Goal: Information Seeking & Learning: Compare options

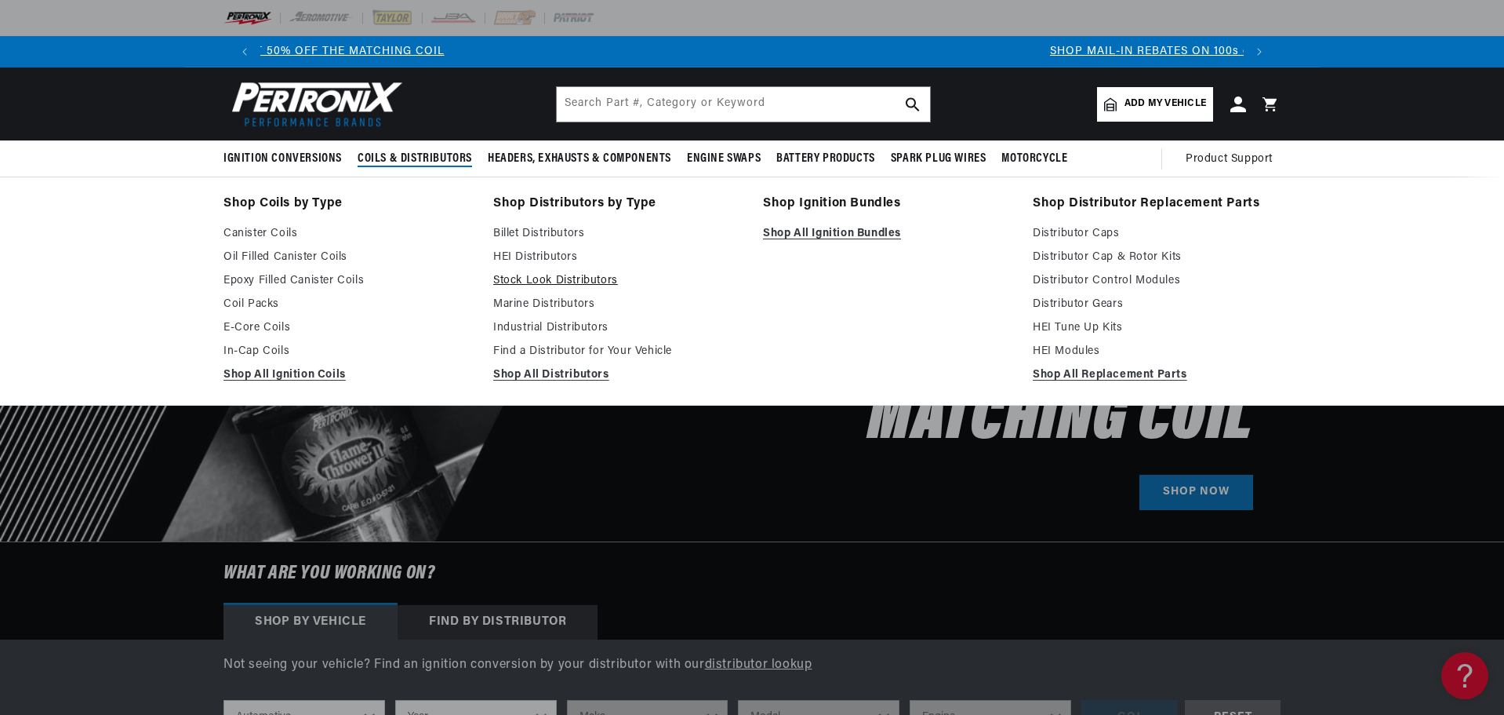
click at [514, 278] on link "Stock Look Distributors" at bounding box center [617, 280] width 248 height 19
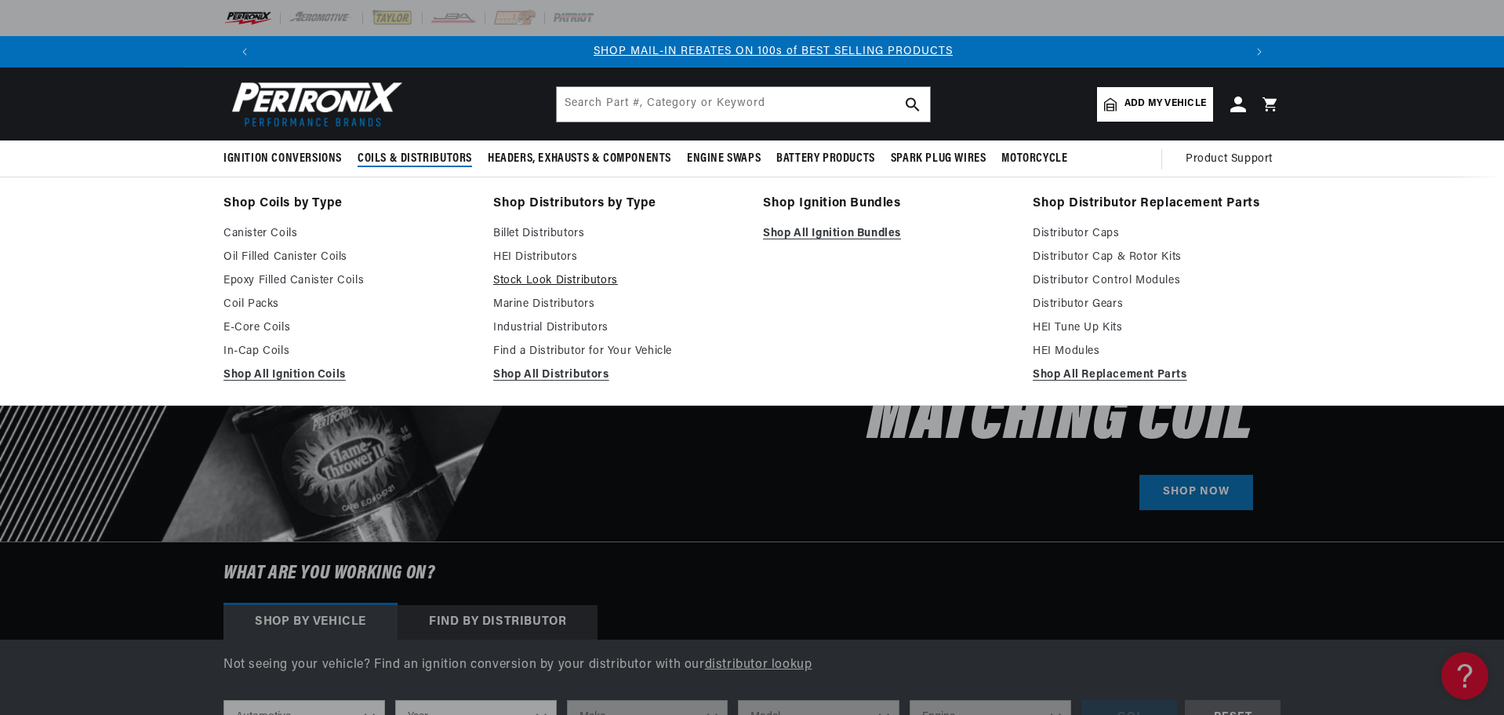
scroll to position [0, 980]
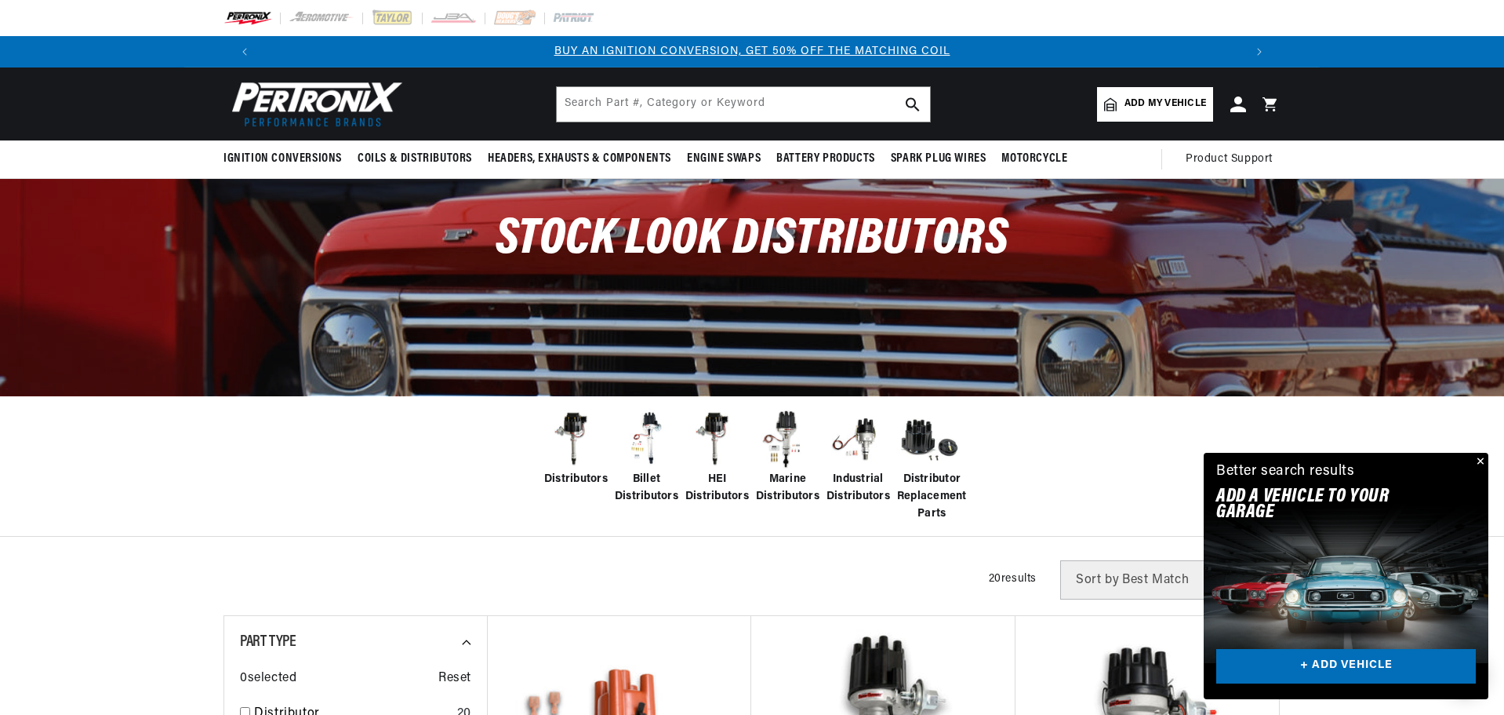
click at [1151, 113] on link "Add my vehicle" at bounding box center [1155, 104] width 116 height 35
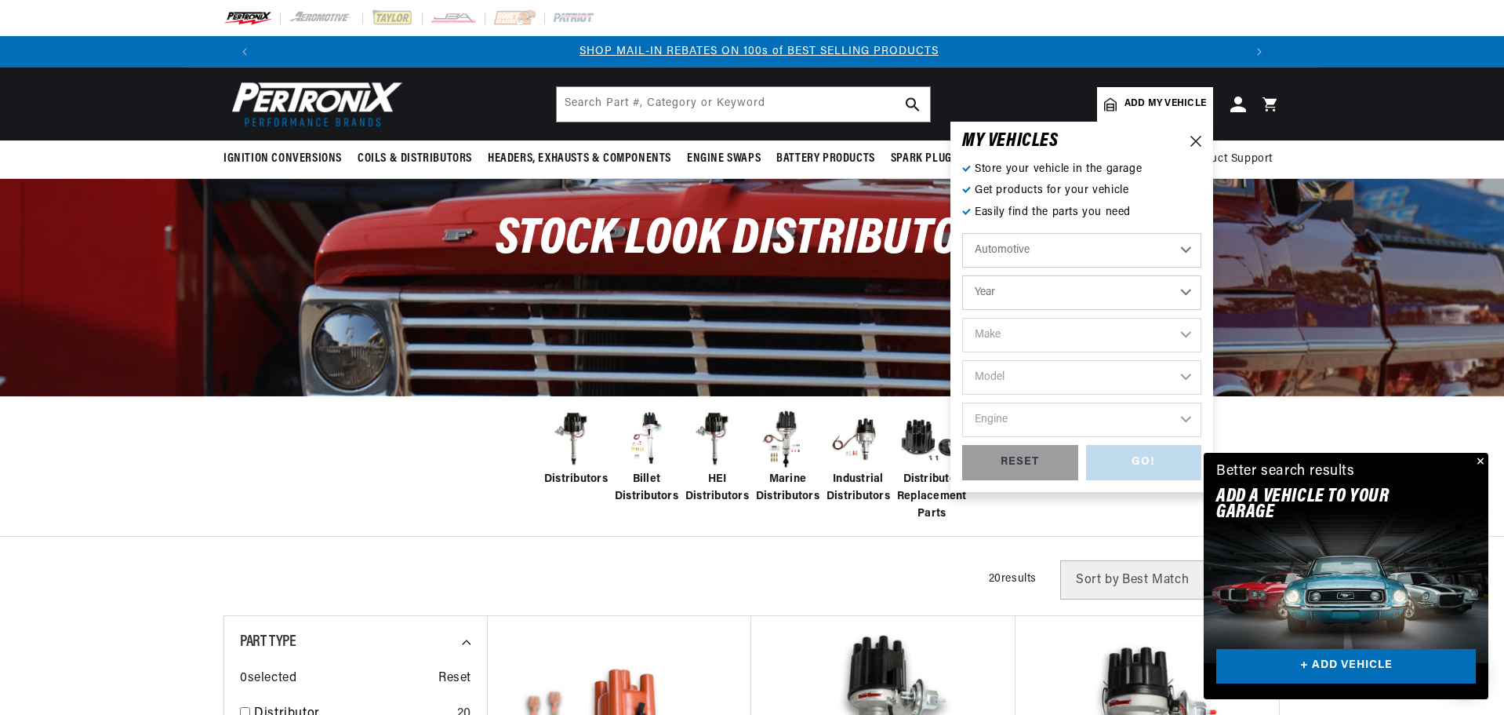
scroll to position [0, 980]
click at [1037, 287] on select "Year 2022 2021 2020 2019 2018 2017 2016 2015 2014 2013 2012 2011 2010 2009 2008…" at bounding box center [1081, 292] width 239 height 35
select select "1965"
click at [962, 275] on select "Year 2022 2021 2020 2019 2018 2017 2016 2015 2014 2013 2012 2011 2010 2009 2008…" at bounding box center [1081, 292] width 239 height 35
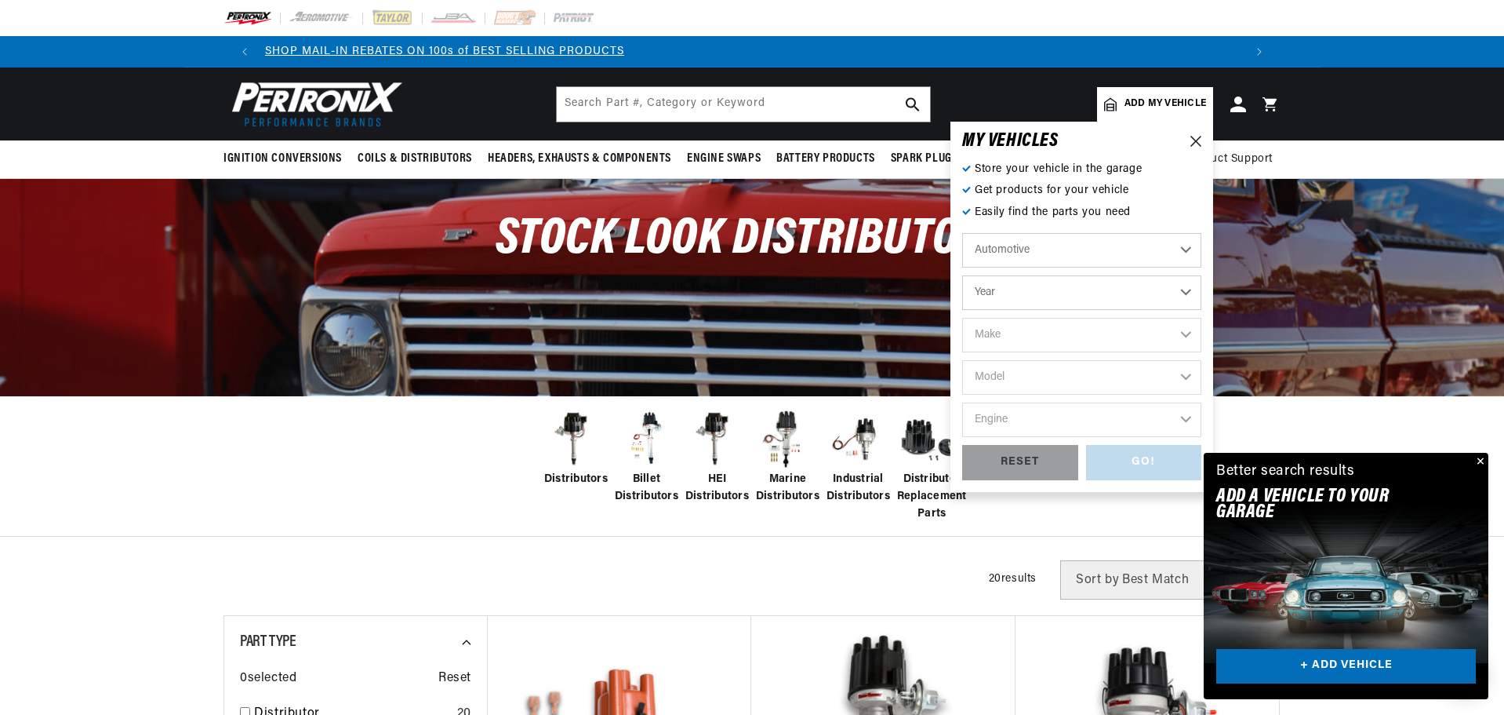
select select "1965"
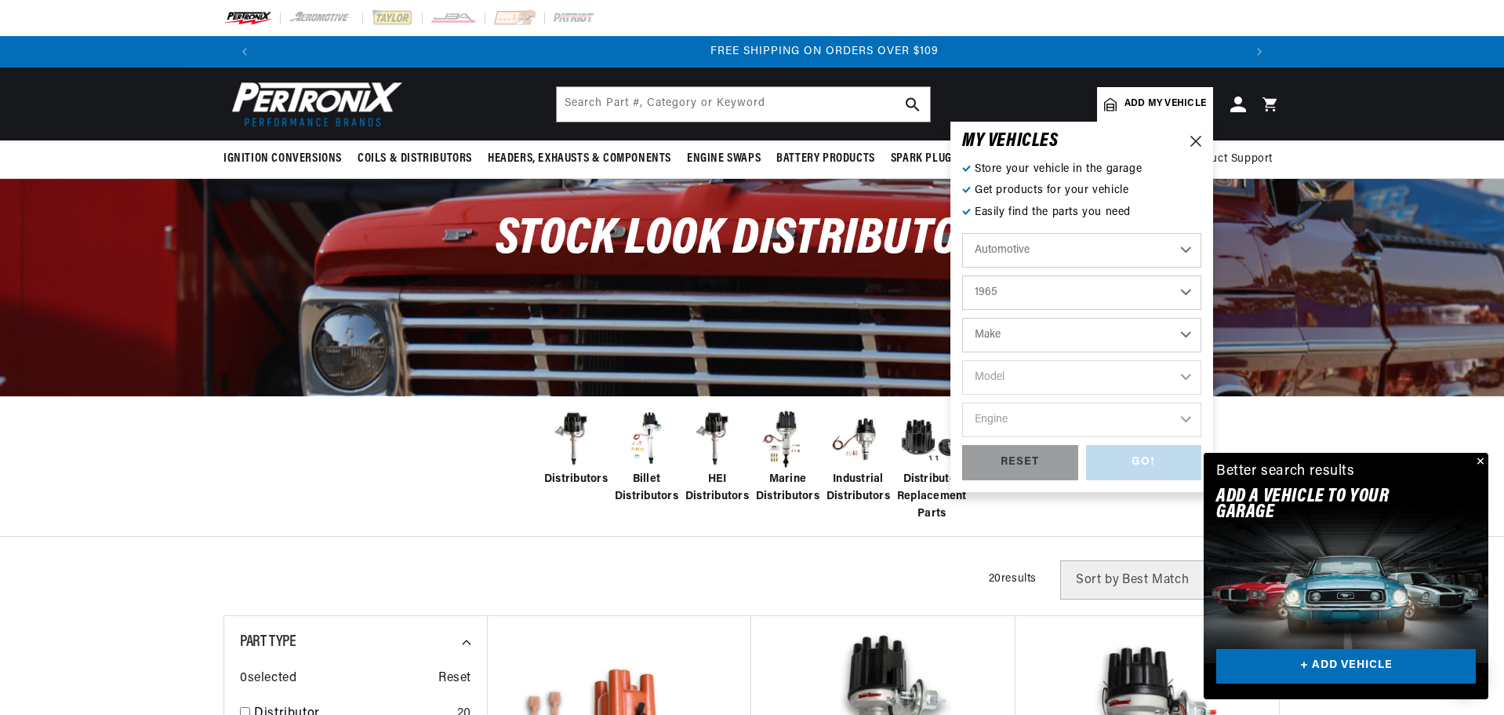
scroll to position [0, 1959]
click at [1006, 337] on select "Make Alfa Romeo American Motors Aston Martin Austin Austin Healey Avanti Bentle…" at bounding box center [1081, 335] width 239 height 35
select select "Ford"
click at [962, 318] on select "Make Alfa Romeo American Motors Aston Martin Austin Austin Healey Avanti Bentle…" at bounding box center [1081, 335] width 239 height 35
select select "Ford"
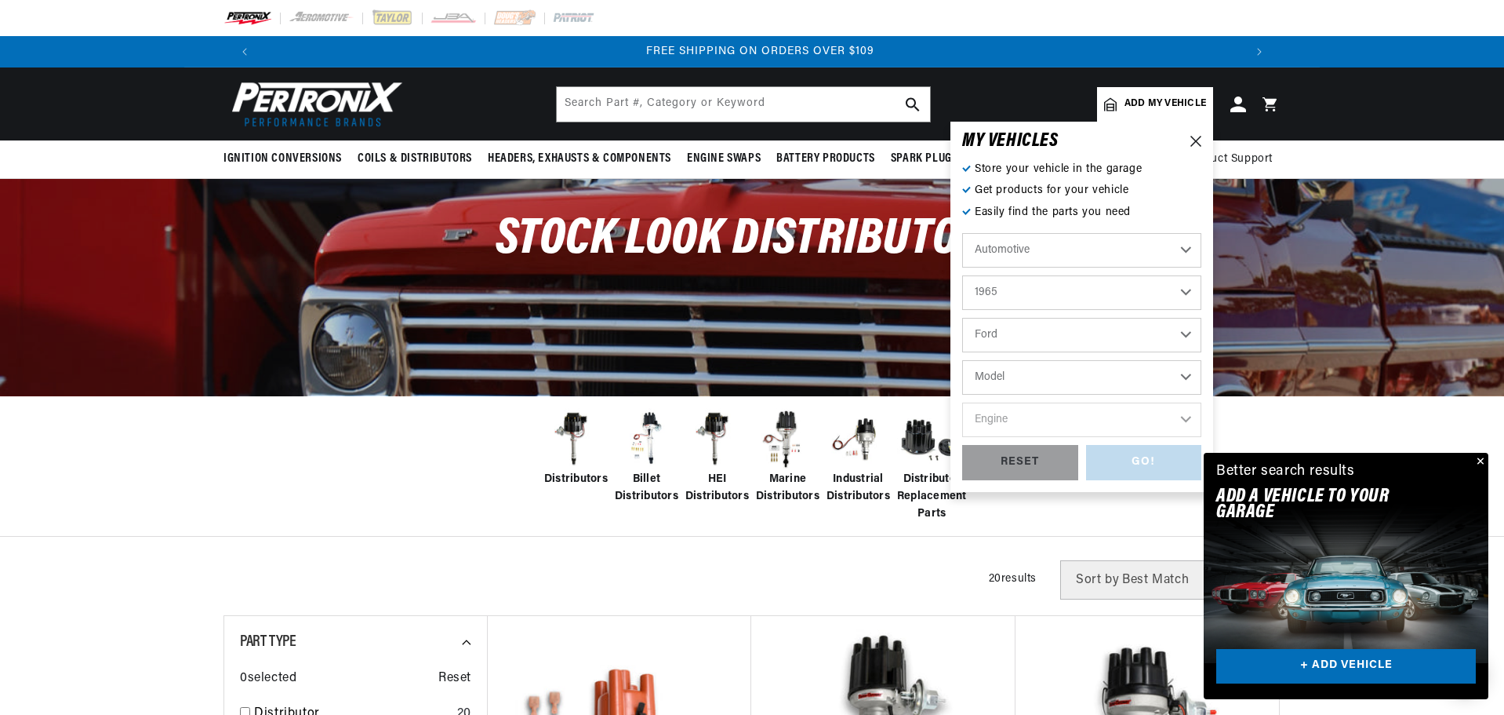
click at [1019, 378] on select "Model Club Wagon Country Sedan Country Squire Custom Custom 500 Econoline F-100…" at bounding box center [1081, 377] width 239 height 35
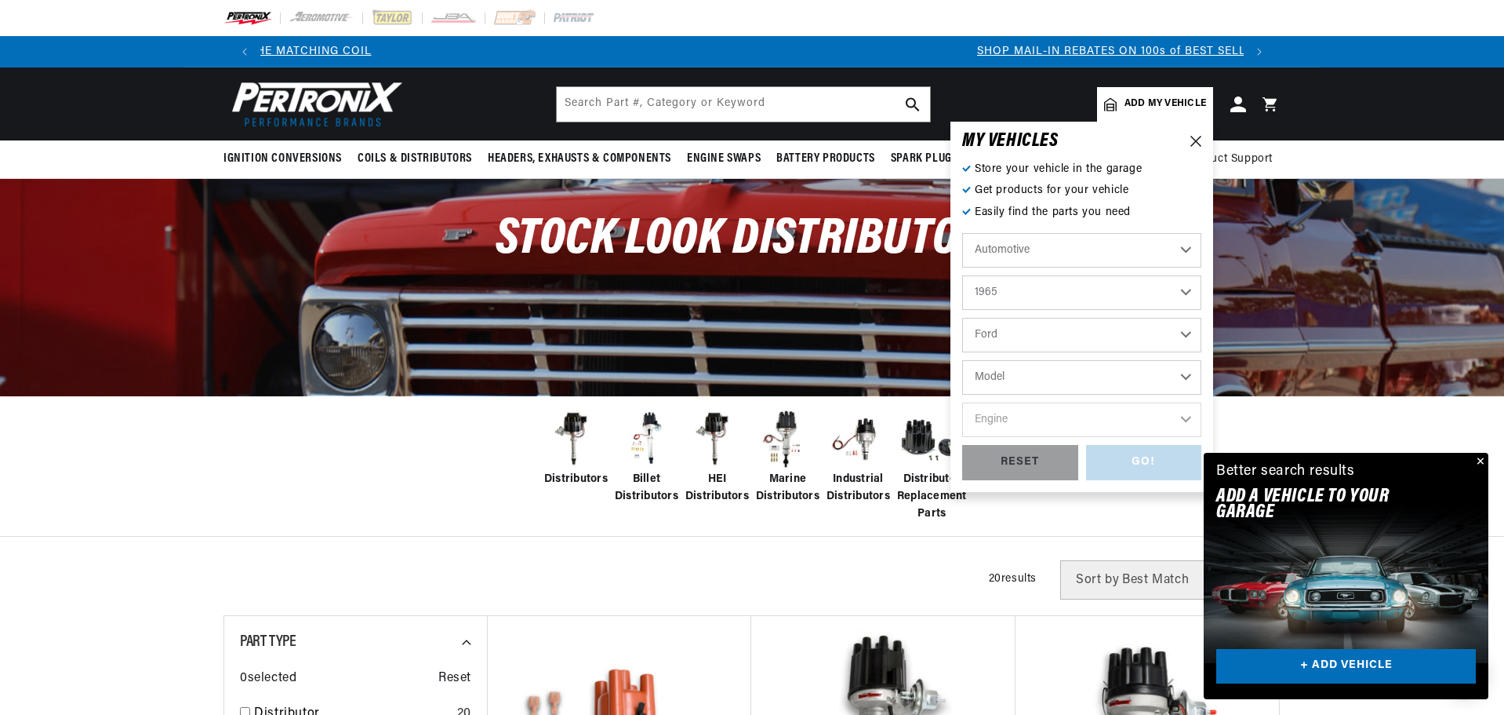
select select "Mustang"
click at [962, 360] on select "Model Club Wagon Country Sedan Country Squire Custom Custom 500 Econoline F-100…" at bounding box center [1081, 377] width 239 height 35
select select "Mustang"
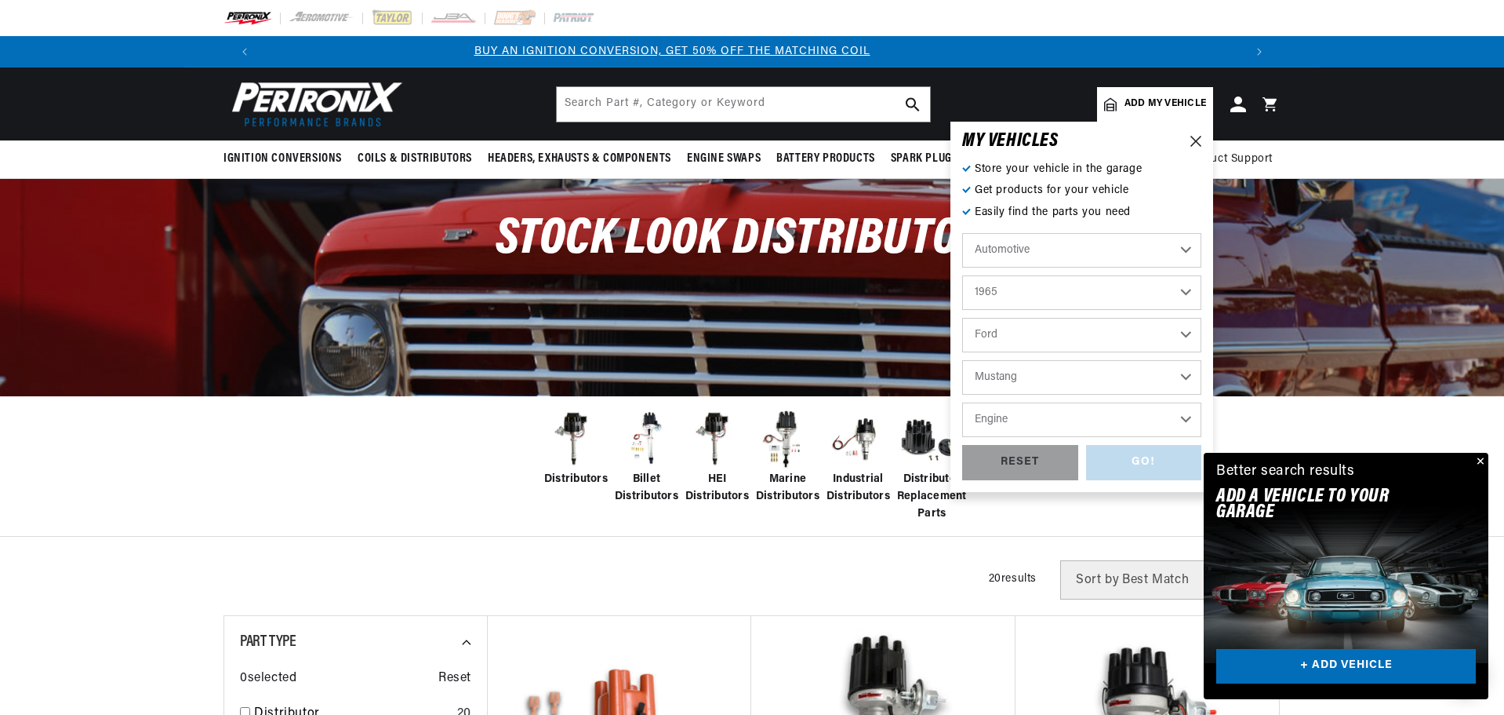
scroll to position [0, 0]
click at [1013, 421] on select "Engine 4.1L 170cid / 2.8L 200cid / 3.3L 260cid / 4.3L 289cid / 4.7L 302cid / 5.…" at bounding box center [1081, 419] width 239 height 35
select select "302cid-5.0L"
click at [962, 402] on select "Engine 4.1L 170cid / 2.8L 200cid / 3.3L 260cid / 4.3L 289cid / 4.7L 302cid / 5.…" at bounding box center [1081, 419] width 239 height 35
click at [1021, 410] on select "4.1L 170cid / 2.8L 200cid / 3.3L 260cid / 4.3L 289cid / 4.7L 302cid / 5.0L 351W…" at bounding box center [1081, 419] width 239 height 35
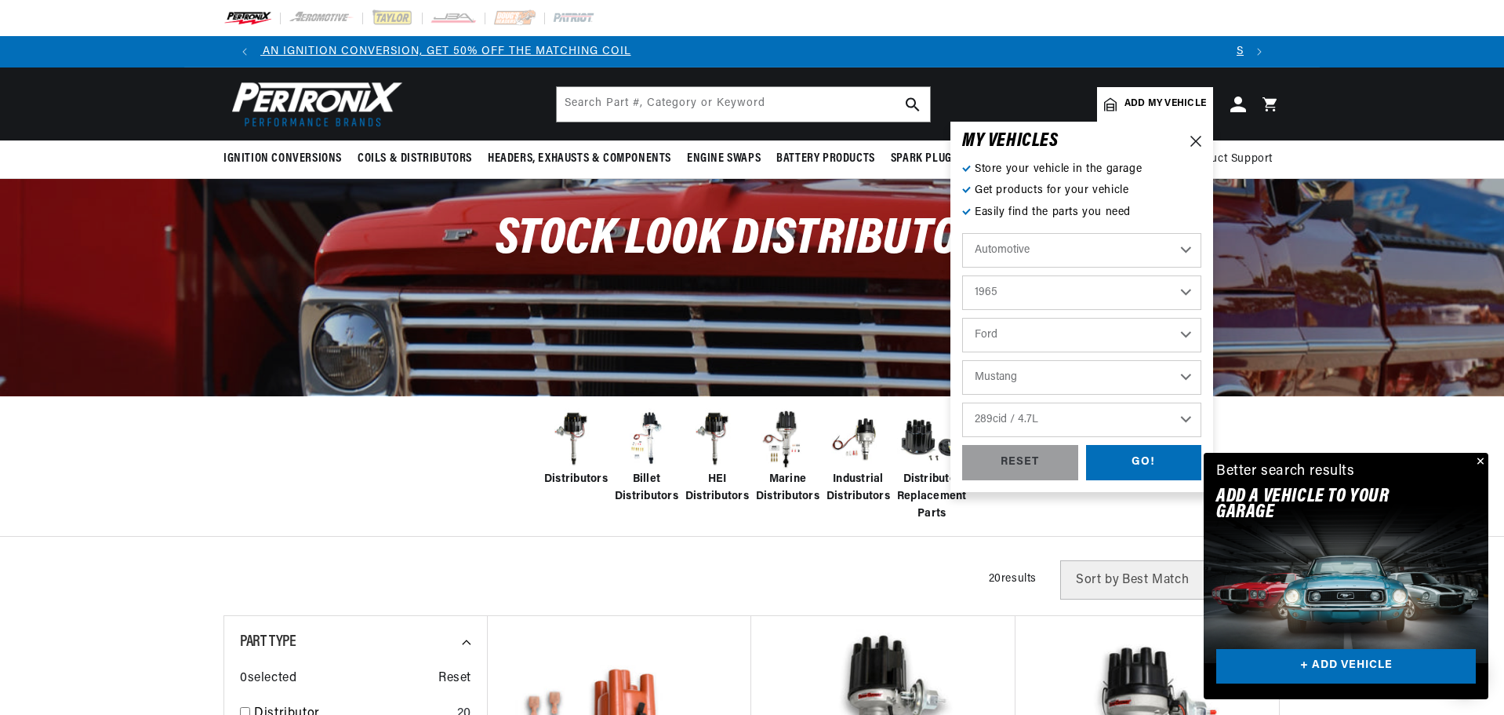
click at [962, 402] on select "4.1L 170cid / 2.8L 200cid / 3.3L 260cid / 4.3L 289cid / 4.7L 302cid / 5.0L 351W…" at bounding box center [1081, 419] width 239 height 35
select select "289cid-4.7L"
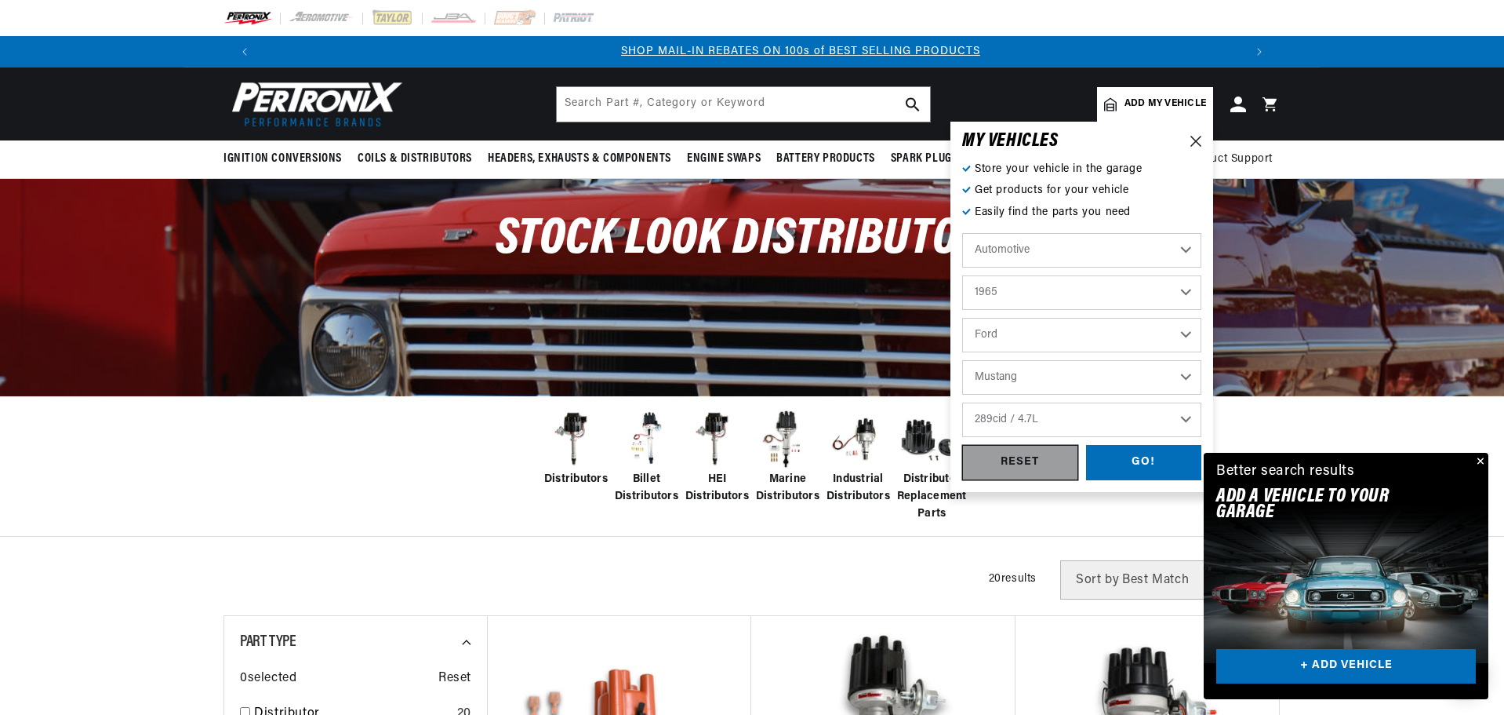
scroll to position [0, 980]
click at [1173, 462] on div "GO!" at bounding box center [1144, 462] width 116 height 35
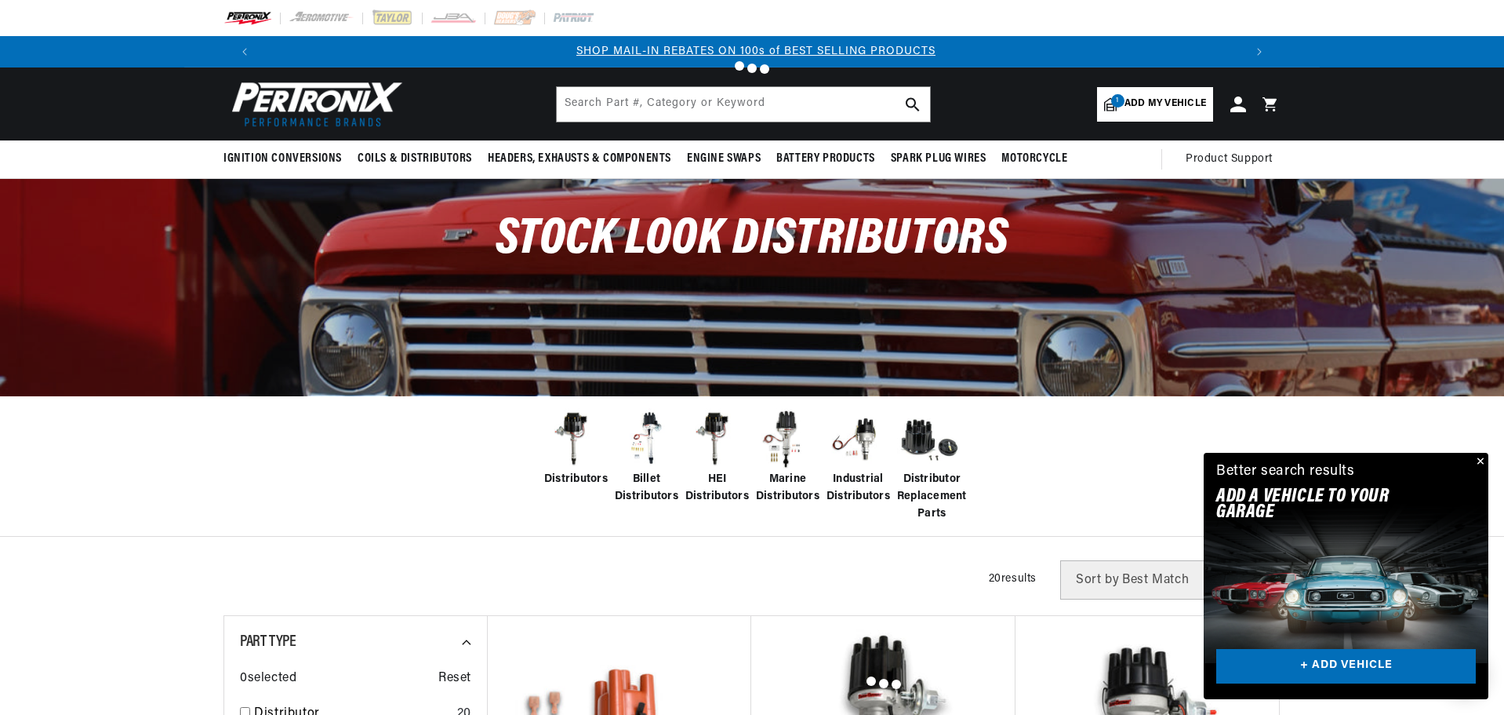
click at [1481, 462] on button "Close" at bounding box center [1479, 462] width 19 height 19
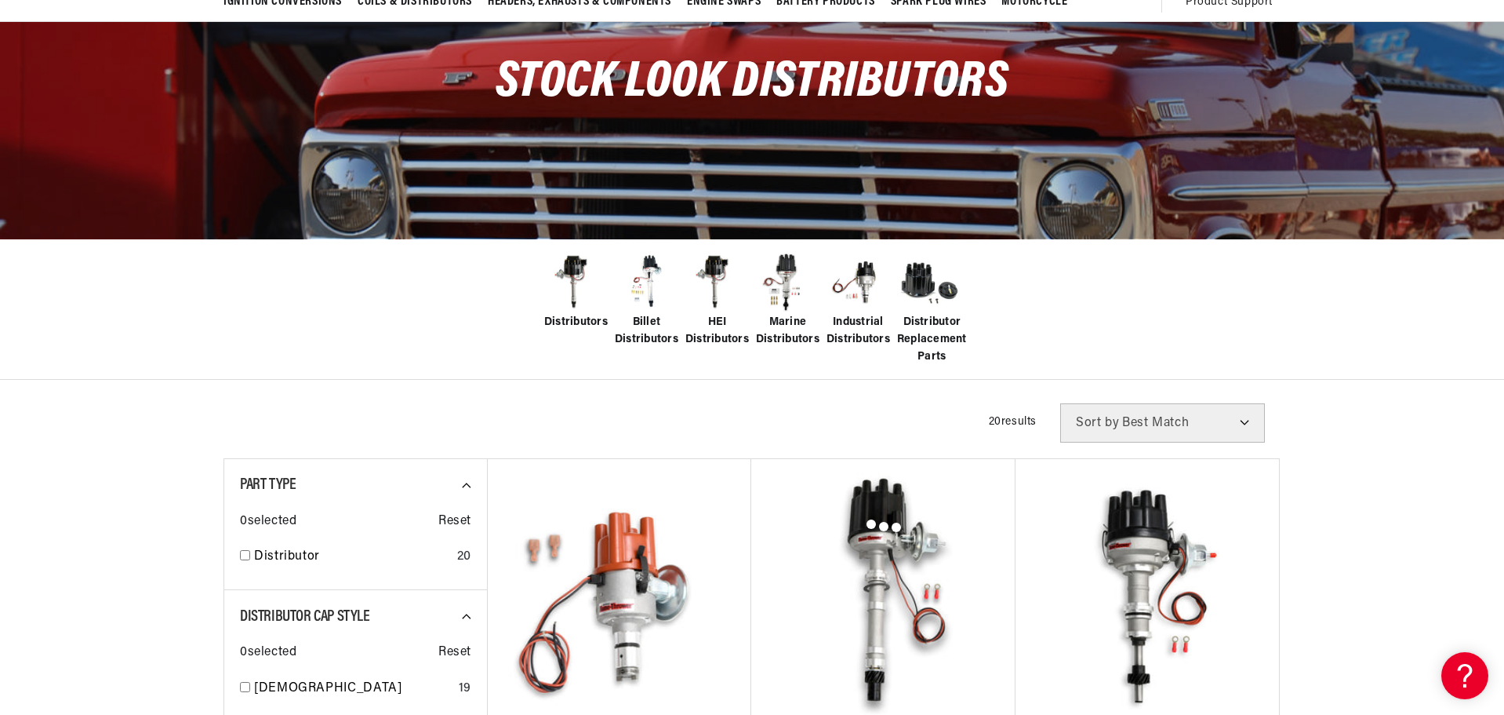
scroll to position [0, 1959]
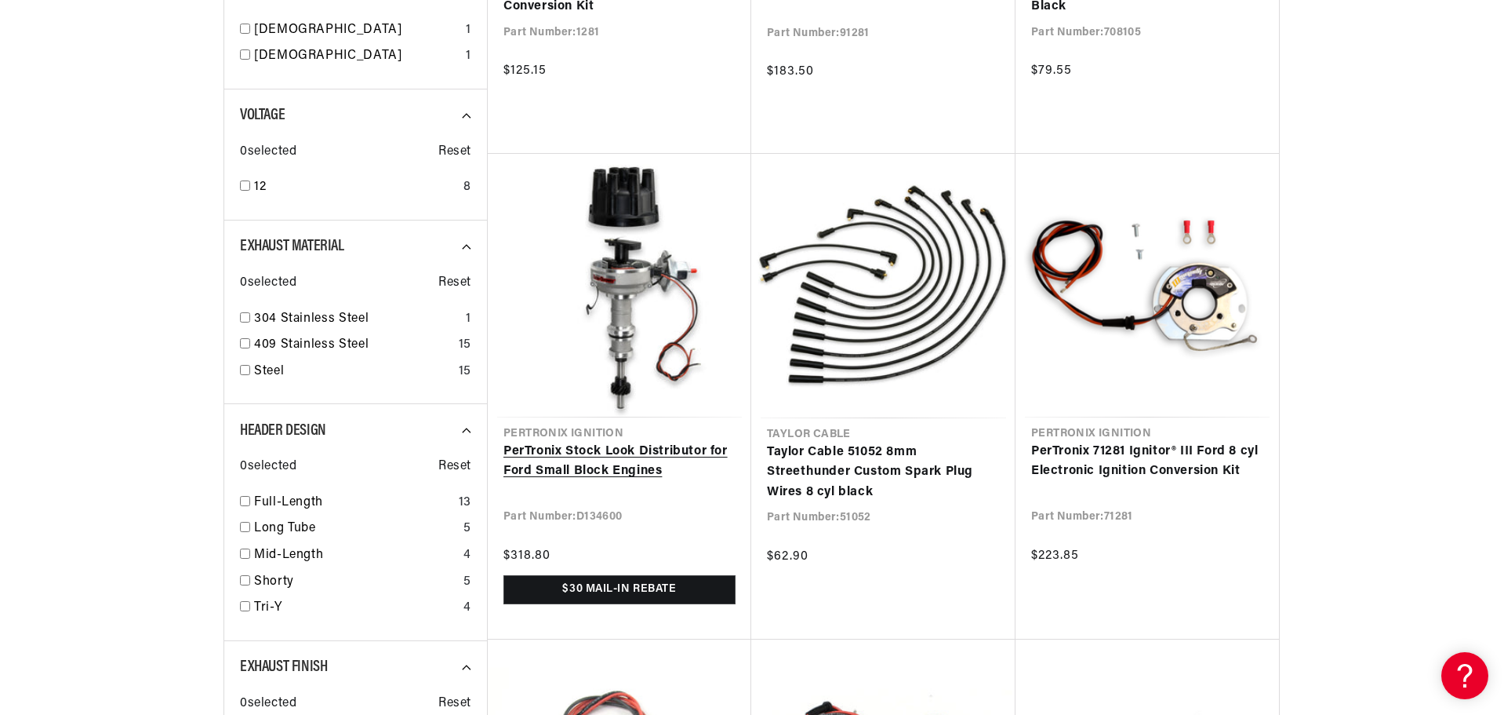
scroll to position [0, 980]
click at [575, 472] on link "PerTronix Stock Look Distributor for Ford Small Block Engines" at bounding box center [620, 462] width 232 height 40
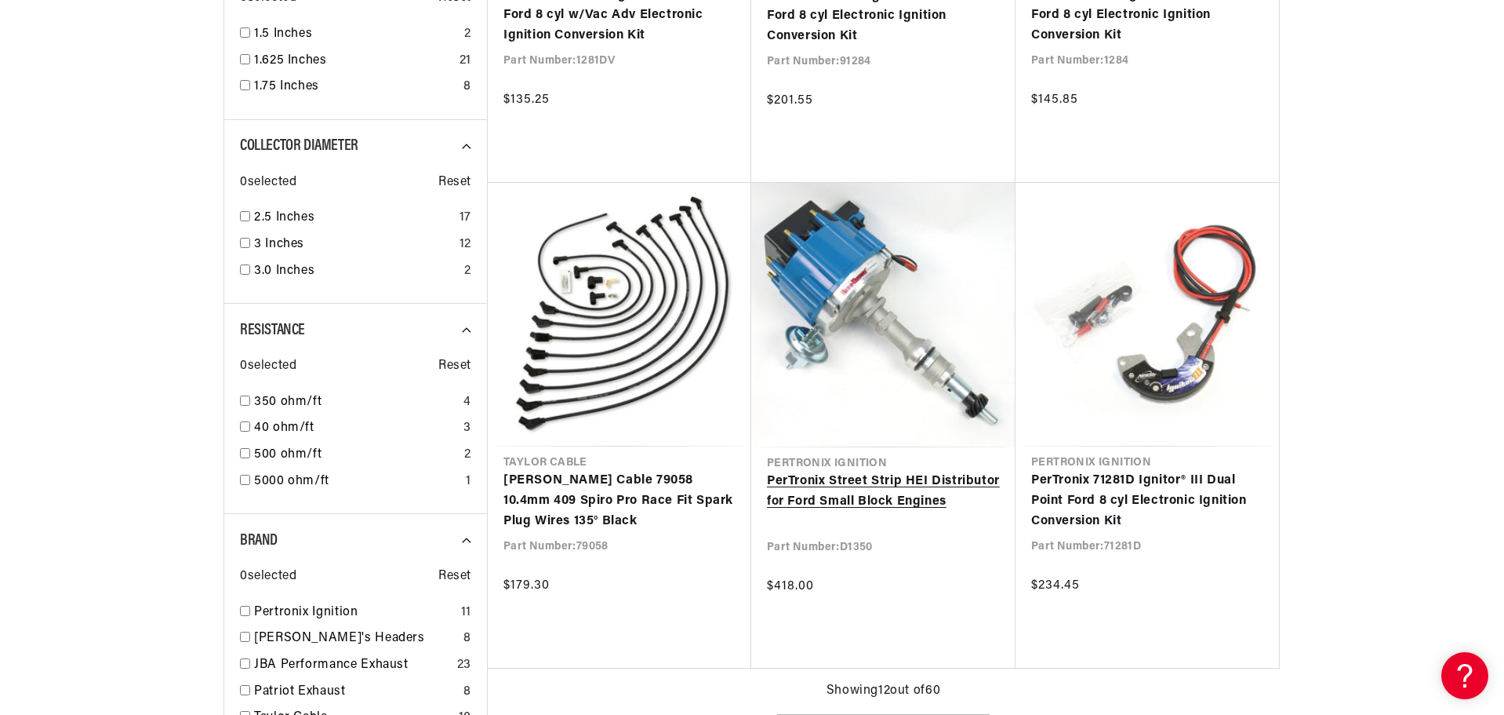
scroll to position [0, 980]
click at [868, 492] on link "PerTronix Street Strip HEI Distributor for Ford Small Block Engines" at bounding box center [883, 491] width 233 height 40
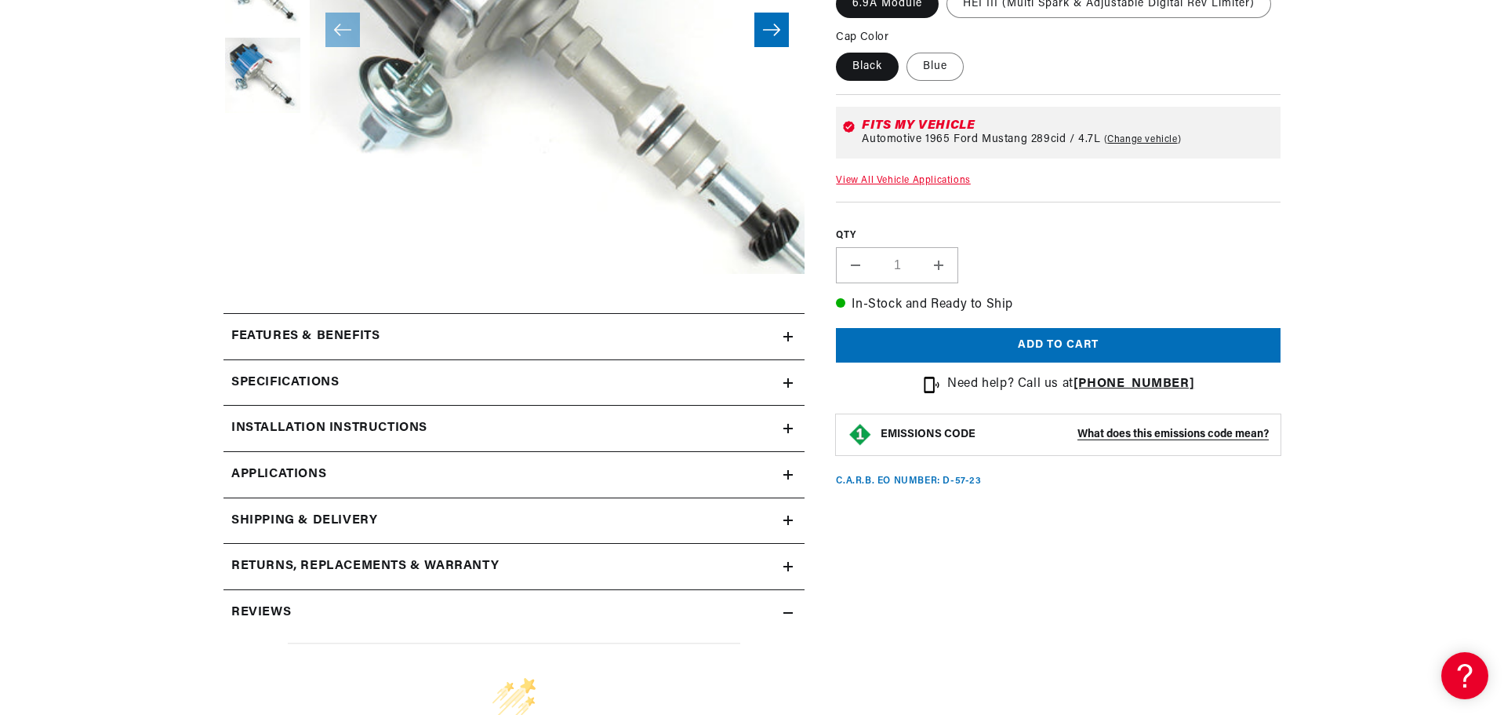
scroll to position [471, 0]
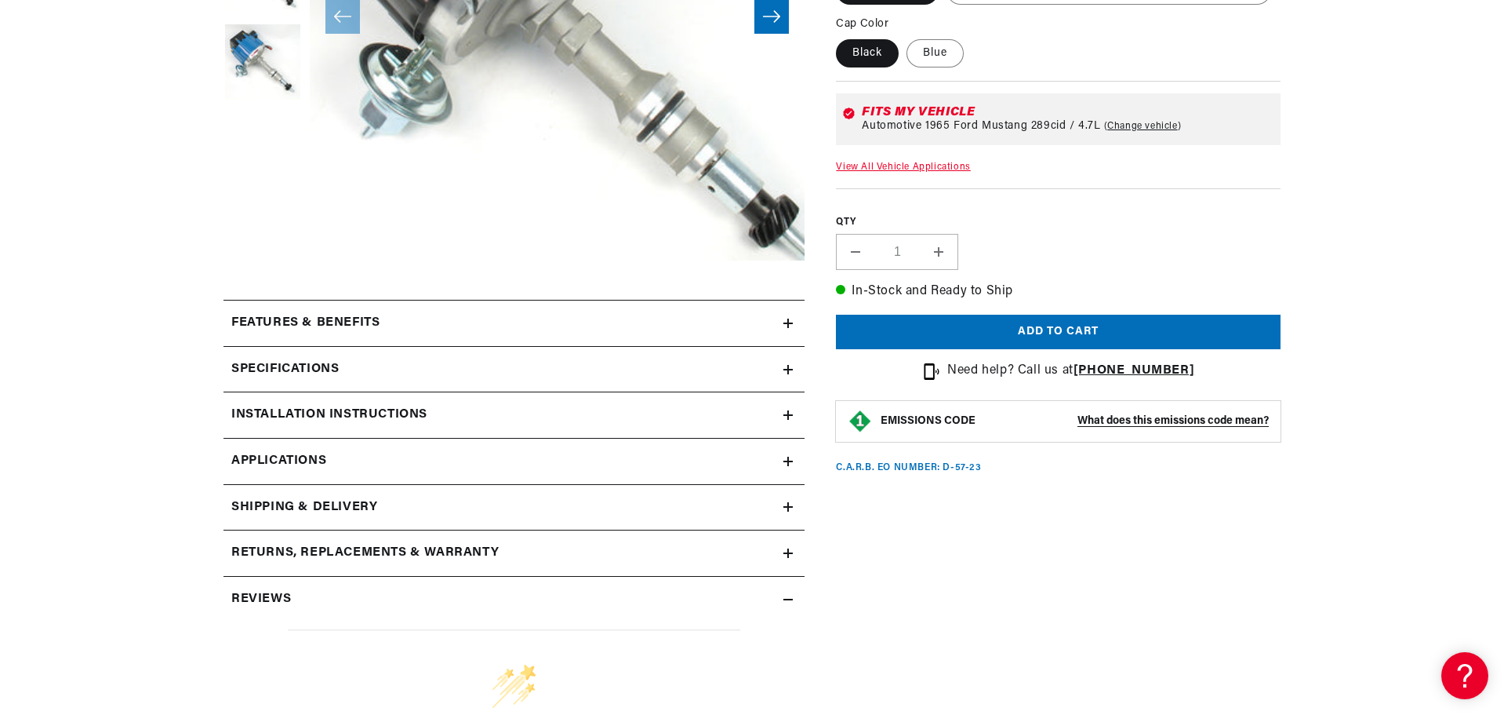
click at [353, 327] on h2 "Features & Benefits" at bounding box center [305, 323] width 148 height 20
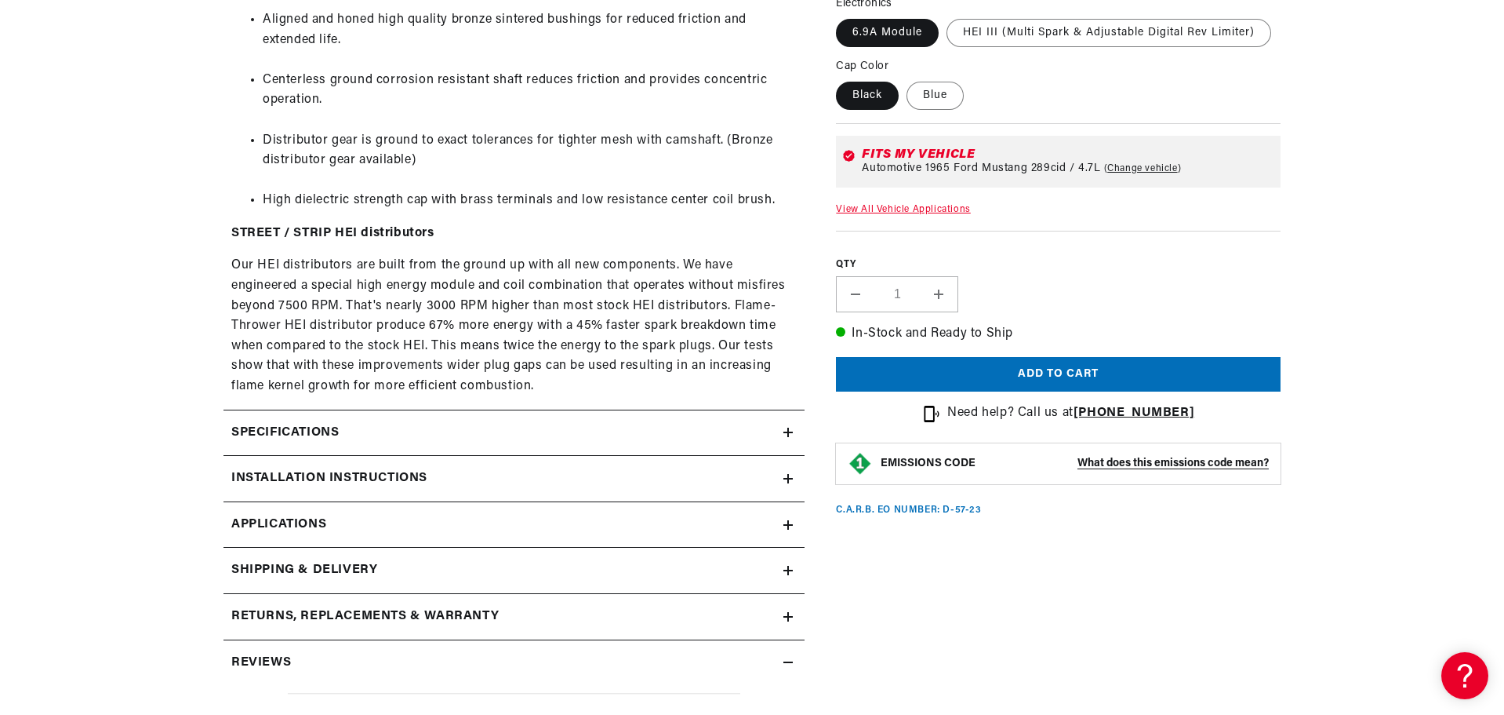
scroll to position [863, 0]
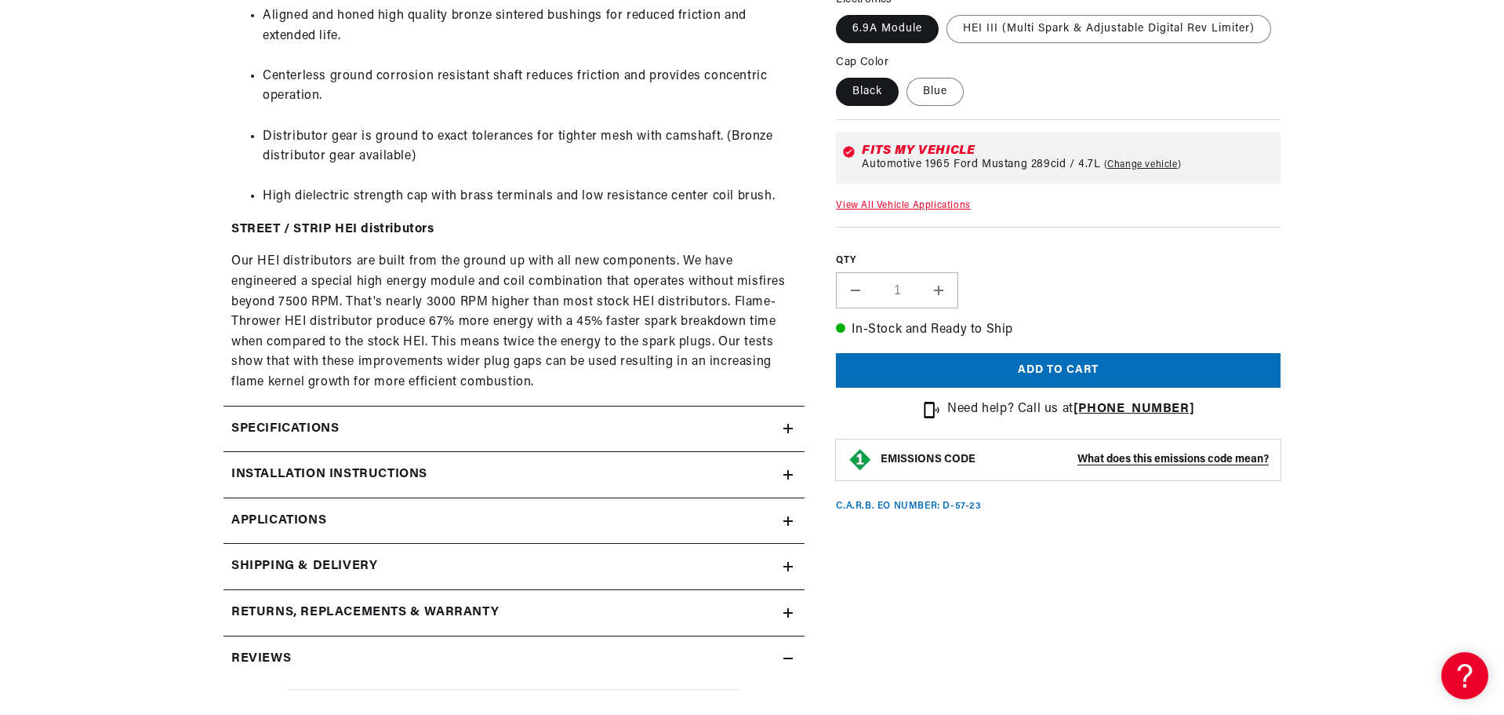
click at [401, 509] on link "Applications" at bounding box center [514, 521] width 581 height 46
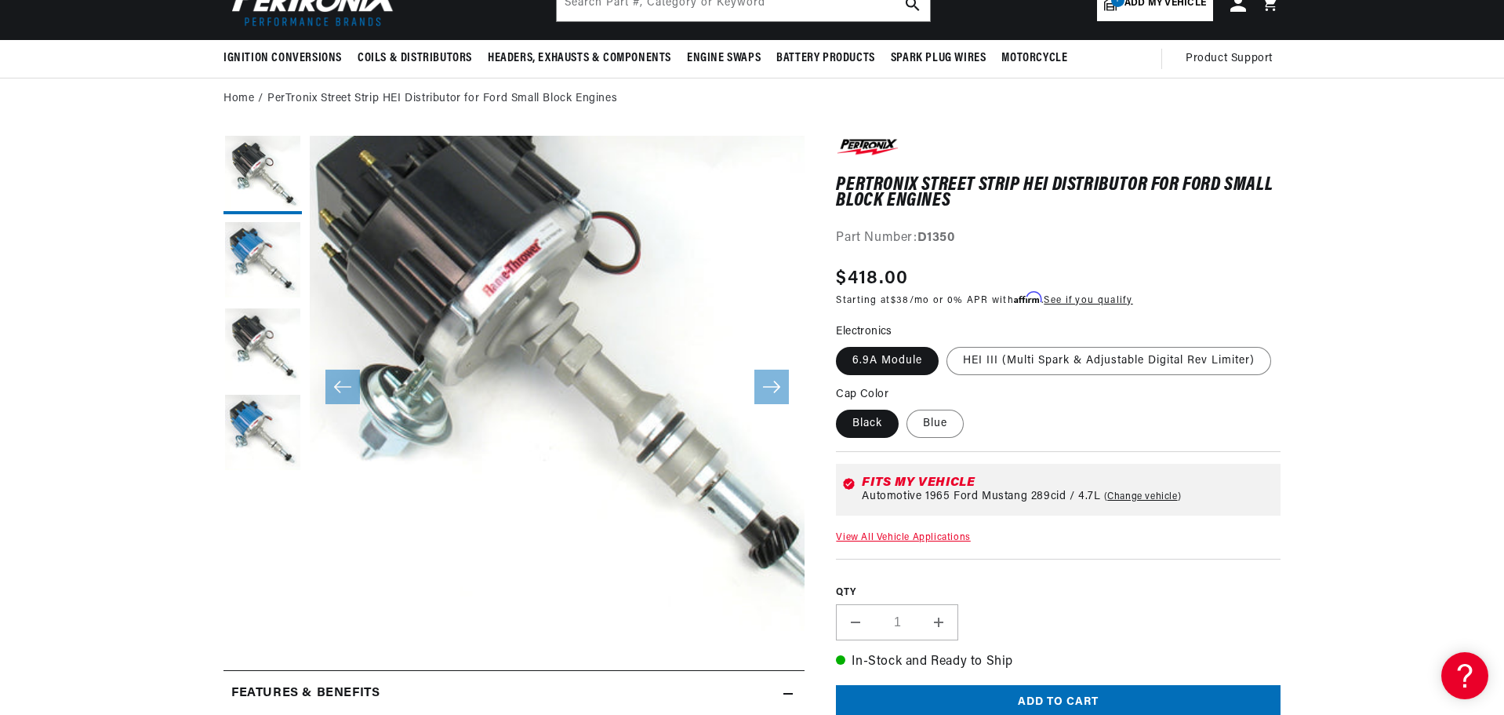
scroll to position [6, 0]
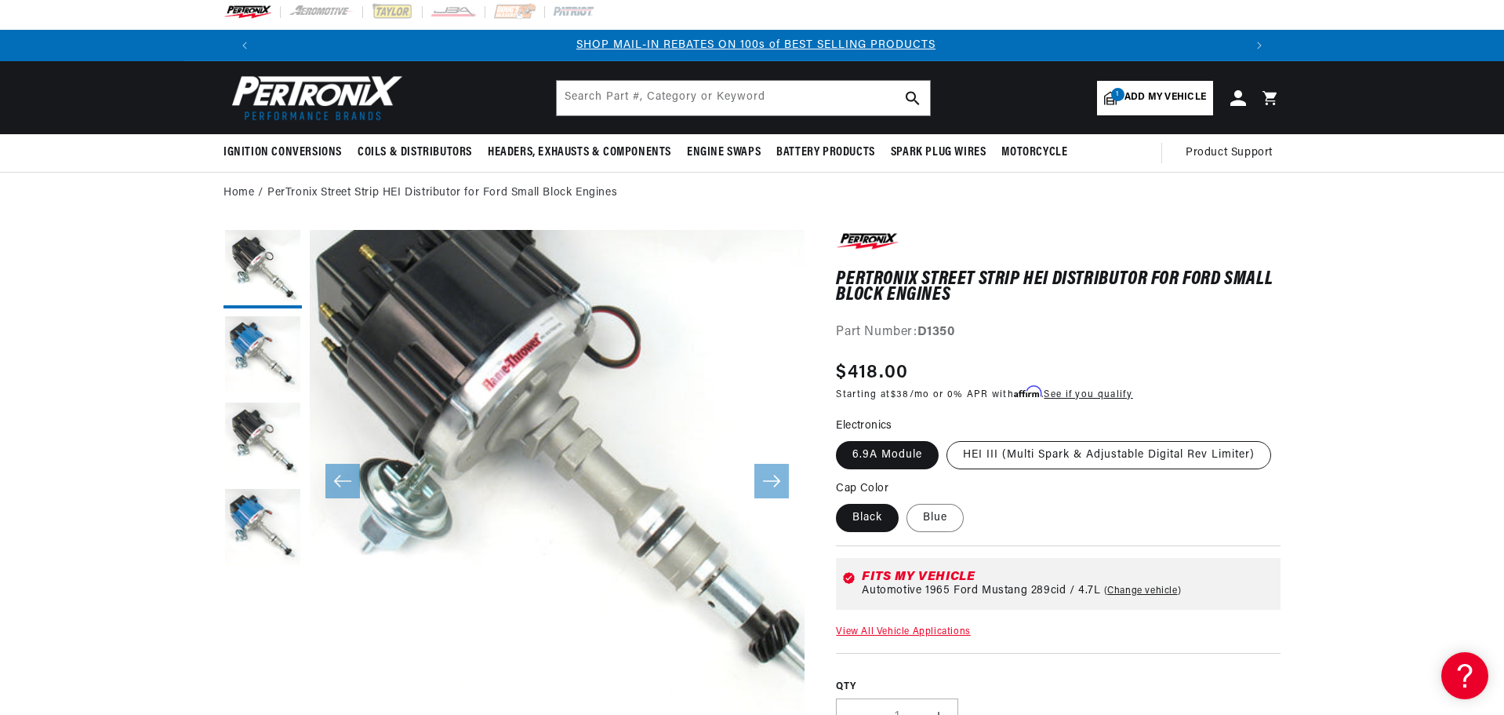
click at [1017, 469] on label "HEI III (Multi Spark & Adjustable Digital Rev Limiter)" at bounding box center [1109, 455] width 325 height 28
click at [947, 438] on input "HEI III (Multi Spark & Adjustable Digital Rev Limiter)" at bounding box center [947, 438] width 1 height 1
radio input "true"
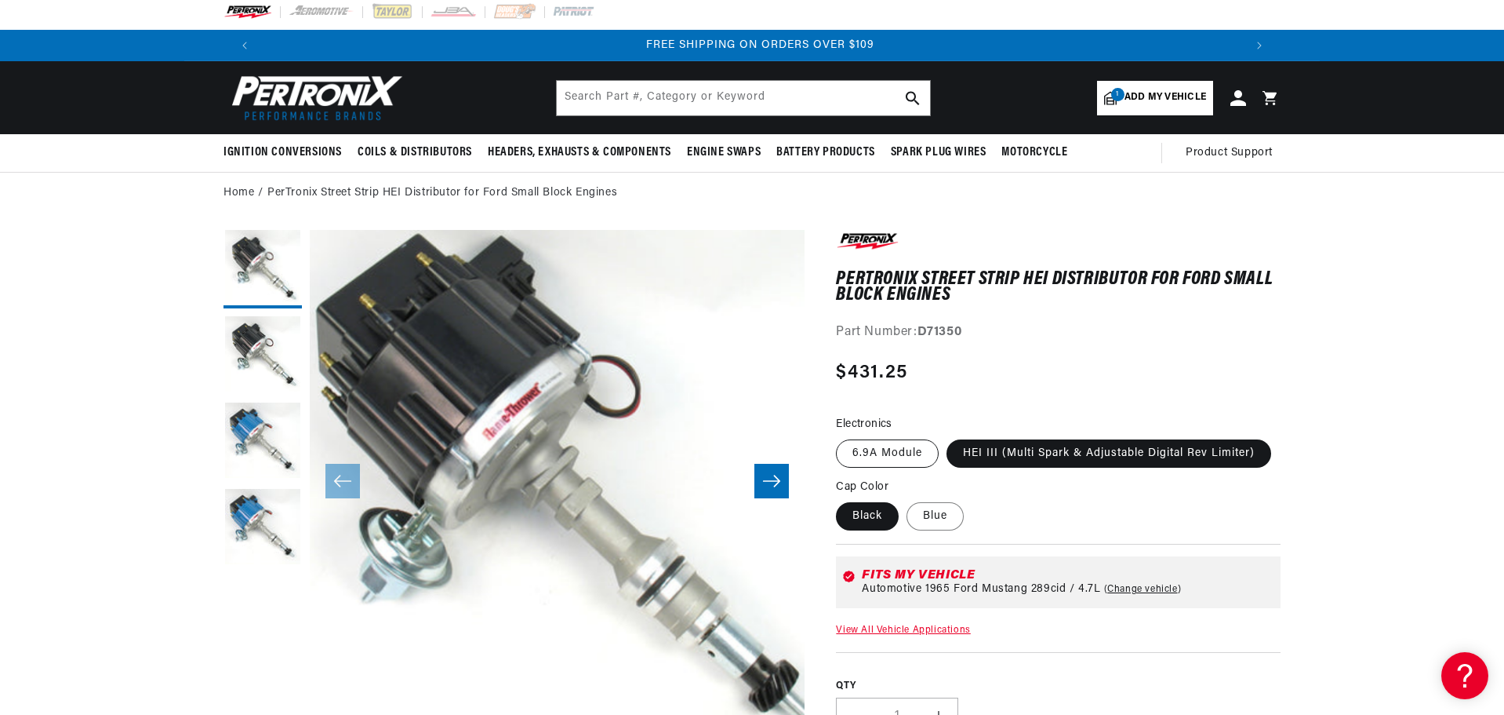
click at [897, 455] on label "6.9A Module" at bounding box center [887, 453] width 103 height 28
click at [841, 437] on input "6.9A Module" at bounding box center [840, 436] width 1 height 1
radio input "true"
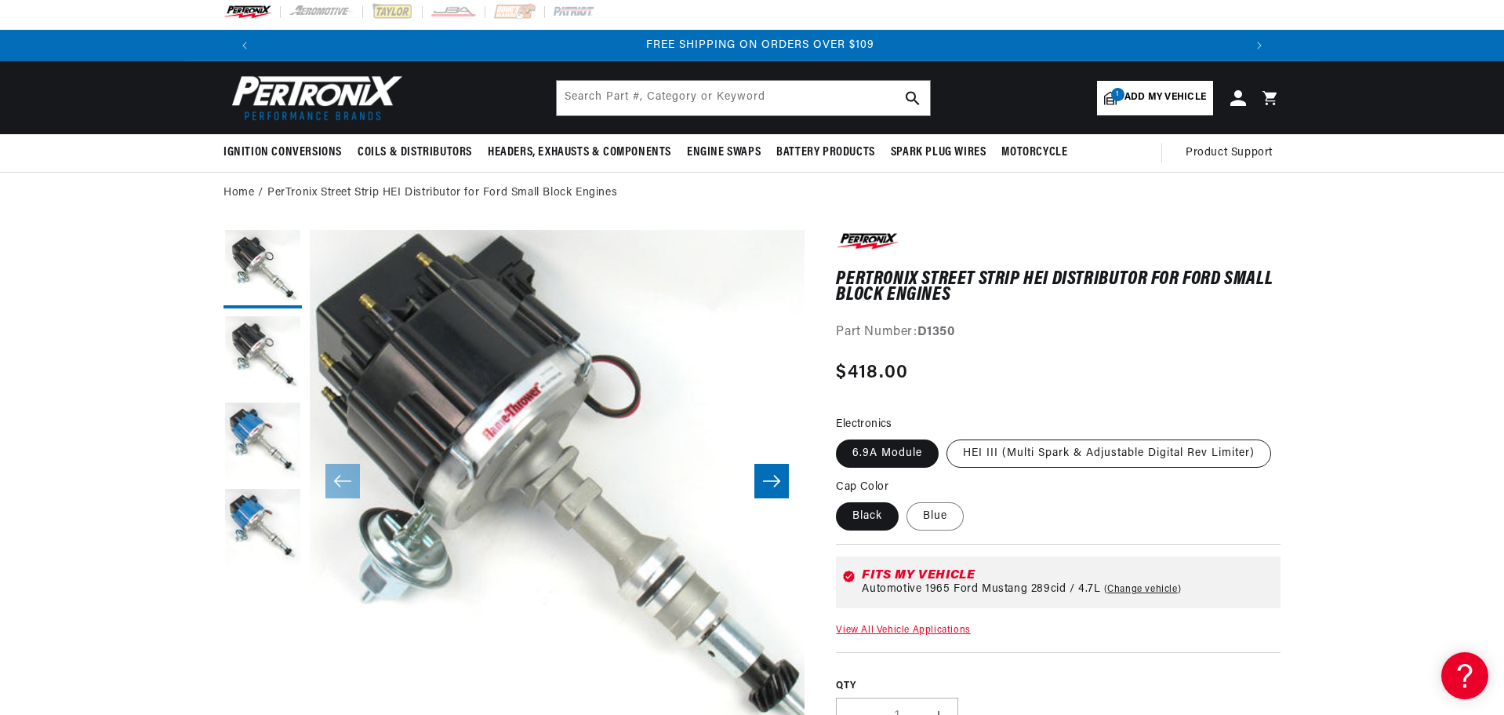
click at [996, 452] on label "HEI III (Multi Spark & Adjustable Digital Rev Limiter)" at bounding box center [1109, 453] width 325 height 28
click at [947, 437] on input "HEI III (Multi Spark & Adjustable Digital Rev Limiter)" at bounding box center [947, 436] width 1 height 1
radio input "true"
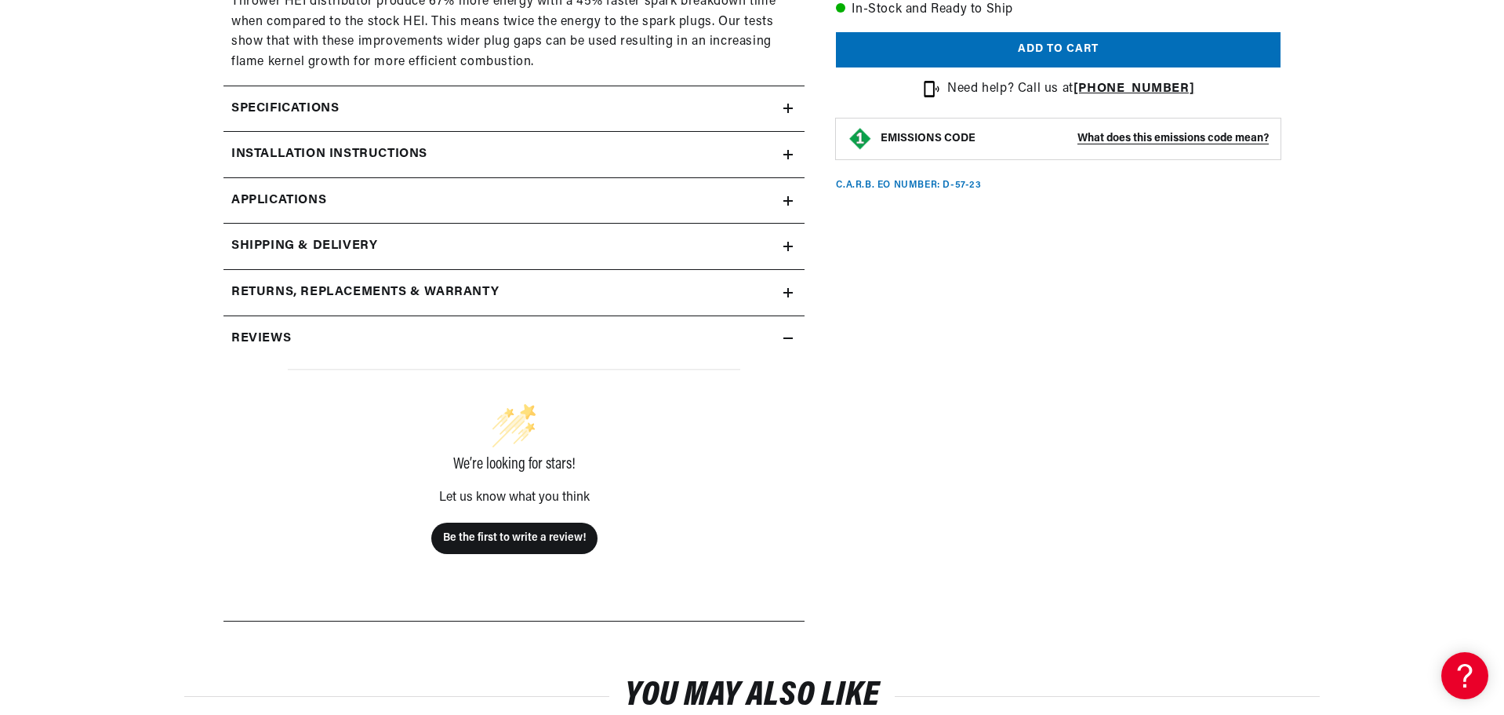
click at [366, 126] on summary "Specifications" at bounding box center [514, 108] width 581 height 45
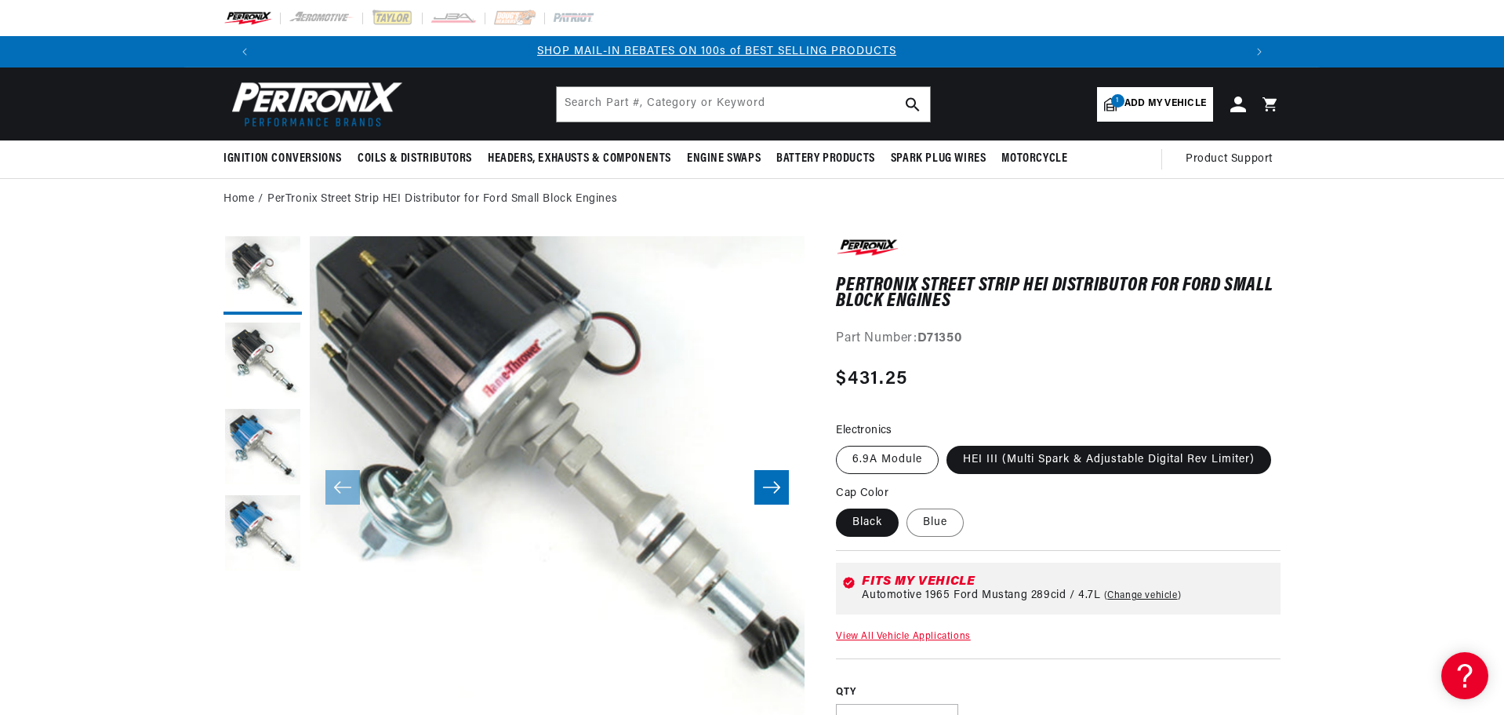
click at [889, 458] on label "6.9A Module" at bounding box center [887, 460] width 103 height 28
click at [841, 443] on input "6.9A Module" at bounding box center [840, 442] width 1 height 1
radio input "true"
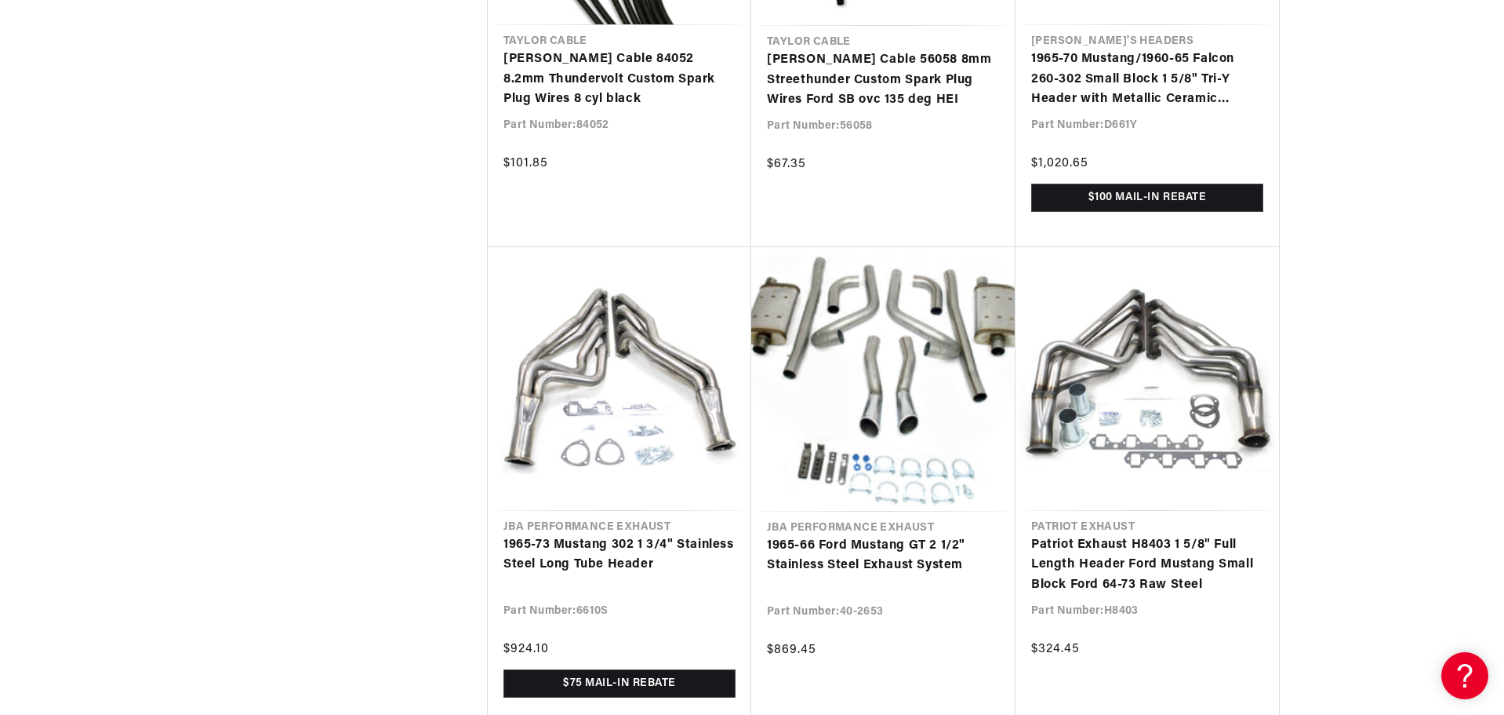
scroll to position [3482, 0]
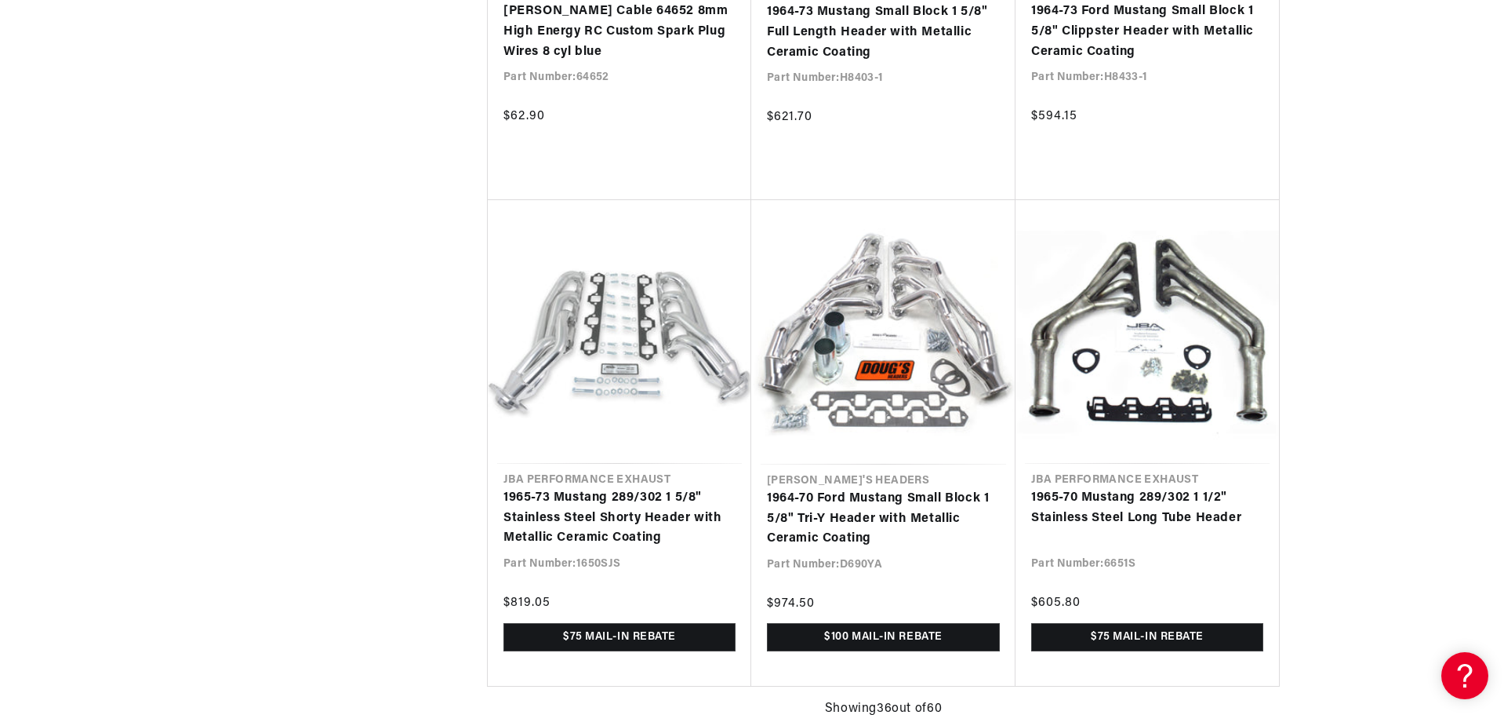
scroll to position [0, 1959]
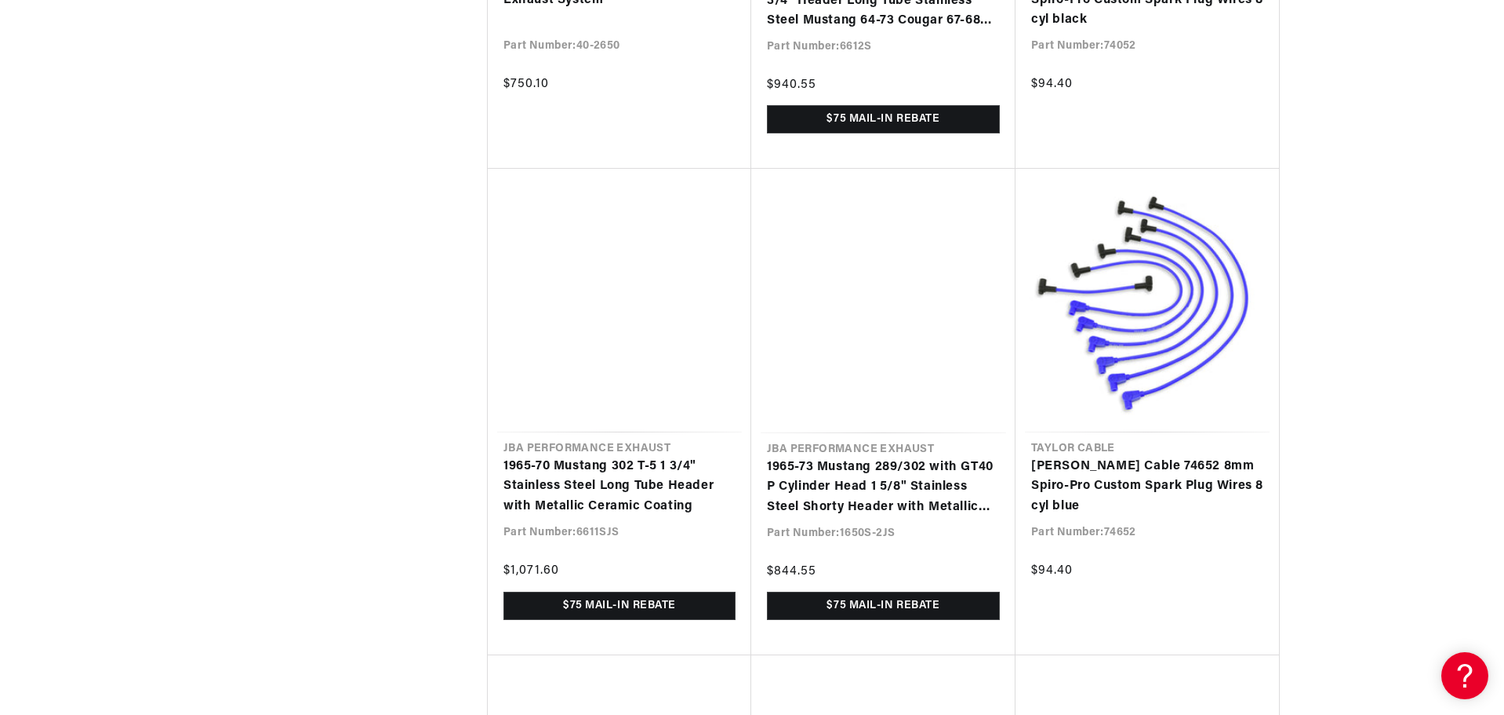
scroll to position [7008, 0]
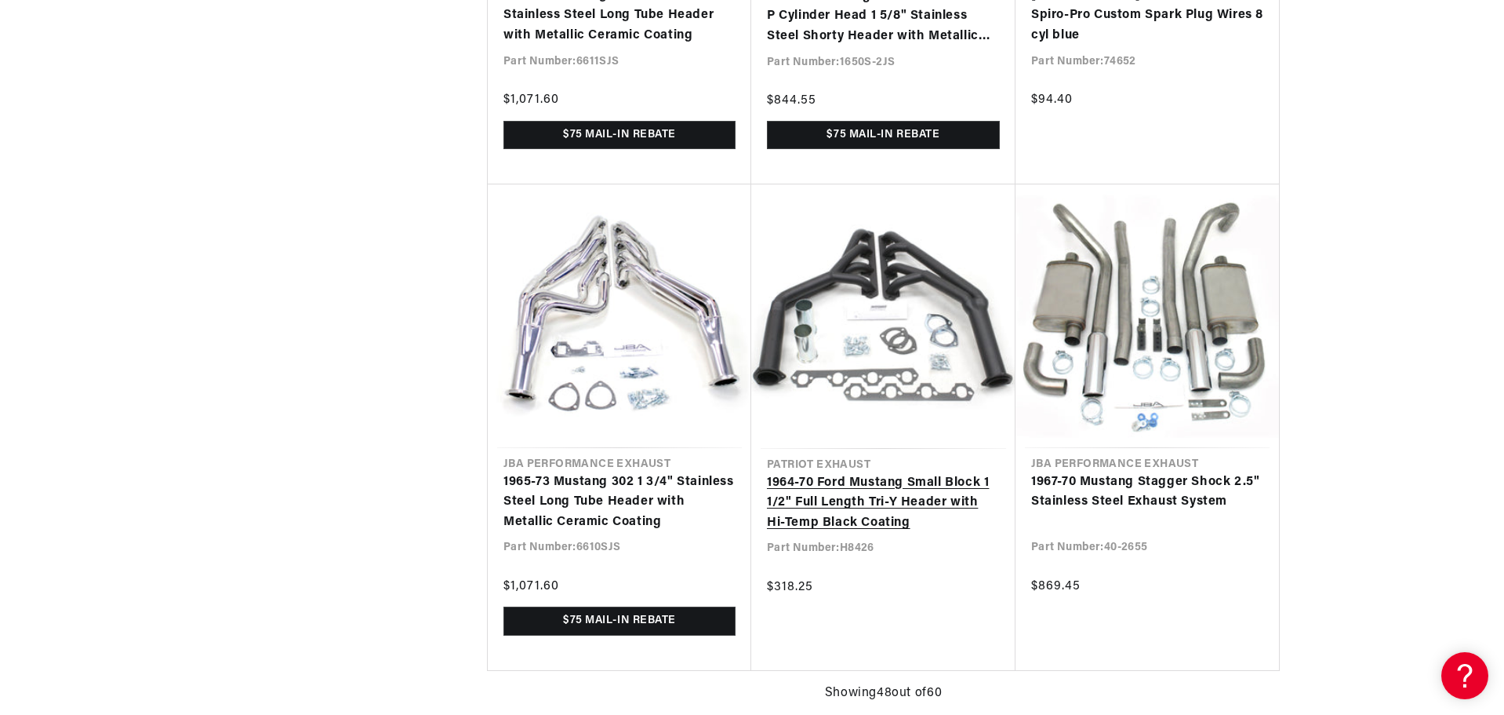
click at [834, 498] on link "1964-70 Ford Mustang Small Block 1 1/2" Full Length Tri-Y Header with Hi-Temp B…" at bounding box center [883, 503] width 233 height 60
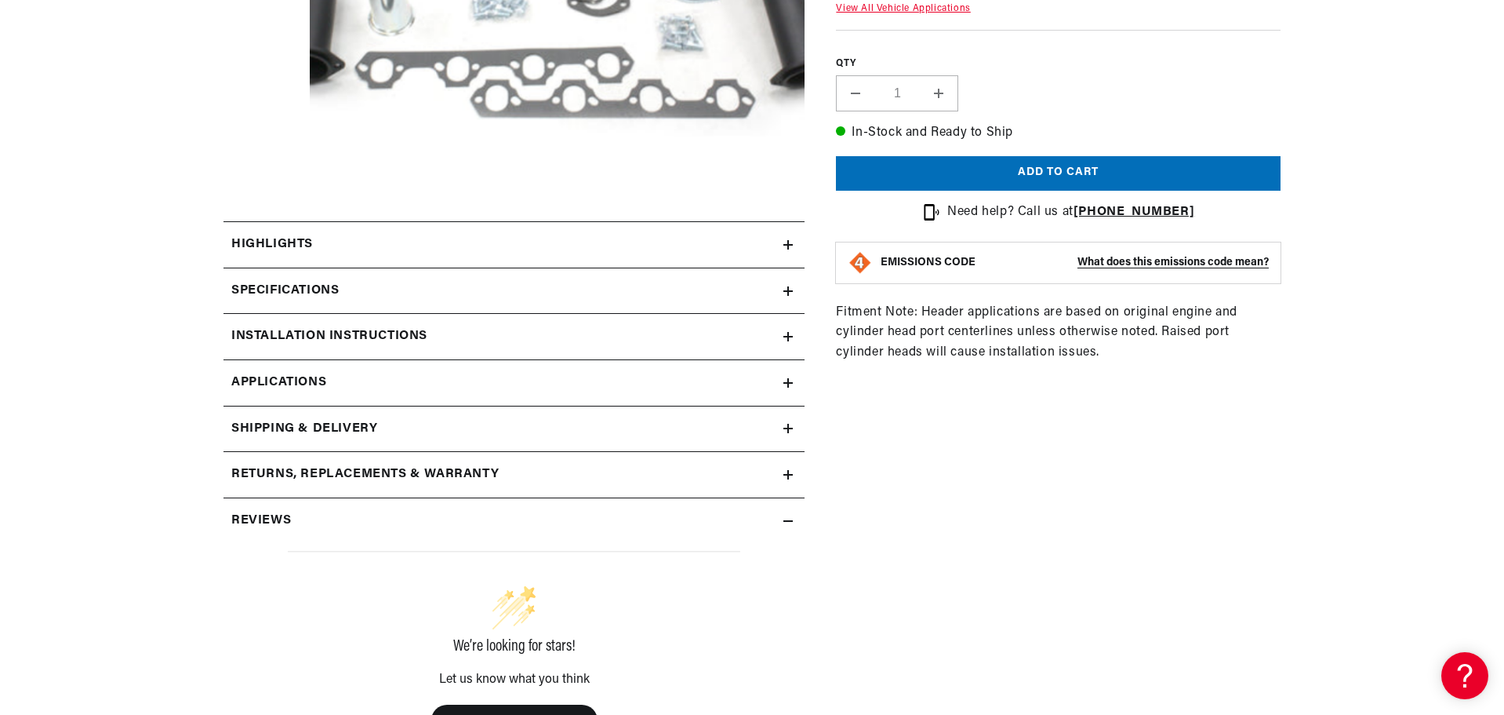
scroll to position [0, 1959]
click at [402, 235] on div "Highlights" at bounding box center [504, 245] width 560 height 20
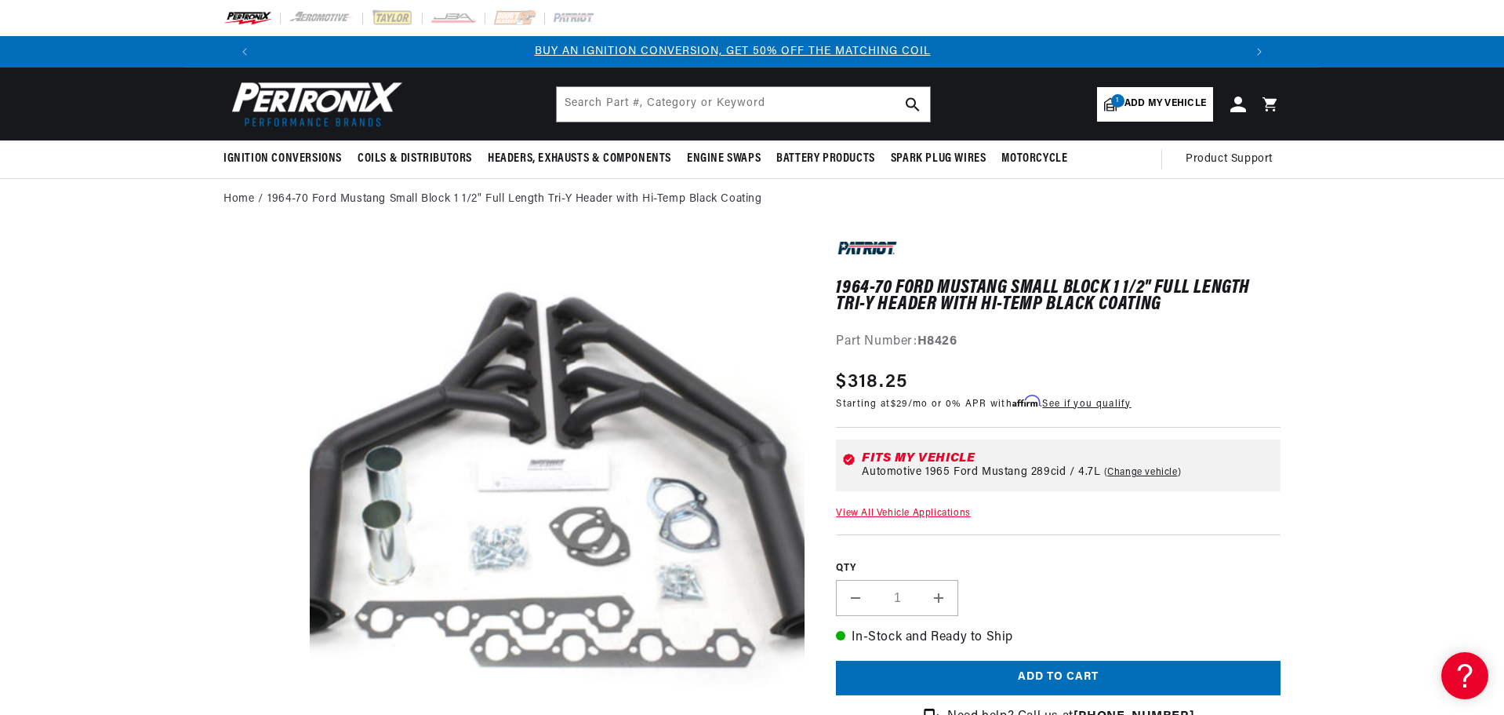
scroll to position [0, 0]
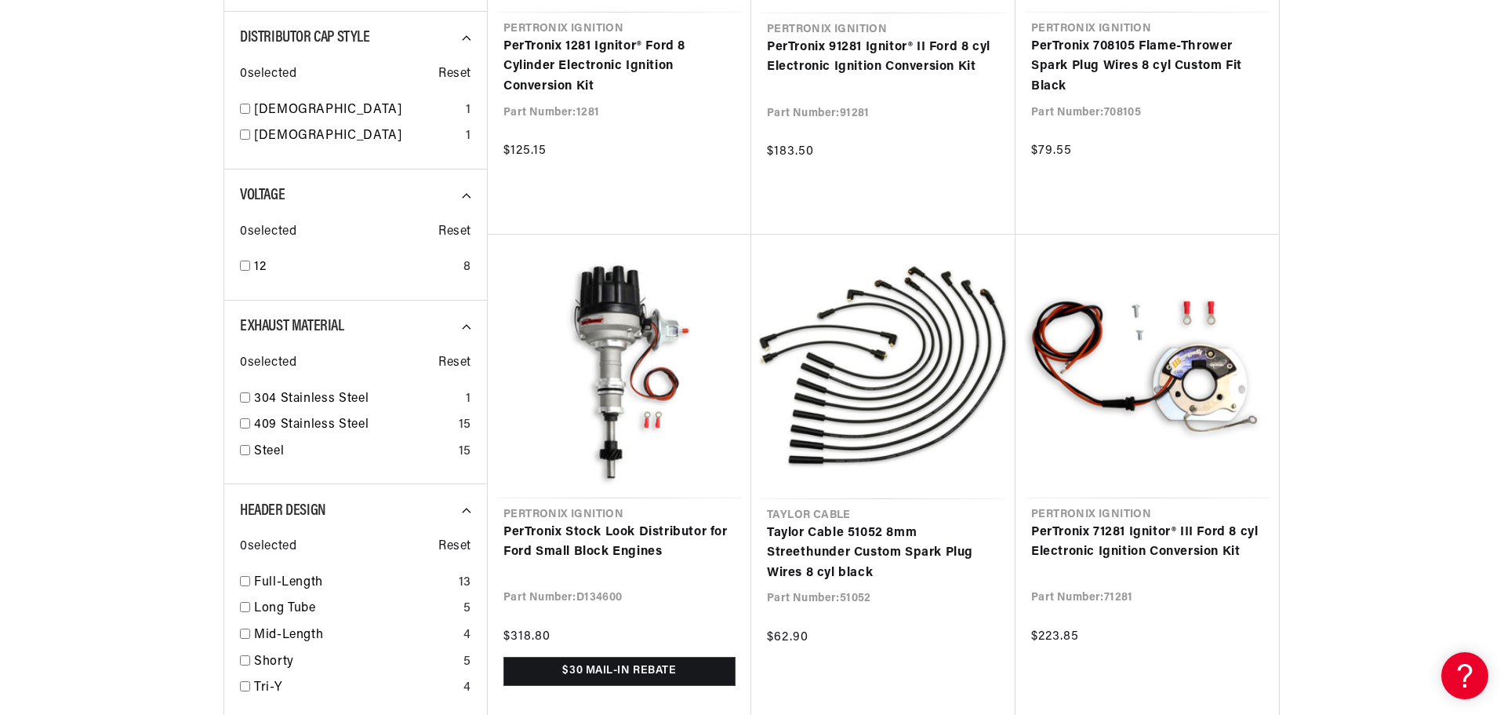
scroll to position [549, 0]
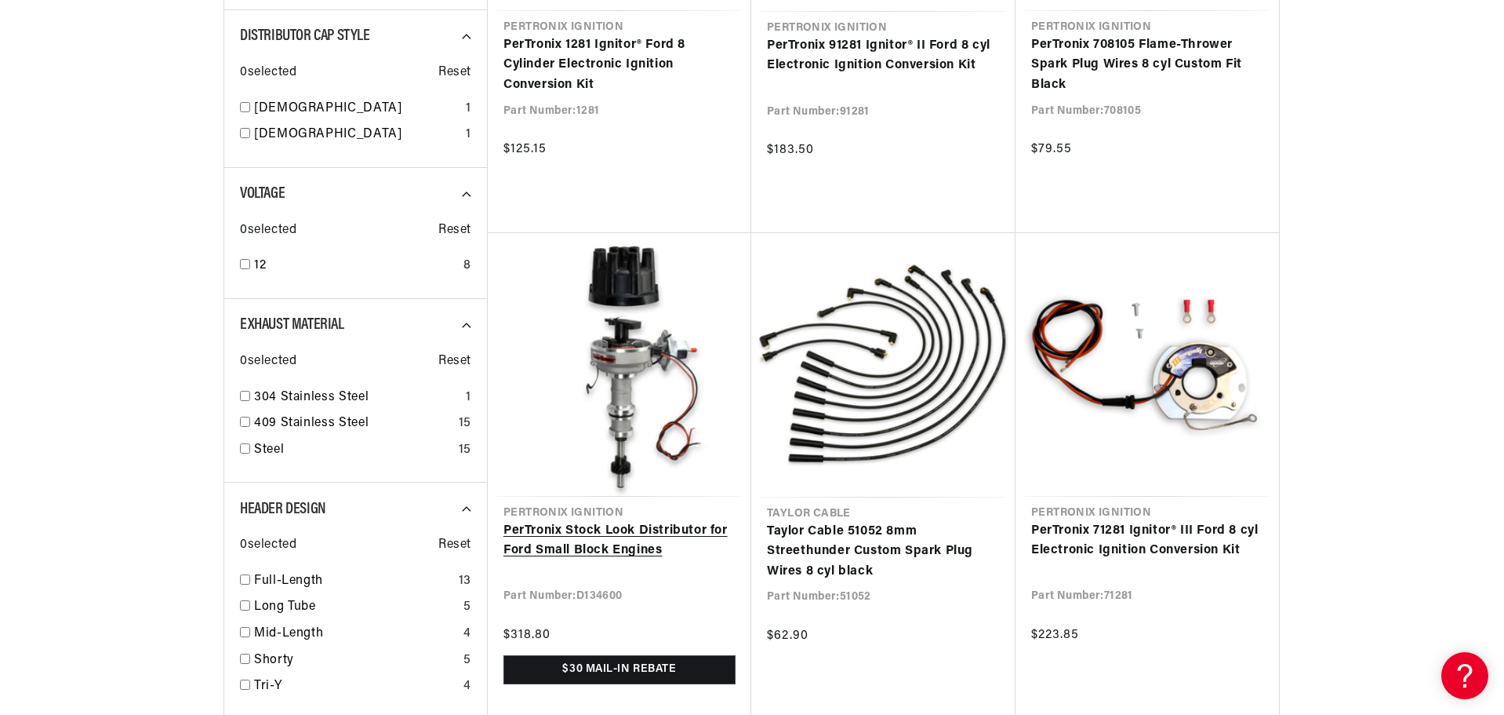
click at [592, 521] on link "PerTronix Stock Look Distributor for Ford Small Block Engines" at bounding box center [620, 541] width 232 height 40
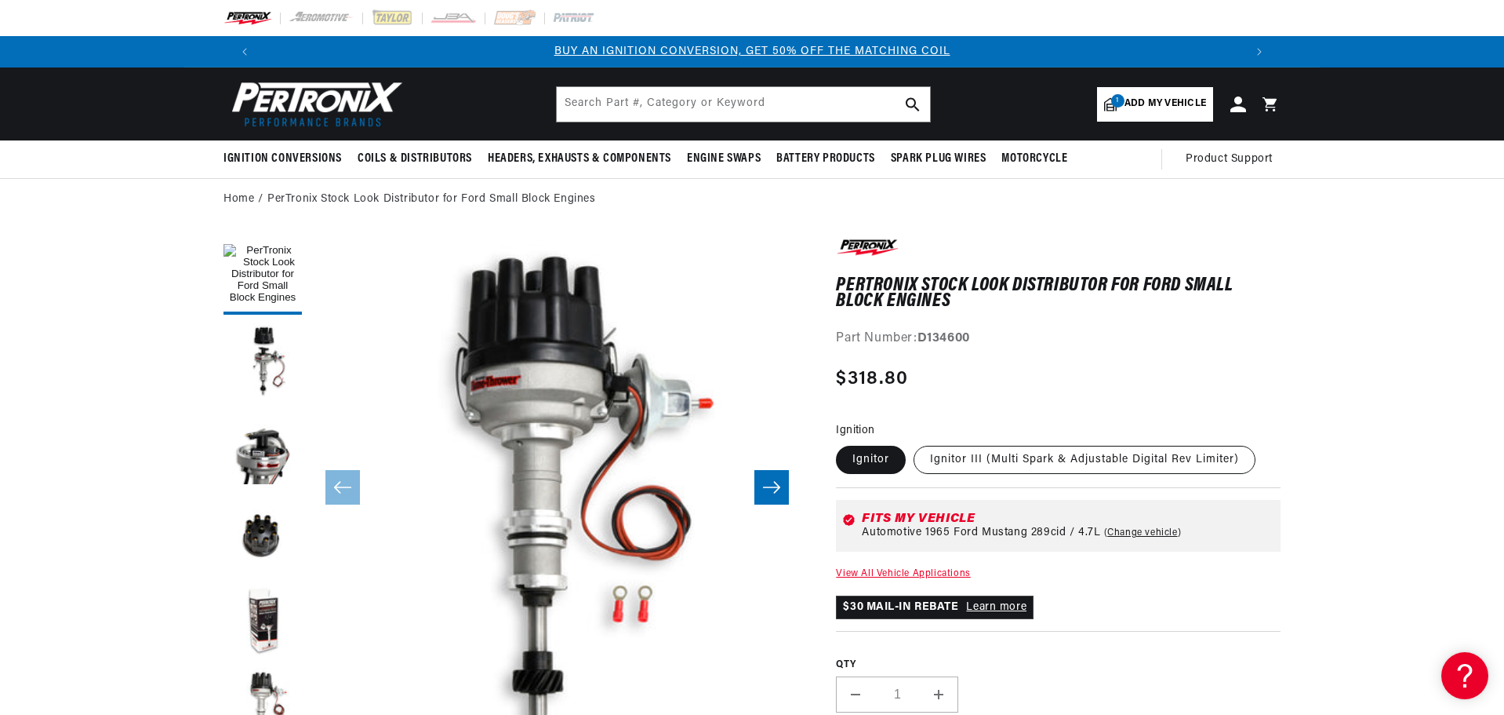
click at [978, 460] on label "Ignitor III (Multi Spark & Adjustable Digital Rev Limiter)" at bounding box center [1085, 460] width 342 height 28
click at [915, 443] on input "Ignitor III (Multi Spark & Adjustable Digital Rev Limiter)" at bounding box center [914, 442] width 1 height 1
radio input "true"
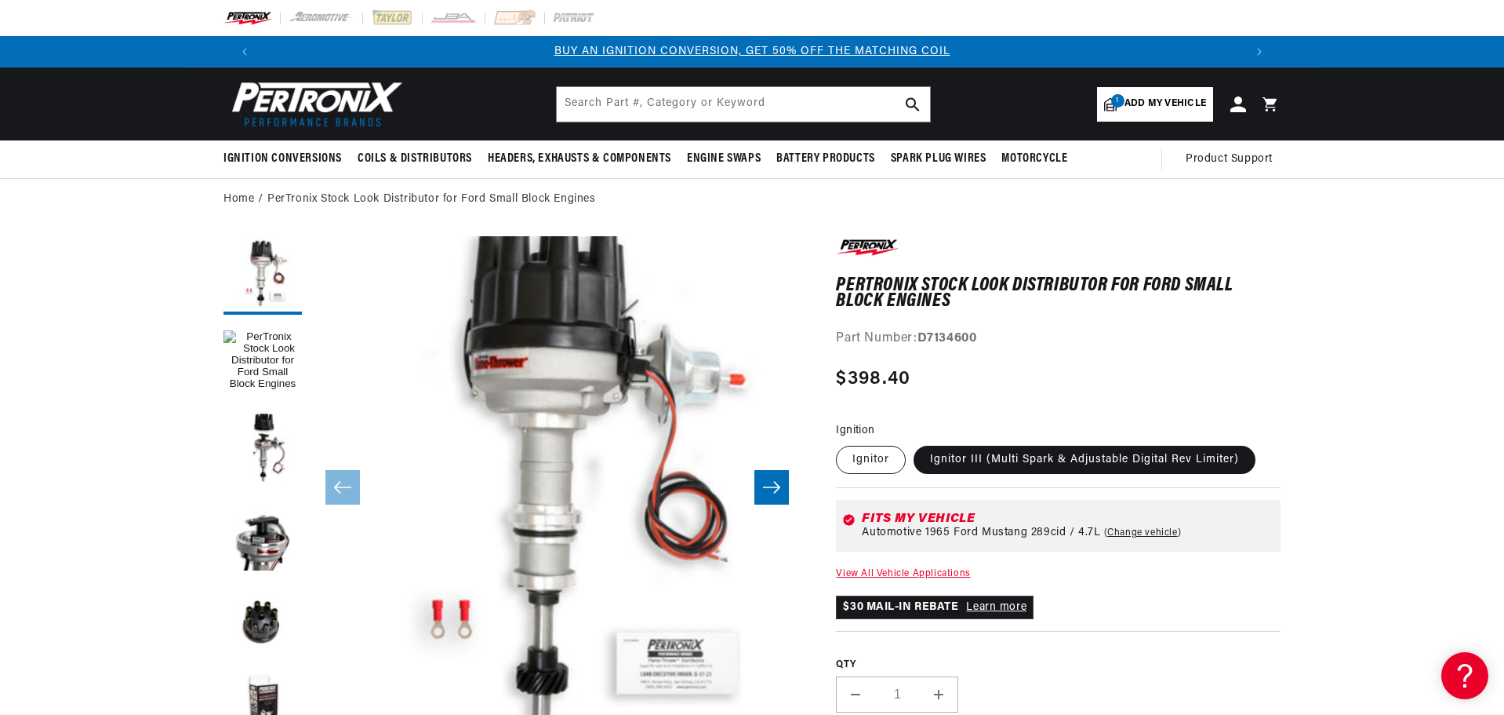
click at [853, 454] on label "Ignitor" at bounding box center [871, 460] width 70 height 28
click at [841, 443] on input "Ignitor" at bounding box center [840, 442] width 1 height 1
radio input "true"
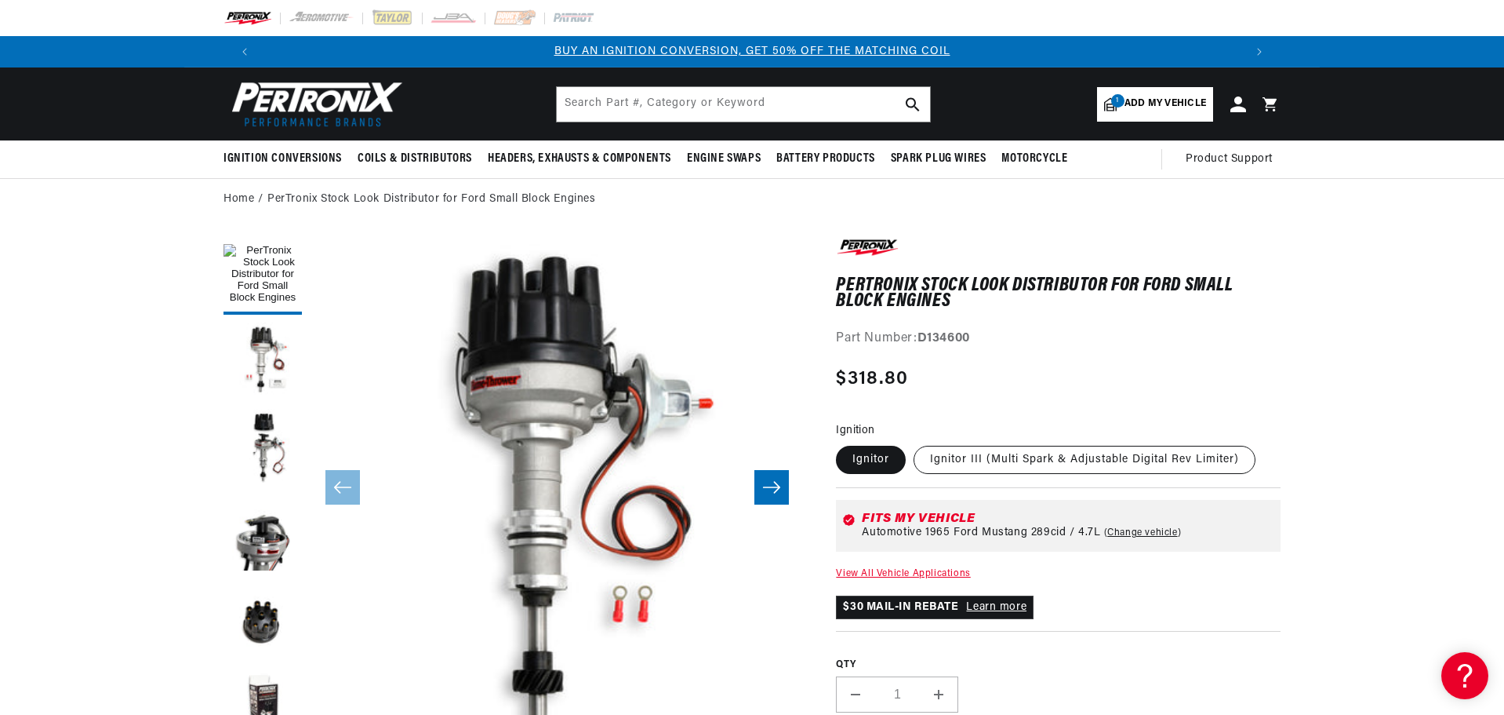
click at [945, 456] on label "Ignitor III (Multi Spark & Adjustable Digital Rev Limiter)" at bounding box center [1085, 460] width 342 height 28
click at [915, 443] on input "Ignitor III (Multi Spark & Adjustable Digital Rev Limiter)" at bounding box center [914, 442] width 1 height 1
radio input "true"
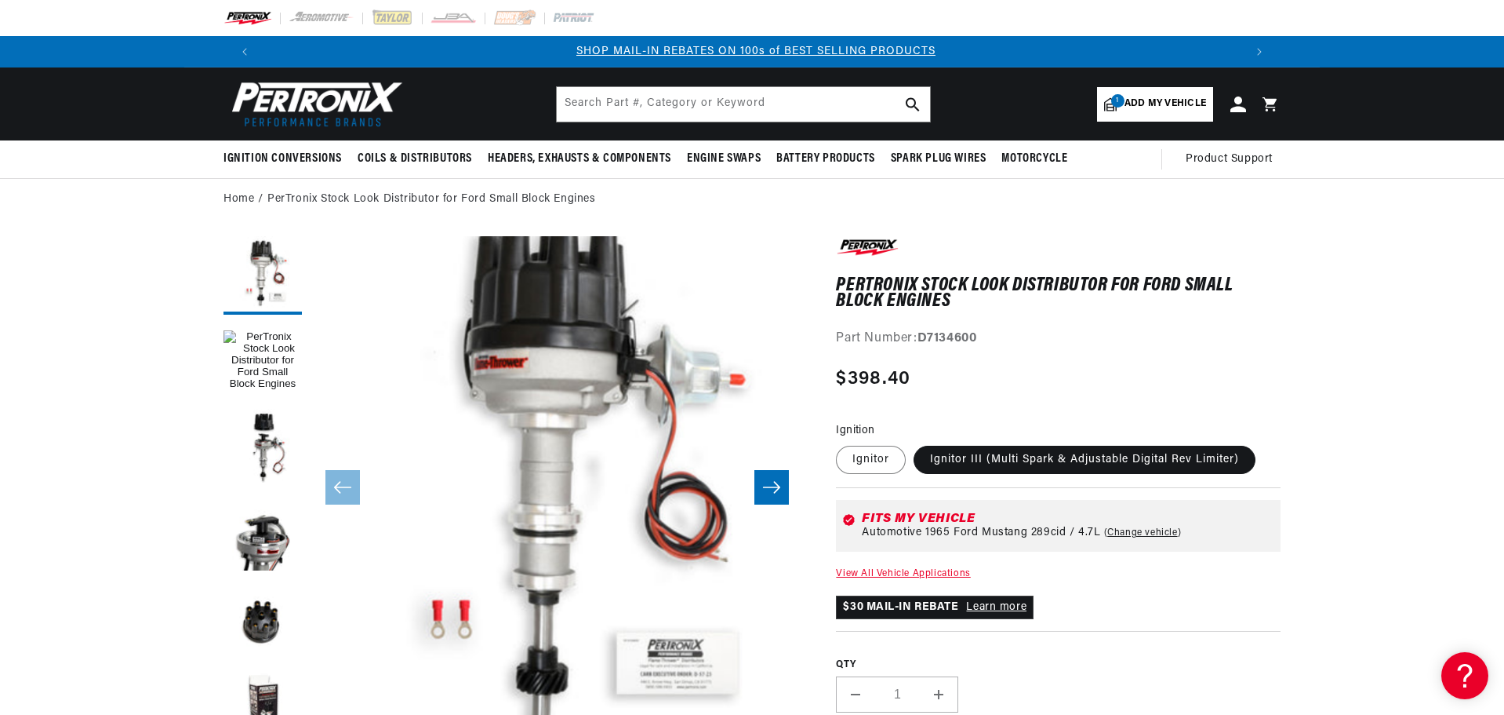
scroll to position [314, 0]
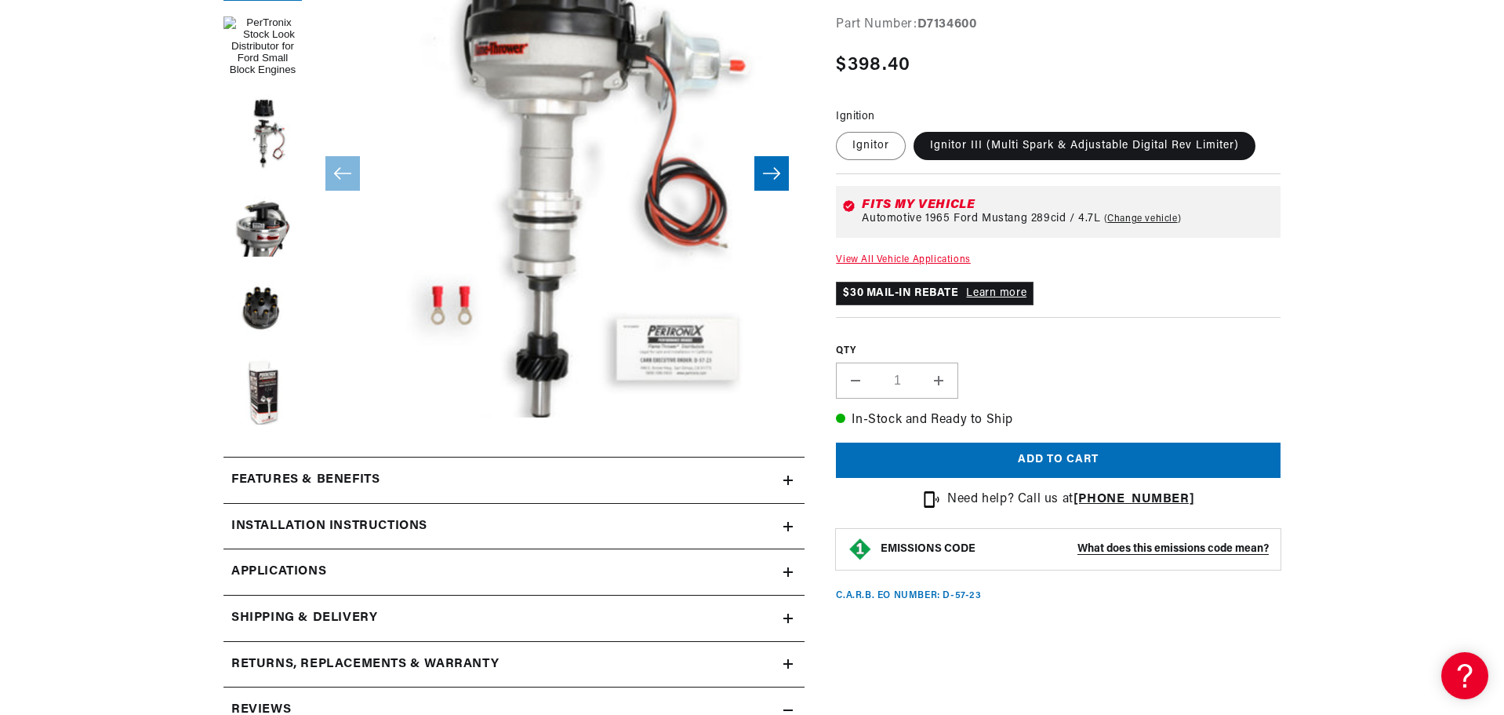
click at [413, 489] on div "Features & Benefits" at bounding box center [504, 480] width 560 height 20
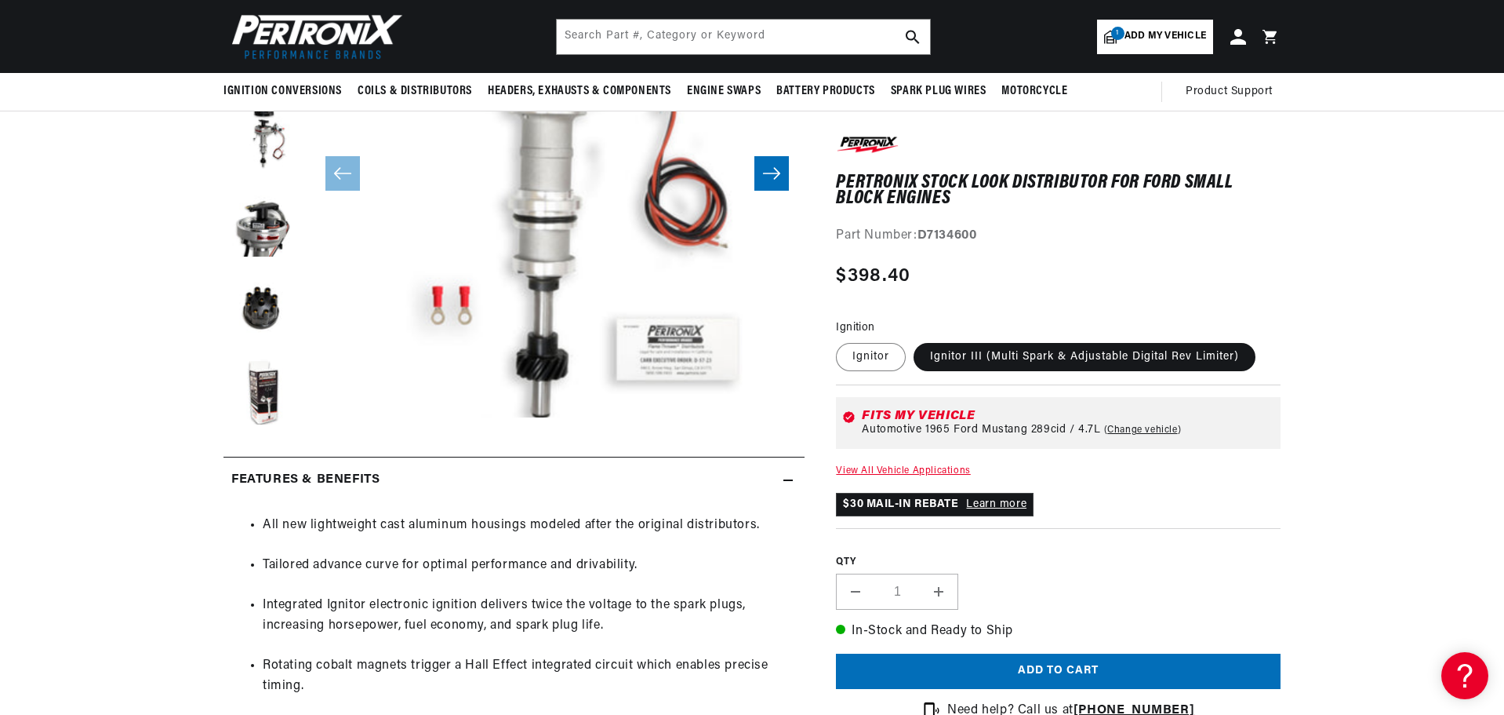
scroll to position [0, 980]
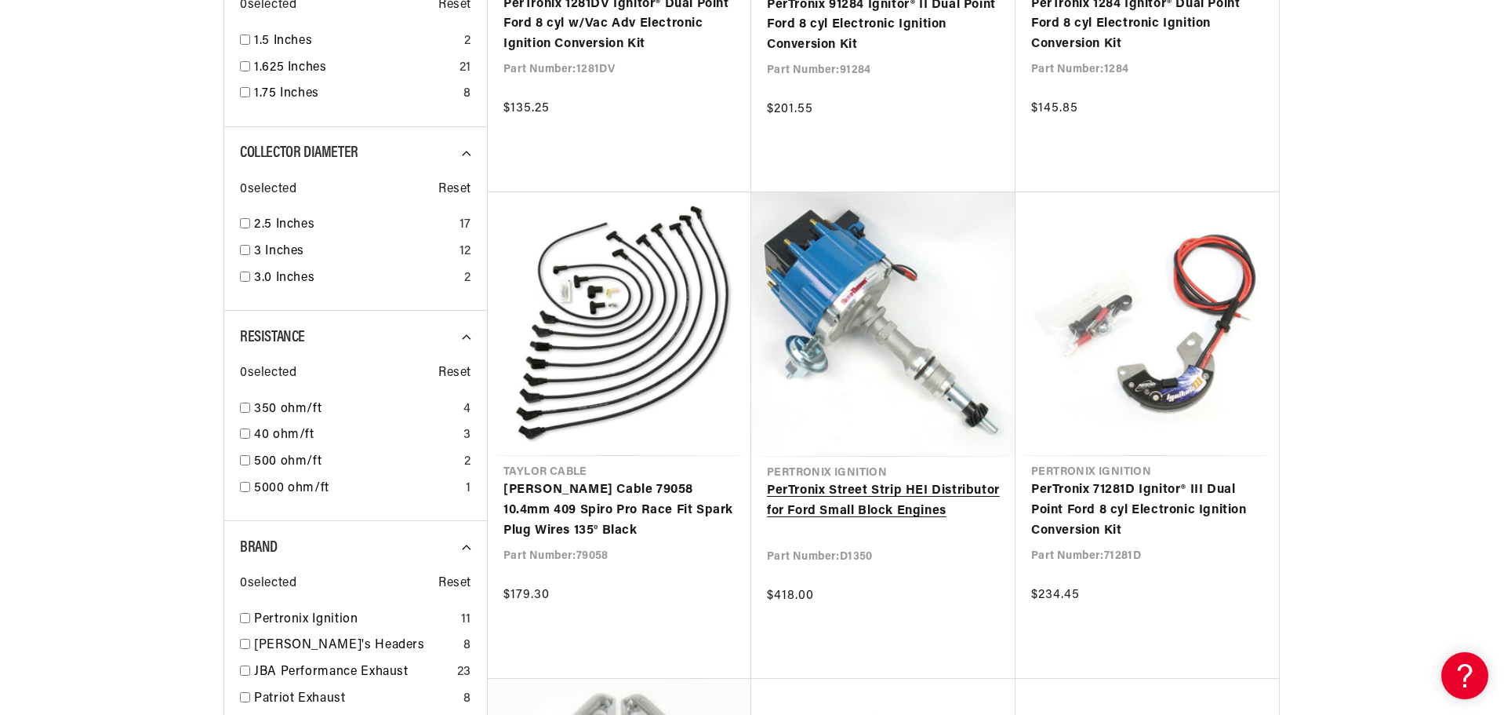
scroll to position [1569, 0]
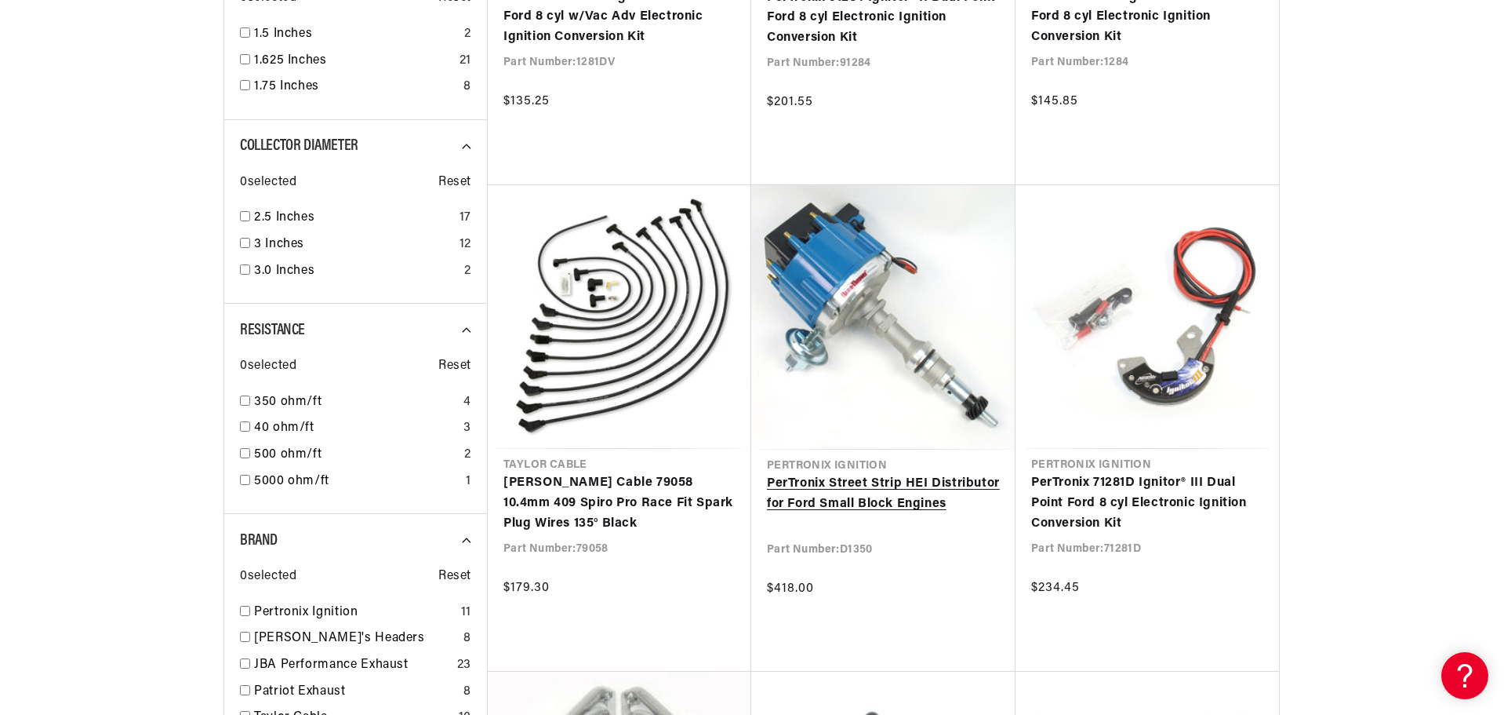
click at [835, 485] on link "PerTronix Street Strip HEI Distributor for Ford Small Block Engines" at bounding box center [883, 494] width 233 height 40
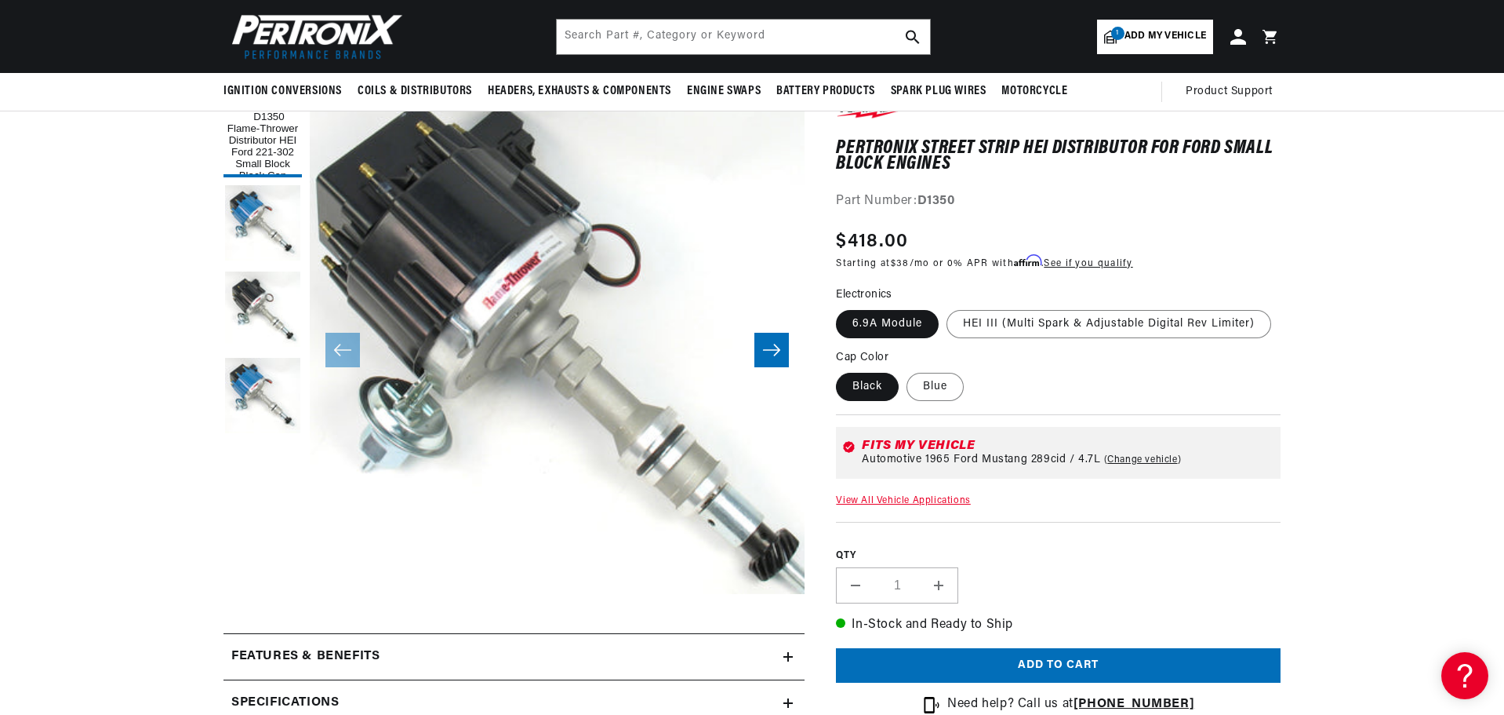
scroll to position [78, 0]
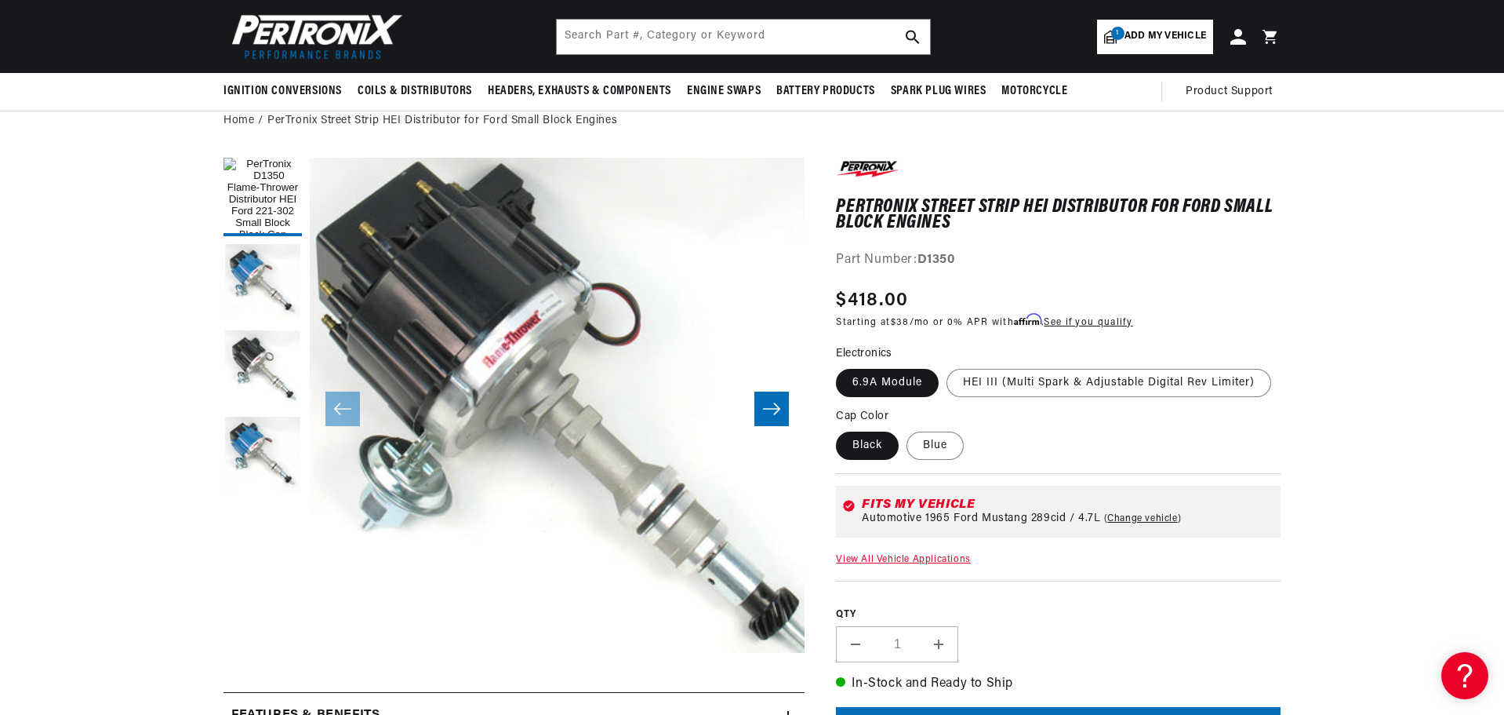
click at [904, 558] on link "View All Vehicle Applications" at bounding box center [903, 559] width 134 height 9
click at [1124, 520] on link "Change vehicle" at bounding box center [1143, 518] width 78 height 13
select select "1965"
select select "Ford"
select select "Mustang"
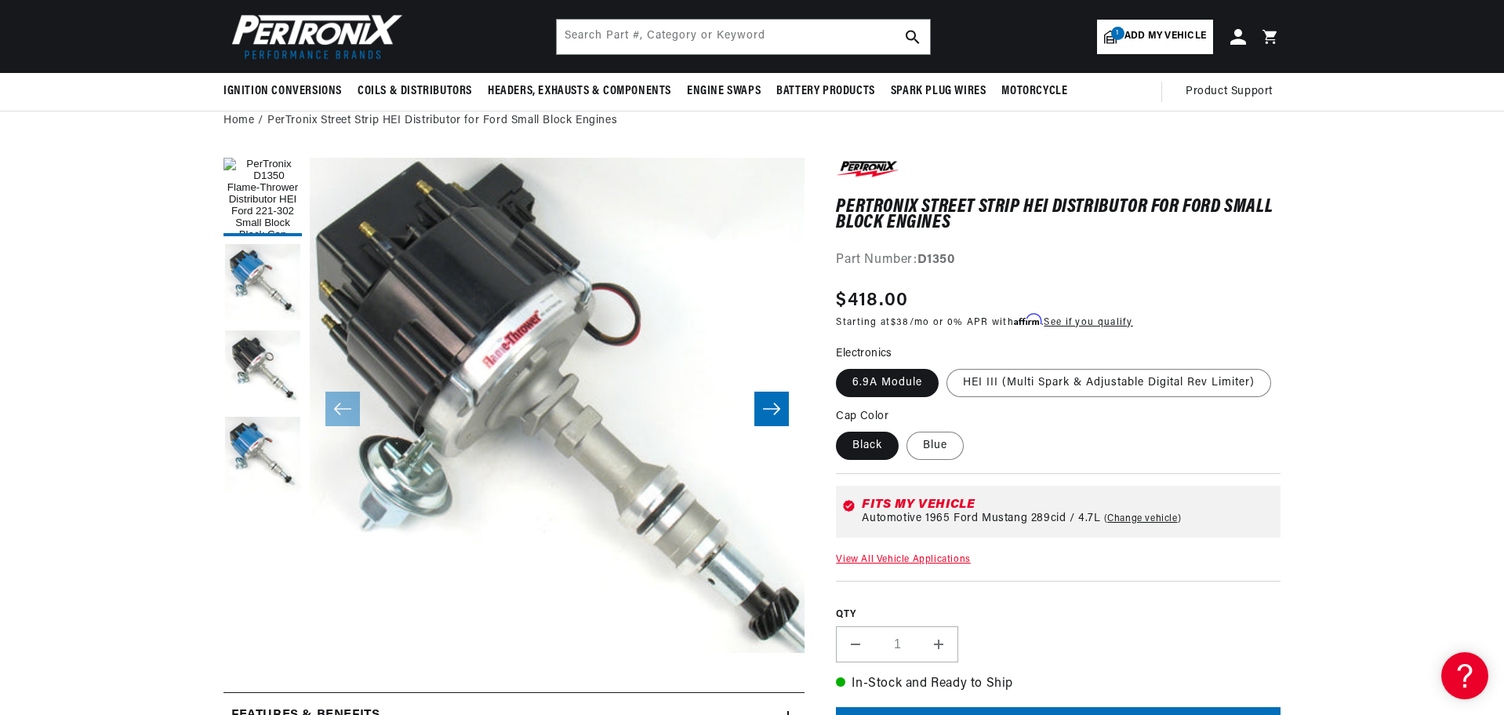
select select "289cid-4.7L"
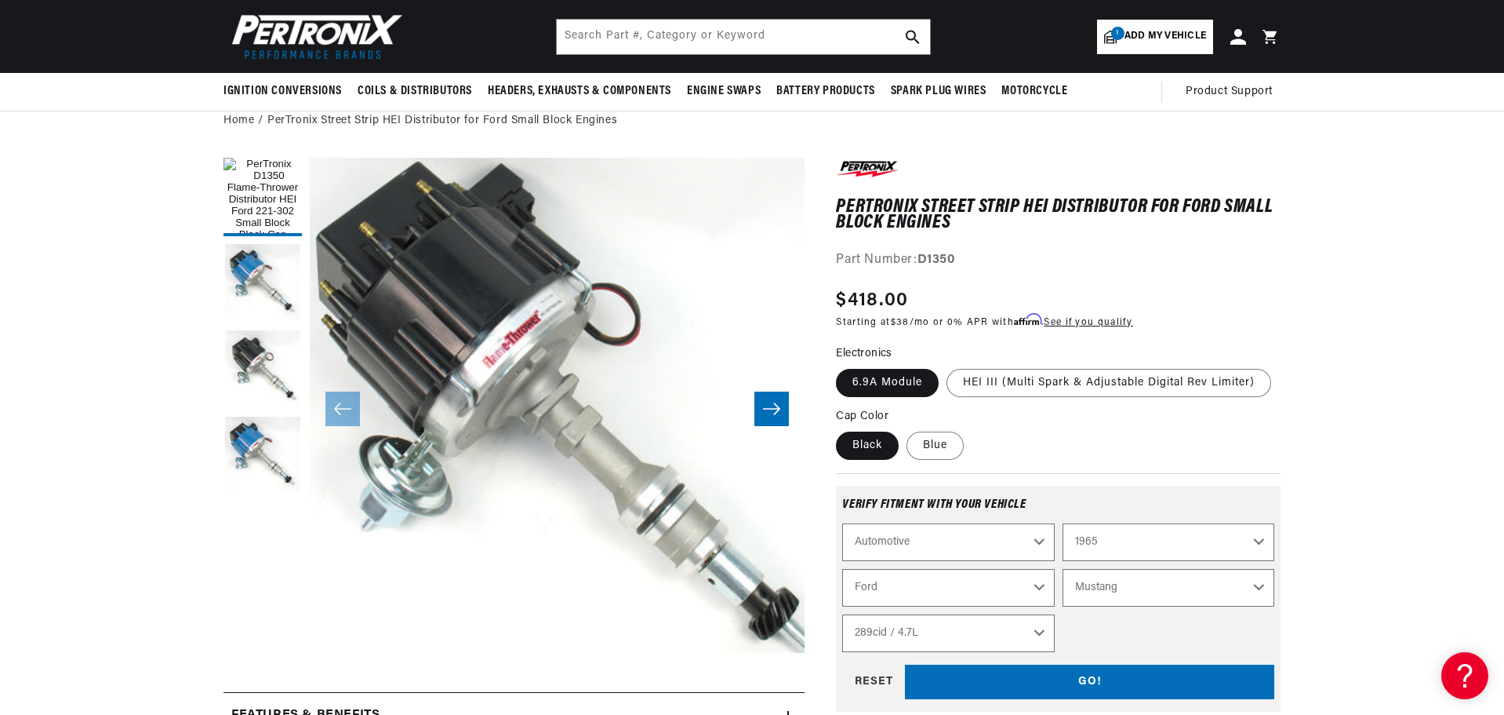
click at [1107, 540] on select "2022 2021 2020 2019 2018 2017 2016 2015 2014 2013 2012 2011 2010 2009 2008 2007…" at bounding box center [1169, 542] width 212 height 38
click at [1063, 558] on select "2022 2021 2020 2019 2018 2017 2016 2015 2014 2013 2012 2011 2010 2009 2008 2007…" at bounding box center [1169, 542] width 212 height 38
select select "1978"
select select "Model"
select select "Engine"
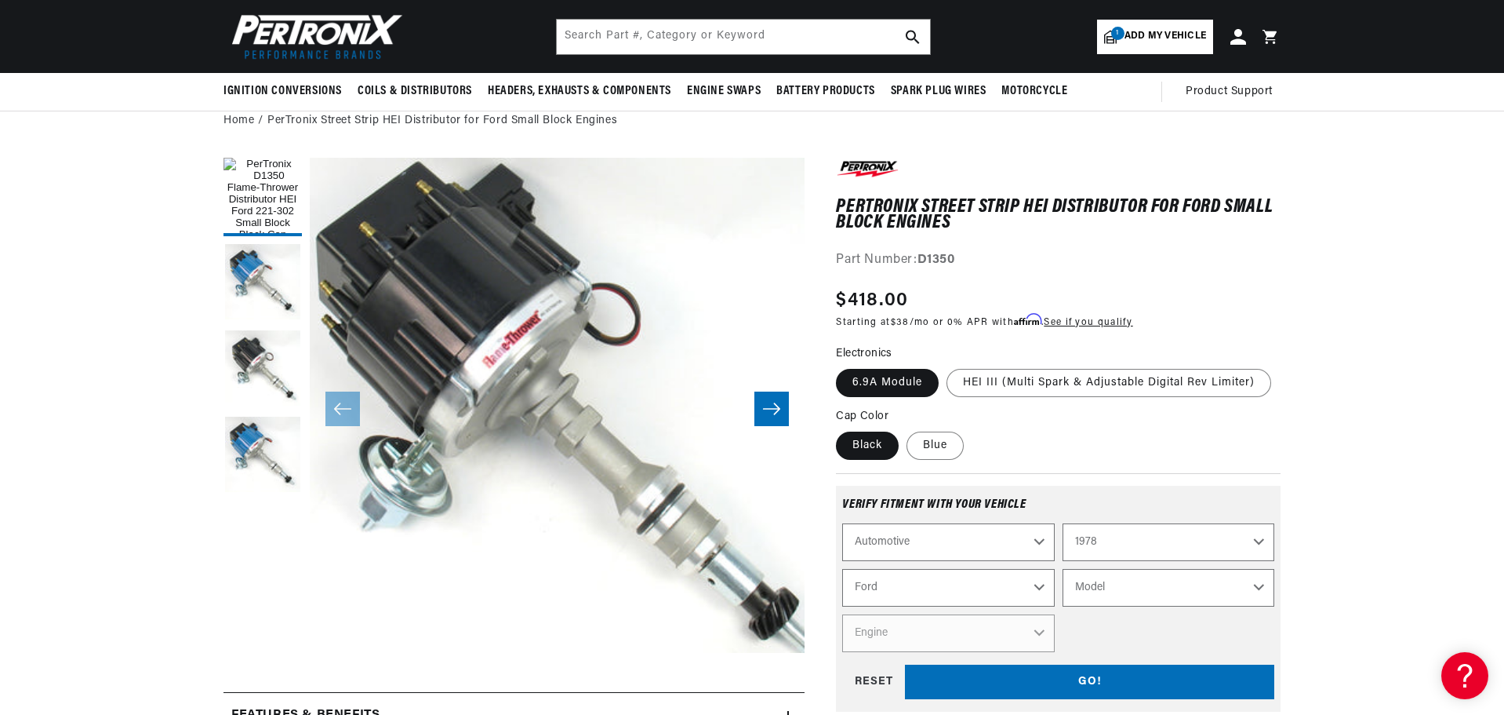
scroll to position [0, 980]
click at [1129, 606] on select "Model B-100 Bronco E-100 Econoline E-100 Econoline Club Wagon E-150 Econoline E…" at bounding box center [1169, 588] width 212 height 38
select select "Mustang-II"
click at [1063, 604] on select "Model B-100 Bronco E-100 Econoline E-100 Econoline Club Wagon E-150 Econoline E…" at bounding box center [1169, 588] width 212 height 38
select select "Mustang-II"
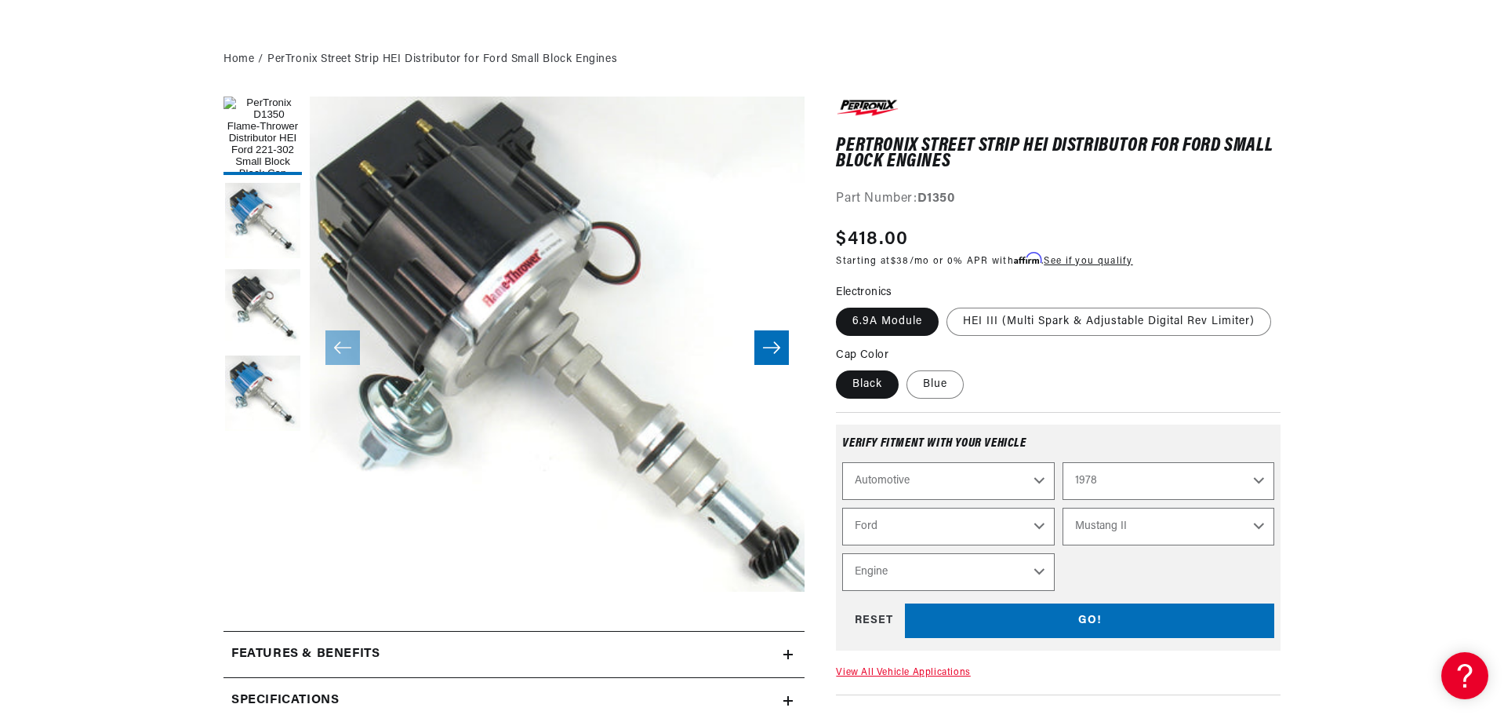
scroll to position [235, 0]
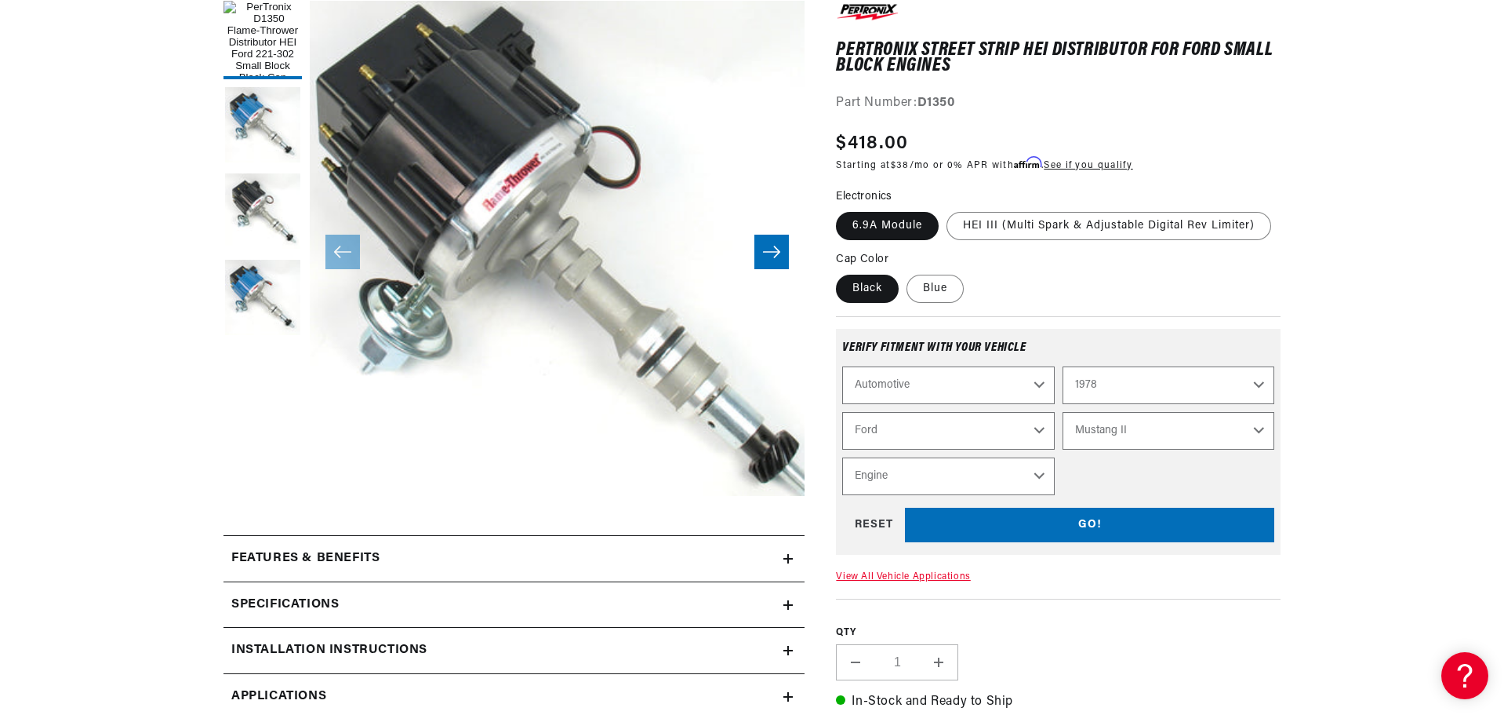
drag, startPoint x: 958, startPoint y: 493, endPoint x: 958, endPoint y: 505, distance: 12.6
click at [958, 495] on select "Engine 2.3L 5.0L" at bounding box center [948, 476] width 212 height 38
select select "5.0L"
click at [842, 493] on select "Engine 2.3L 5.0L" at bounding box center [948, 476] width 212 height 38
select select "Engine"
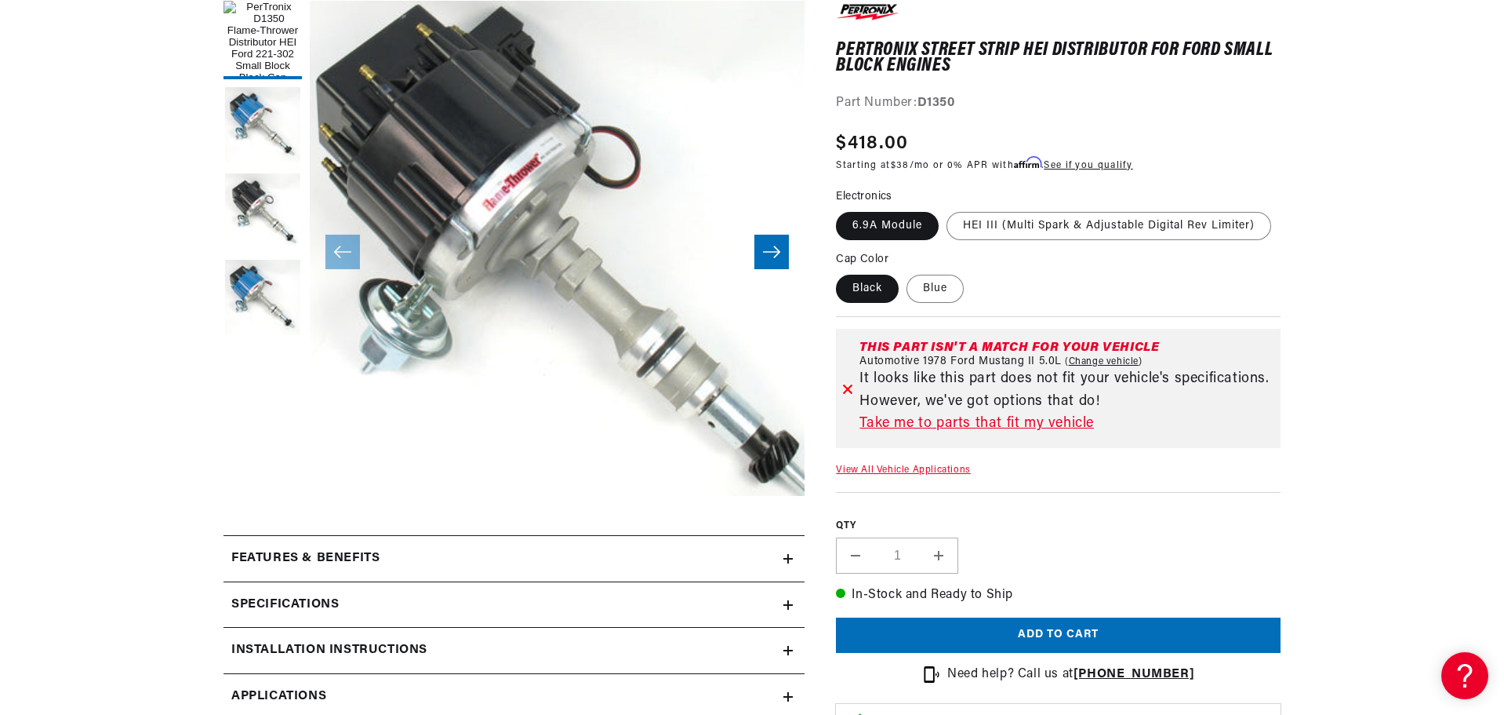
scroll to position [0, 1959]
click at [963, 435] on link "Take me to parts that fit my vehicle" at bounding box center [1067, 424] width 415 height 23
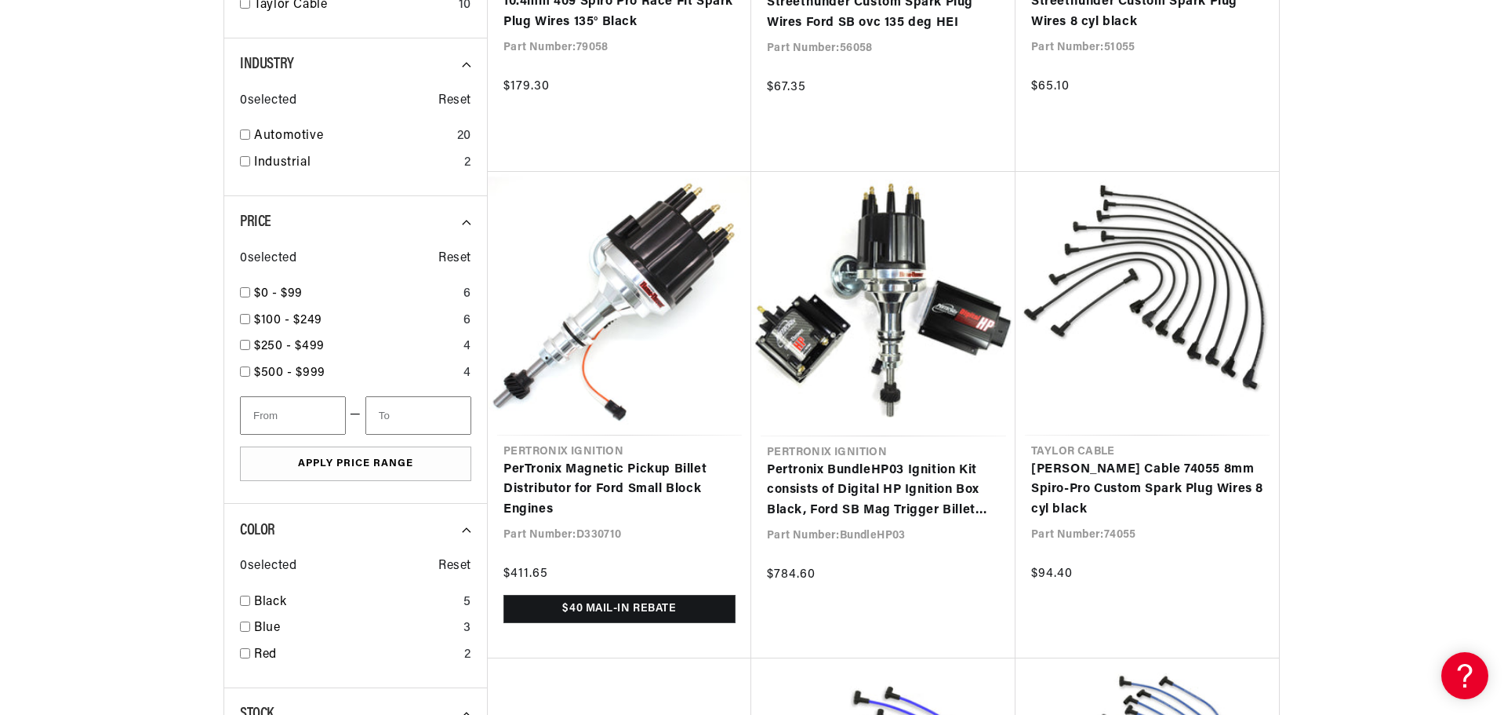
scroll to position [0, 1959]
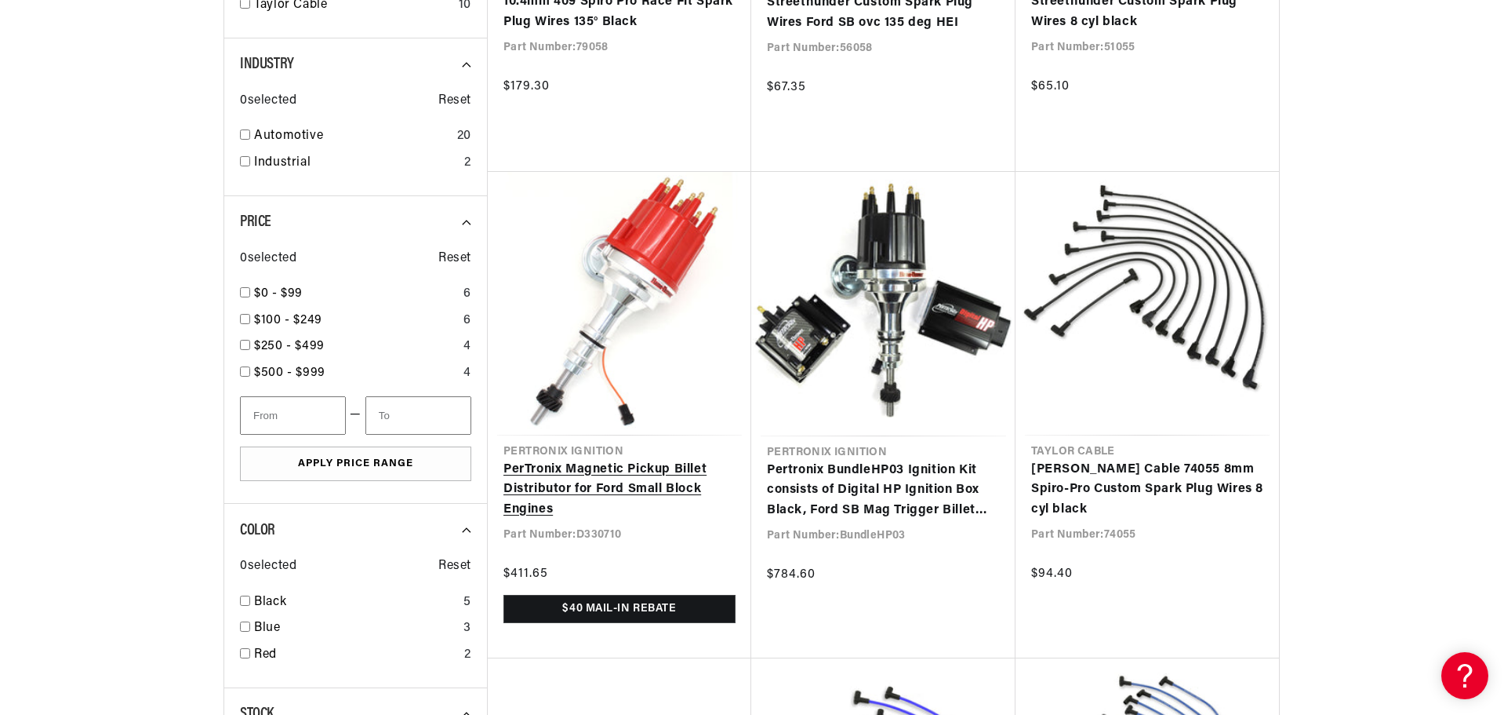
click at [605, 482] on link "PerTronix Magnetic Pickup Billet Distributor for Ford Small Block Engines" at bounding box center [620, 490] width 232 height 60
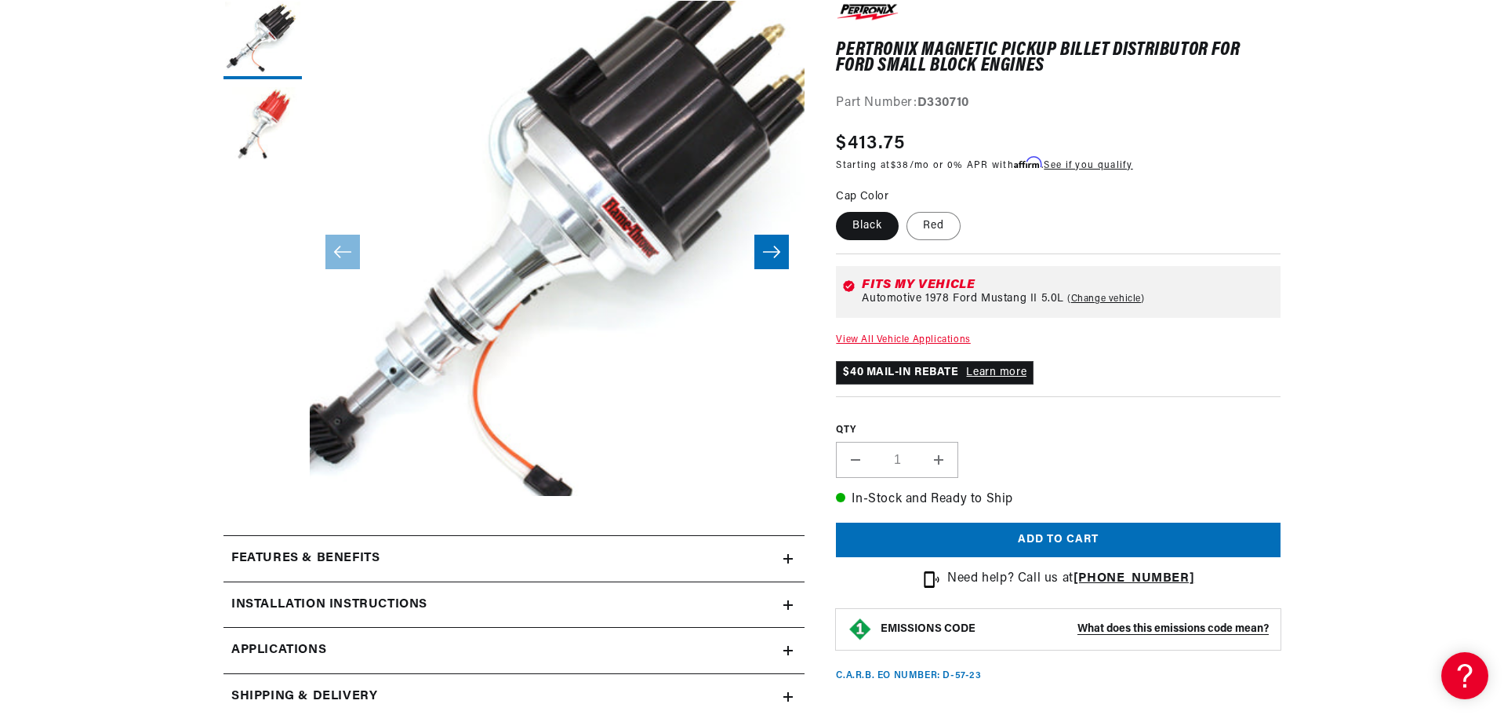
scroll to position [0, 980]
click at [455, 555] on div "Features & Benefits" at bounding box center [504, 558] width 560 height 20
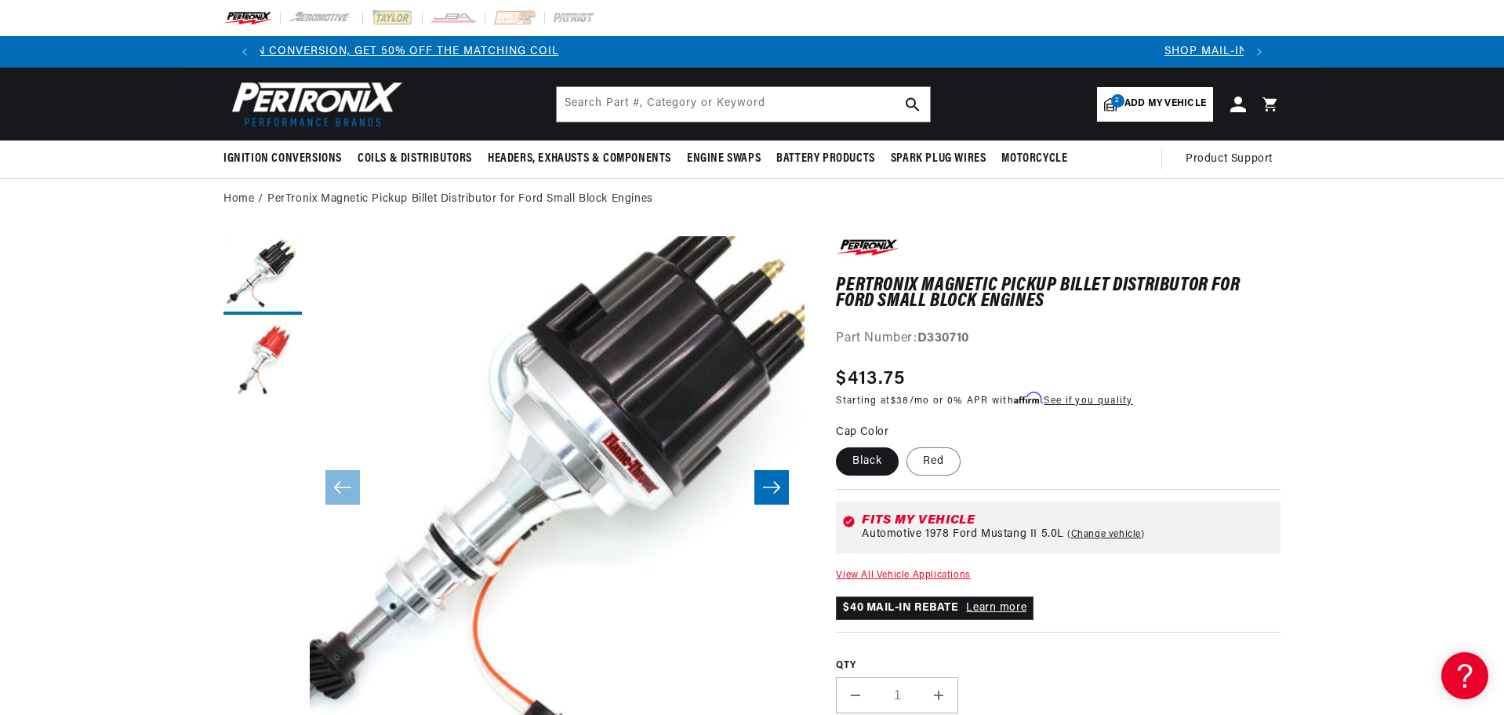
scroll to position [0, 80]
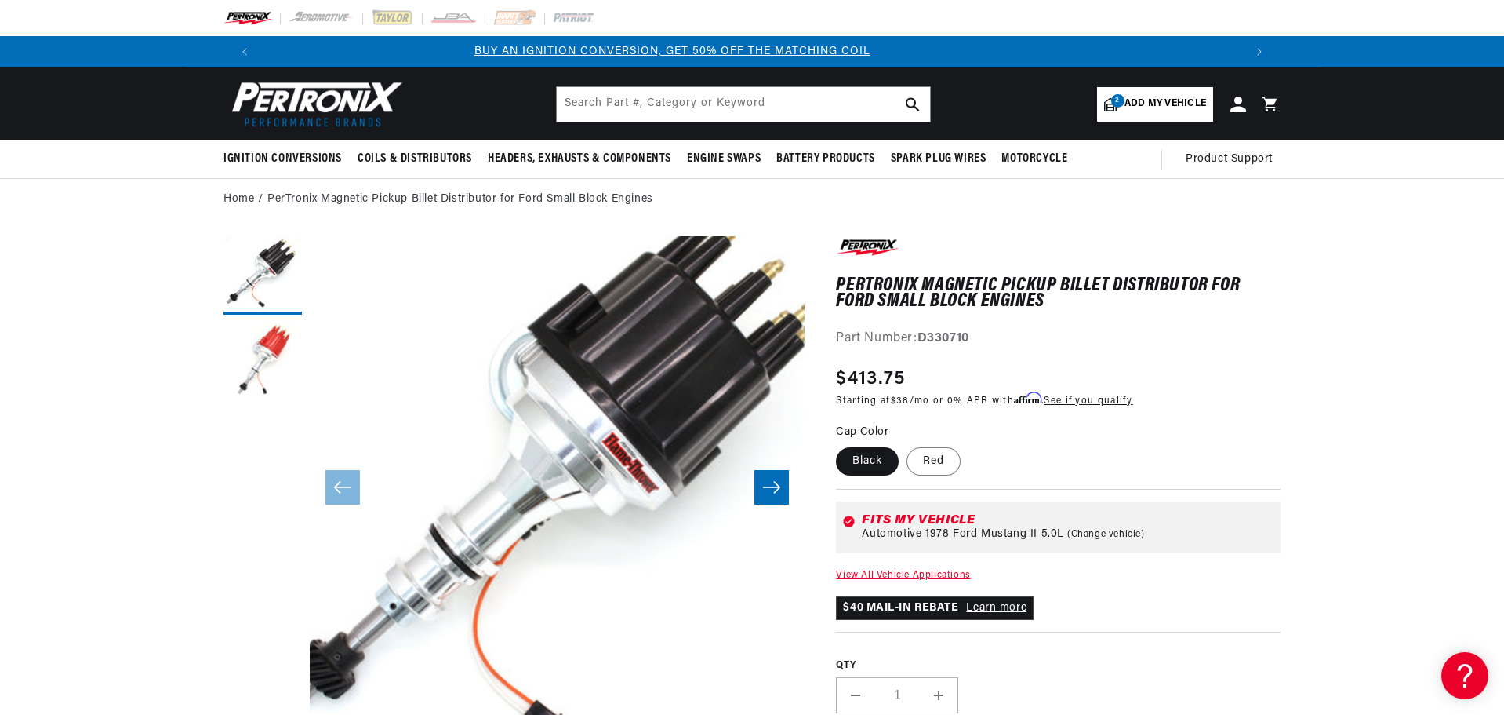
click at [769, 486] on icon "Slide right" at bounding box center [771, 487] width 19 height 16
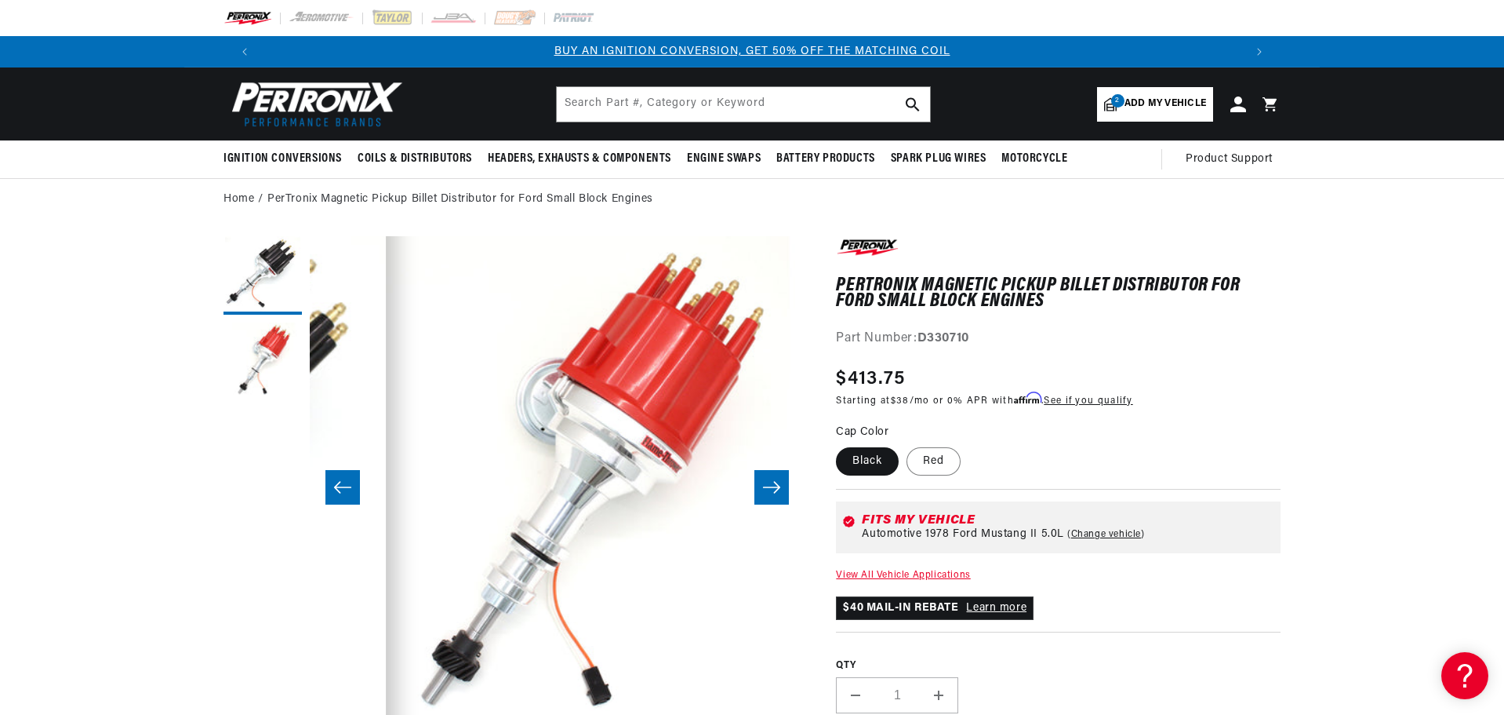
scroll to position [0, 495]
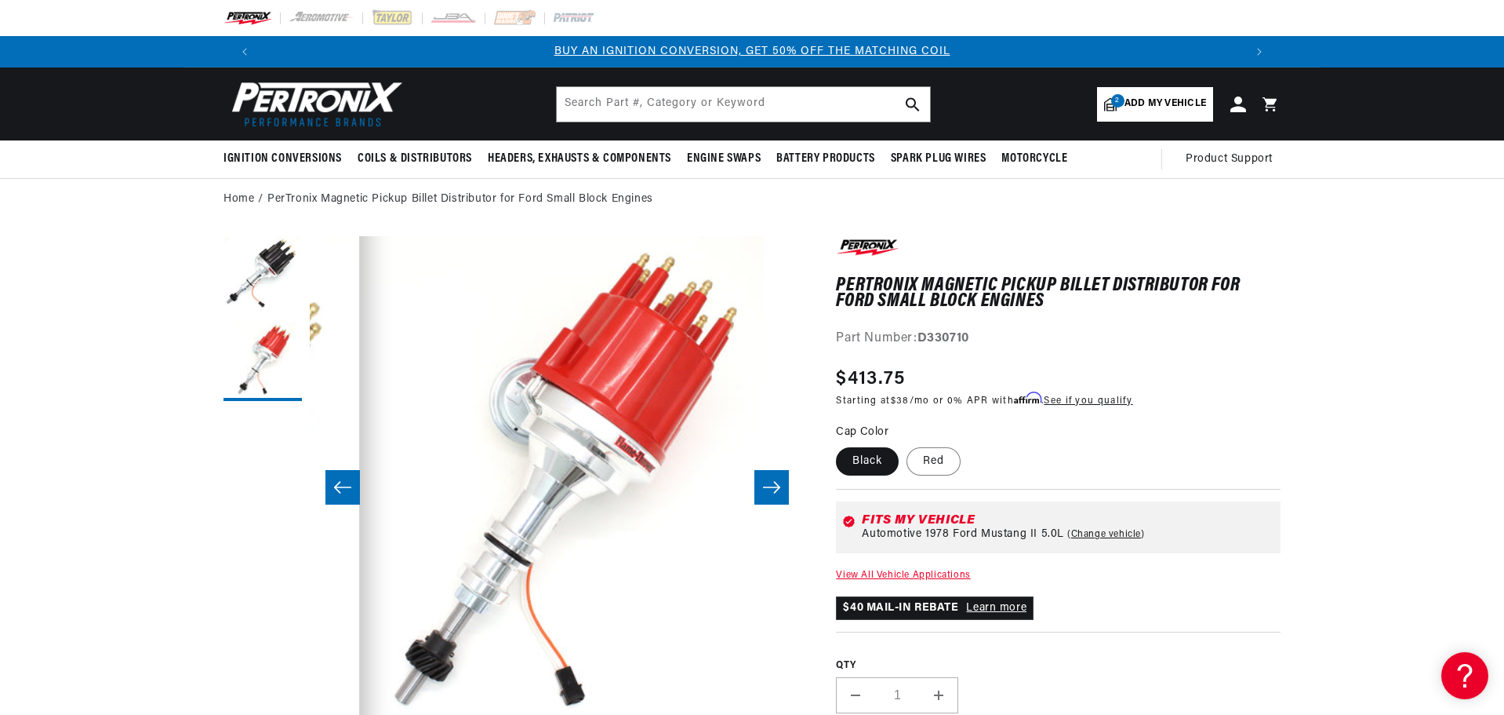
click at [769, 486] on icon "Slide right" at bounding box center [771, 487] width 19 height 16
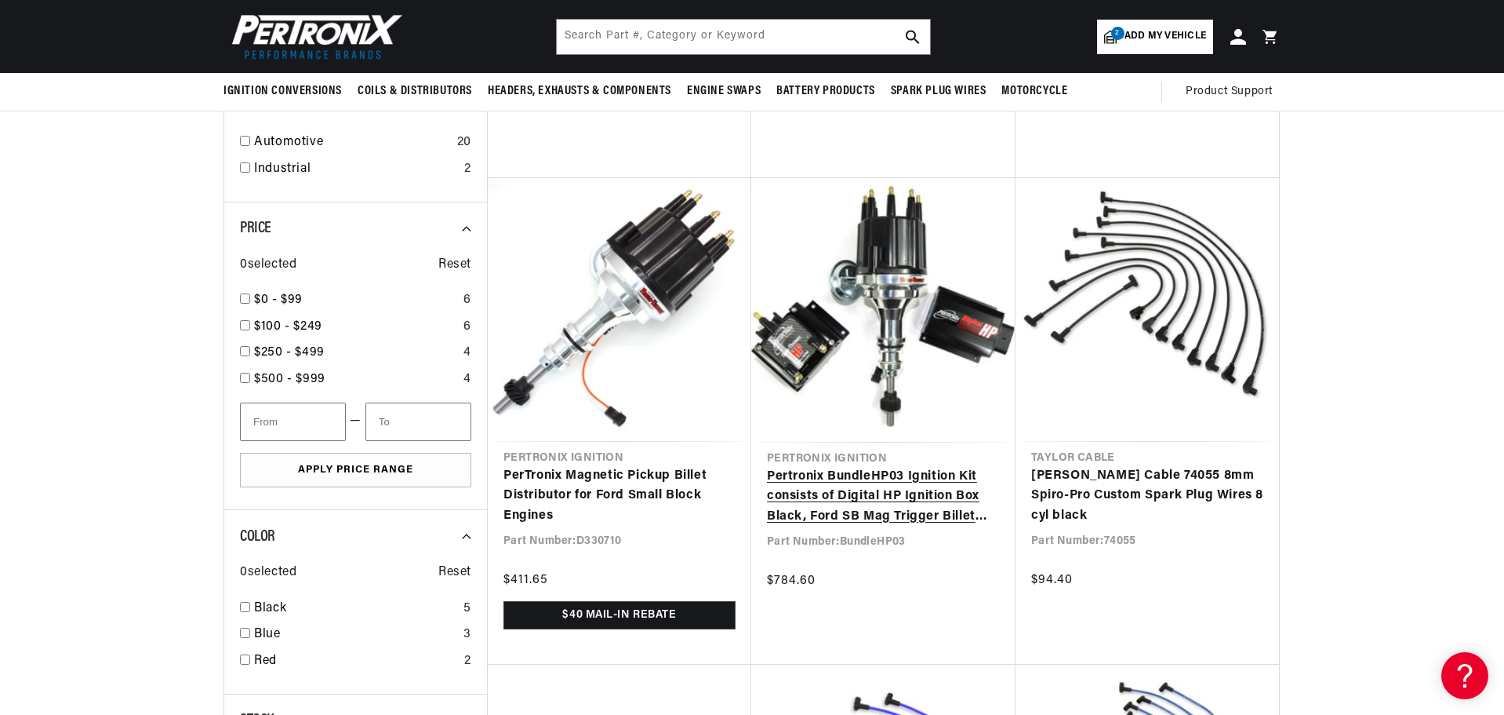
scroll to position [0, 980]
click at [864, 475] on link "Pertronix BundleHP03 Ignition Kit consists of Digital HP Ignition Box Black, Fo…" at bounding box center [883, 497] width 233 height 60
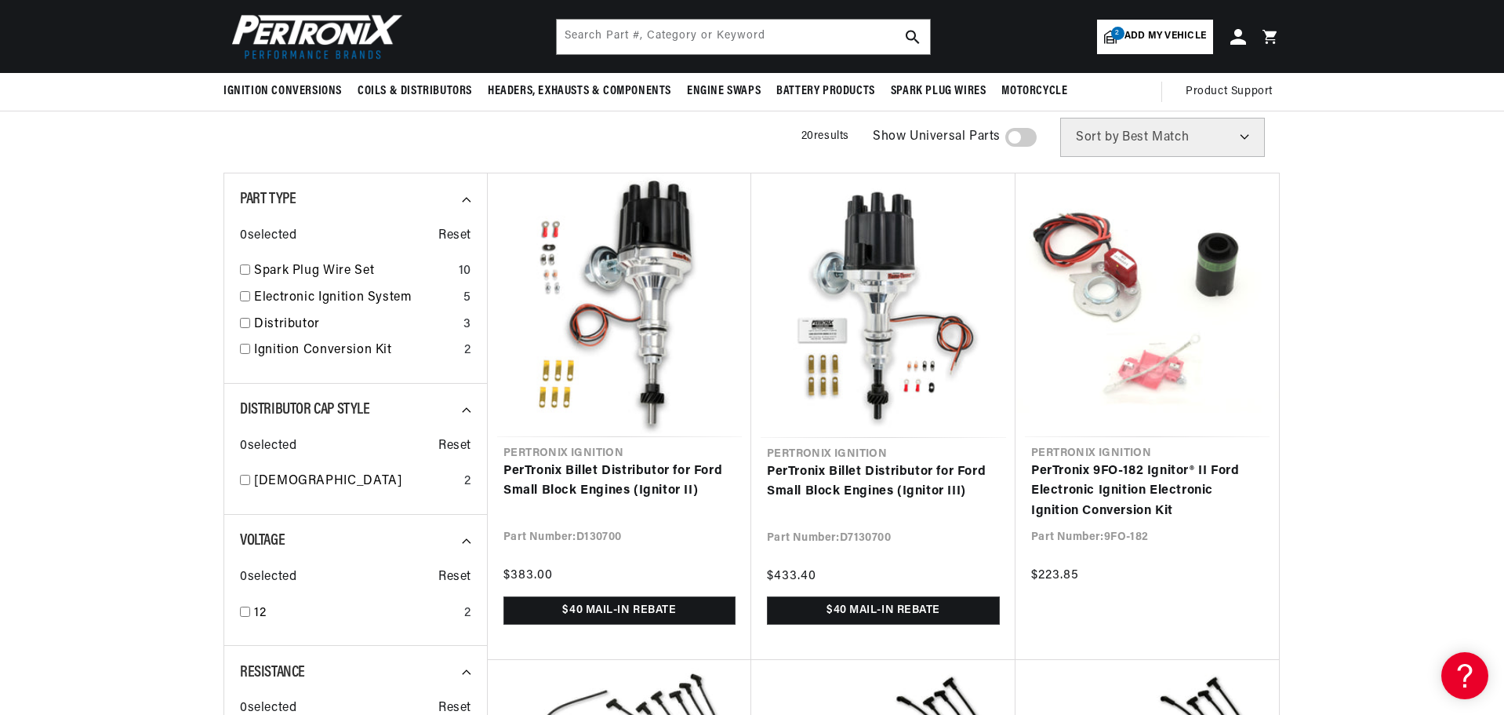
scroll to position [110, 0]
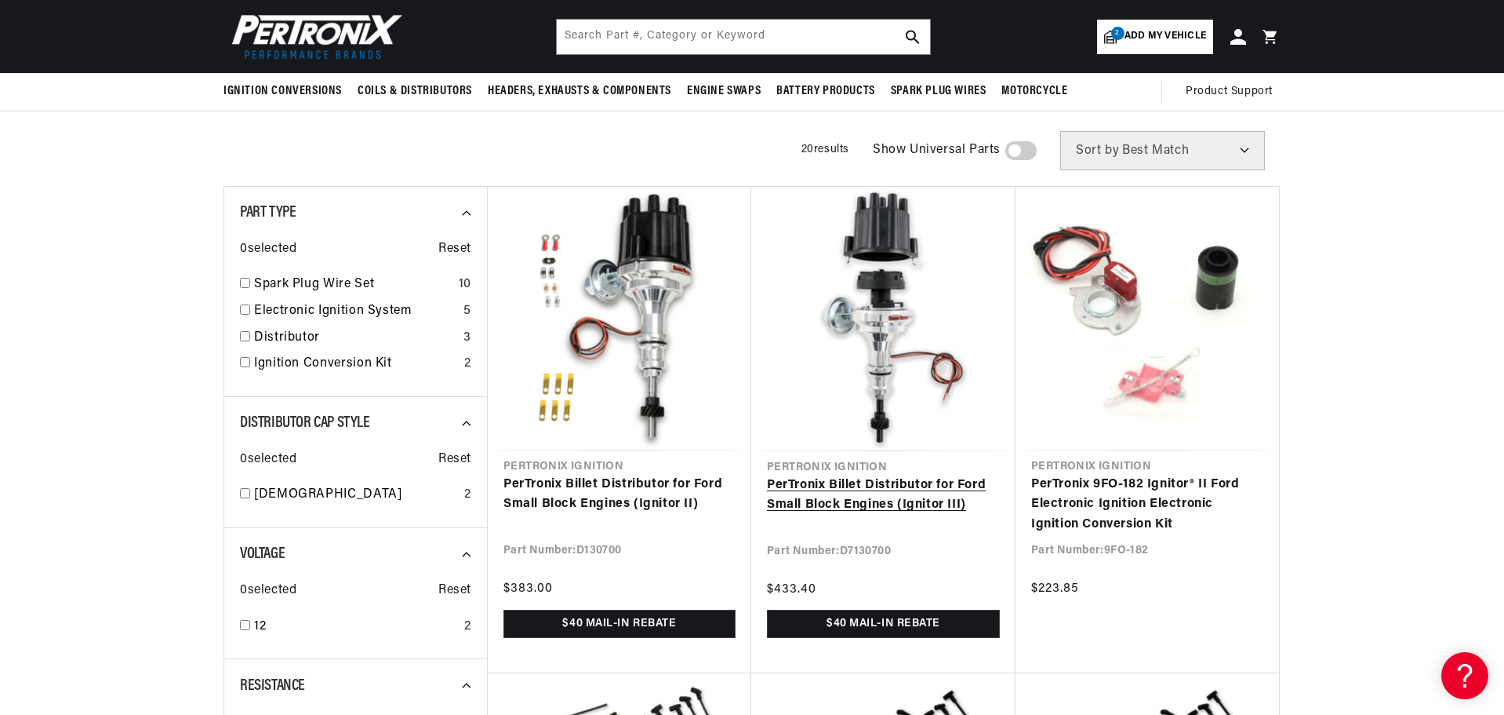
click at [830, 486] on link "PerTronix Billet Distributor for Ford Small Block Engines (Ignitor III)" at bounding box center [883, 495] width 233 height 40
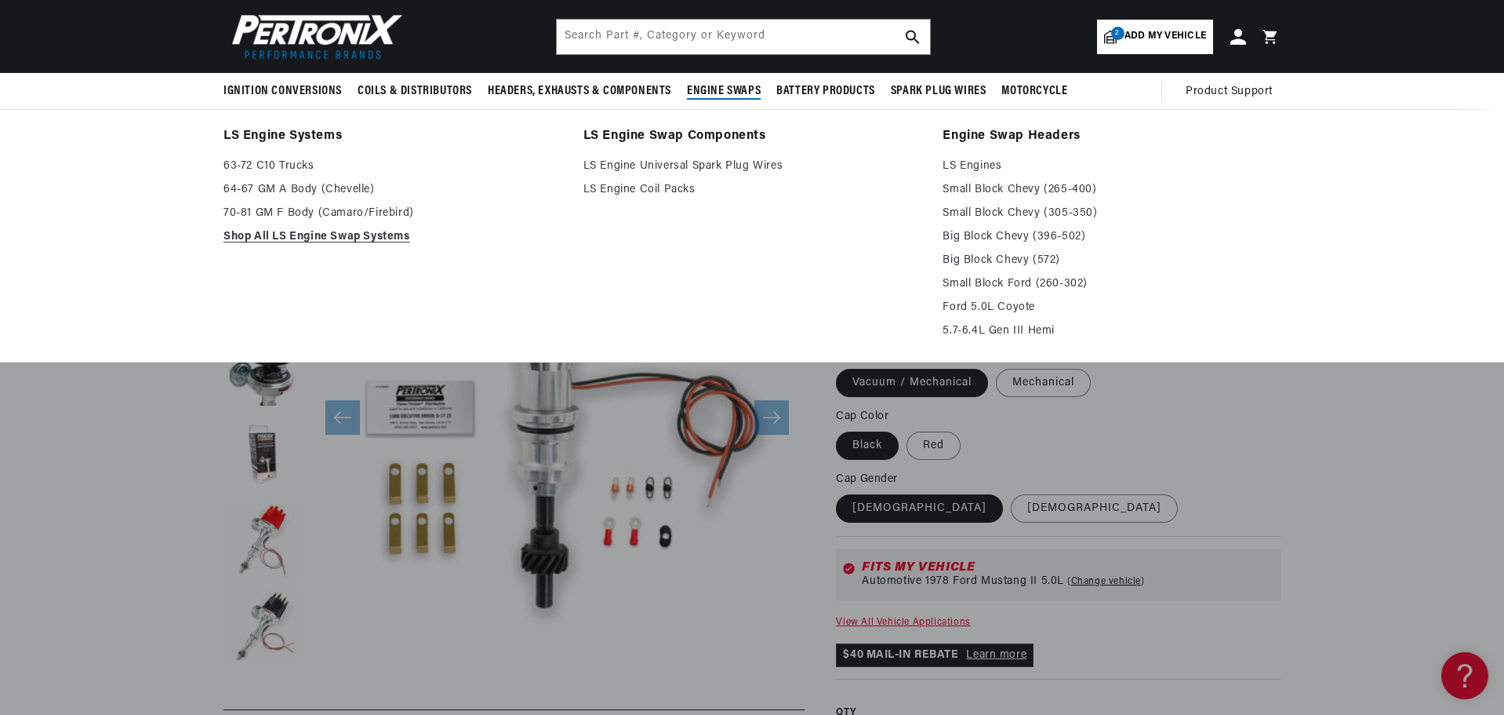
scroll to position [0, 980]
click at [980, 290] on link "Small Block Ford (260-302)" at bounding box center [1112, 284] width 338 height 19
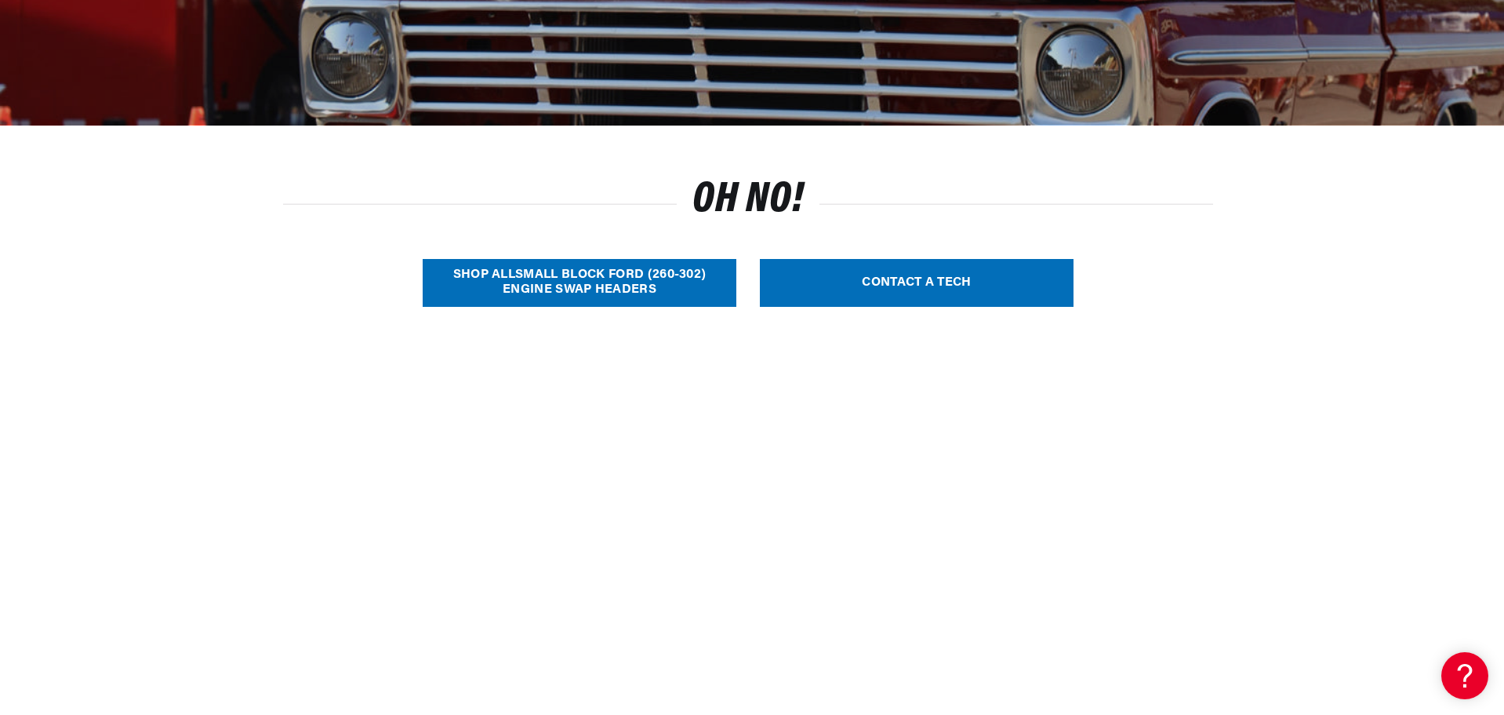
click at [547, 289] on link "SHOP ALL Small Block Ford (260-302) Engine Swap Headers" at bounding box center [580, 283] width 314 height 48
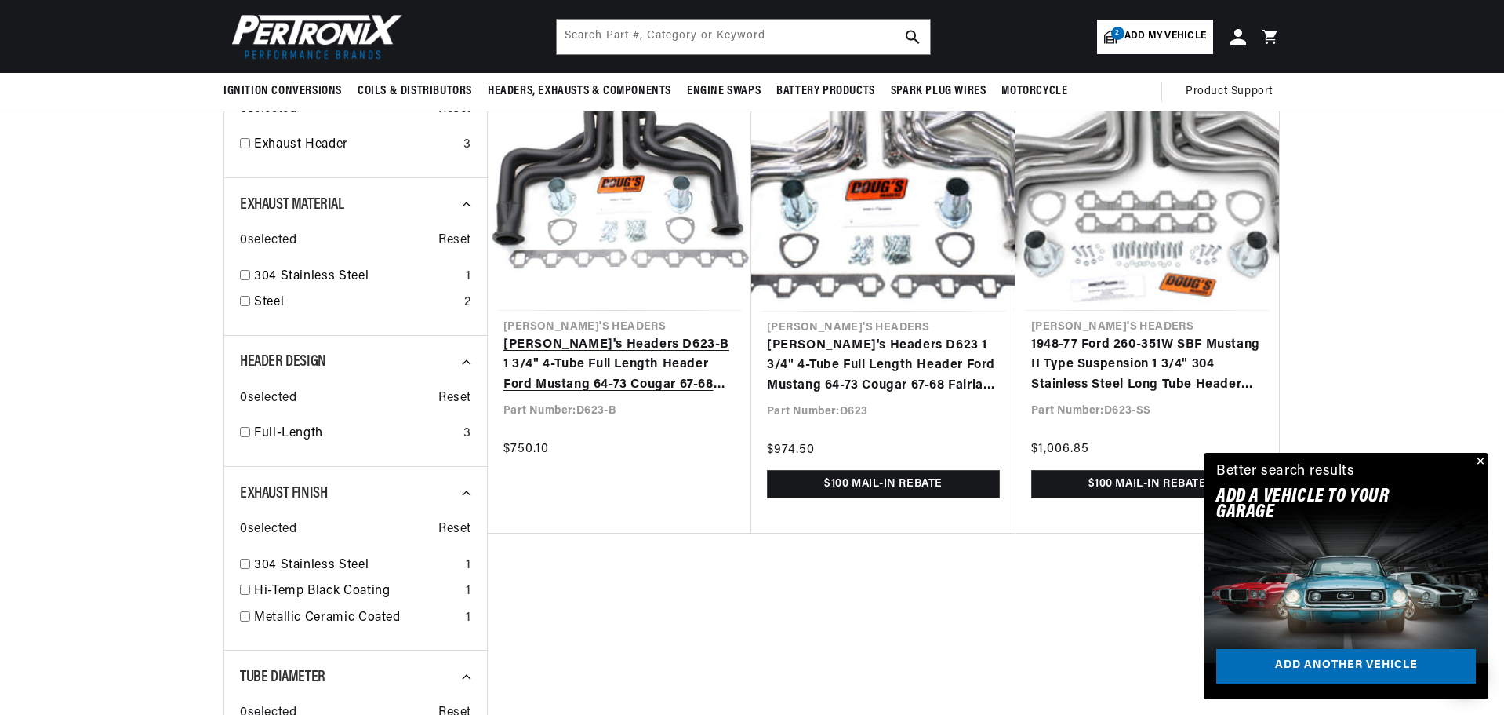
scroll to position [0, 1959]
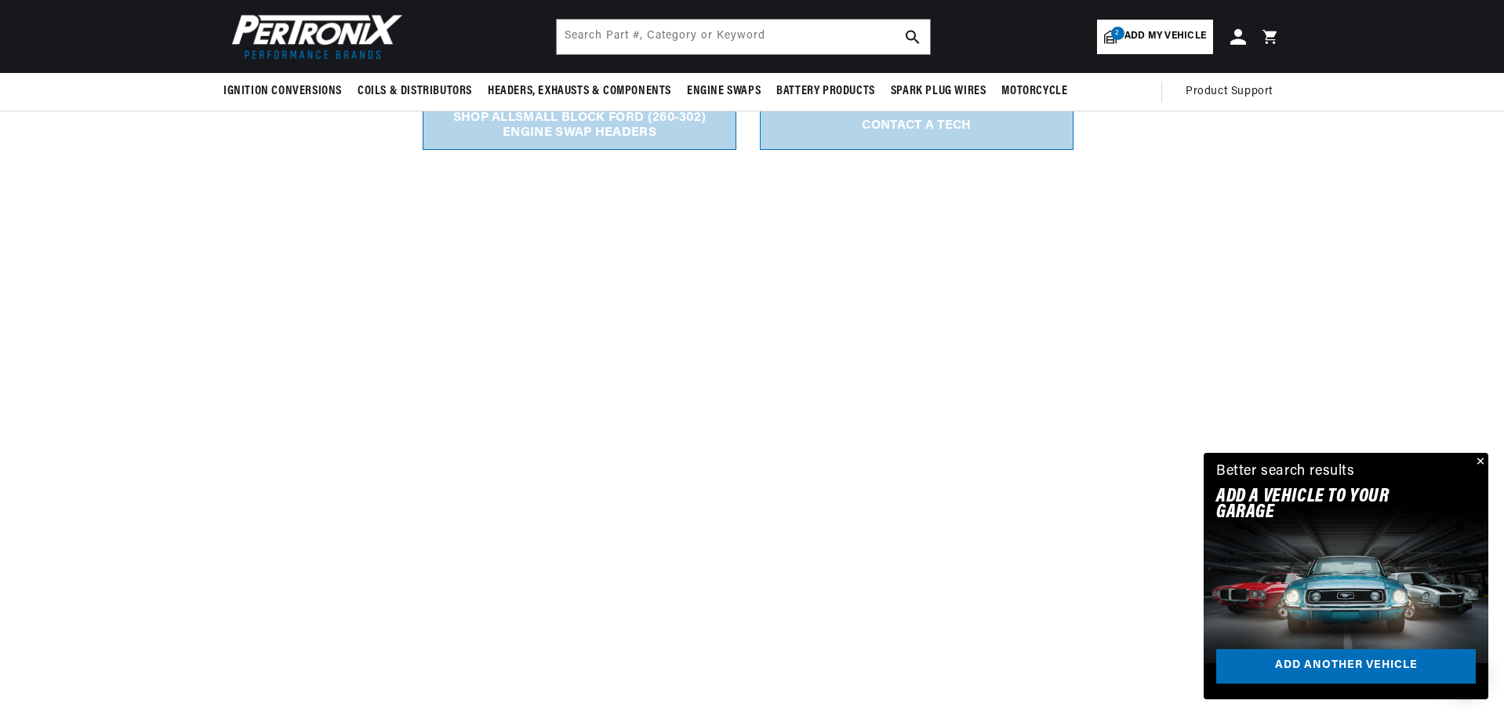
scroll to position [314, 0]
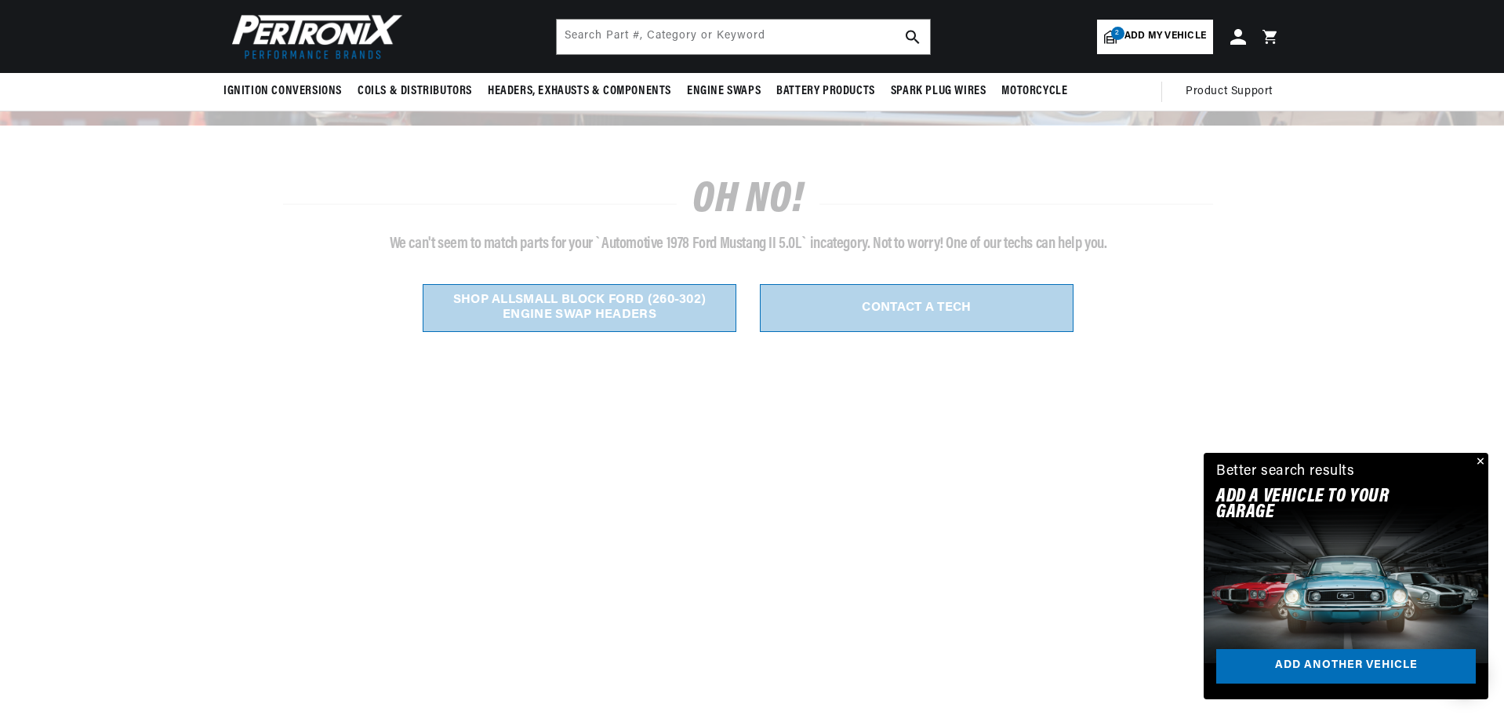
scroll to position [300, 0]
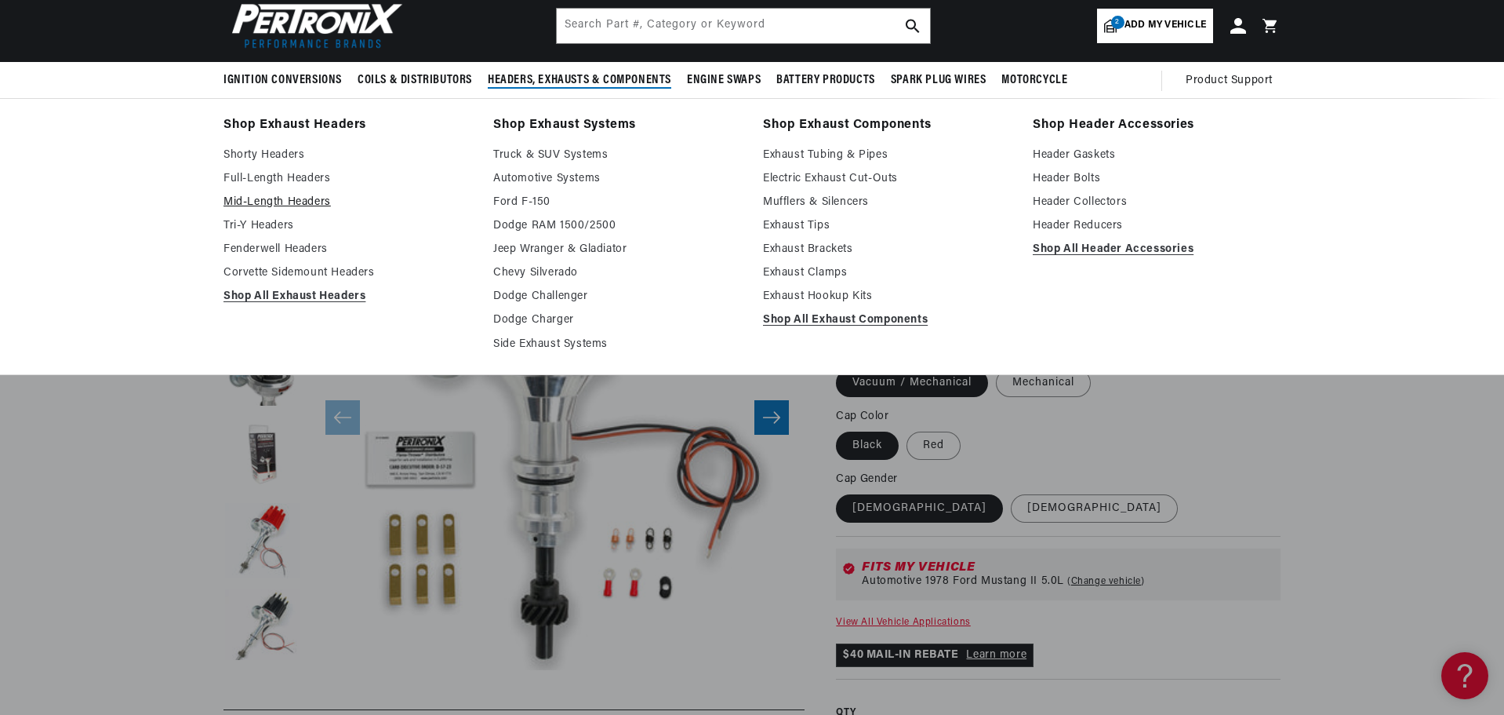
scroll to position [0, 980]
click at [268, 224] on link "Tri-Y Headers" at bounding box center [348, 225] width 248 height 19
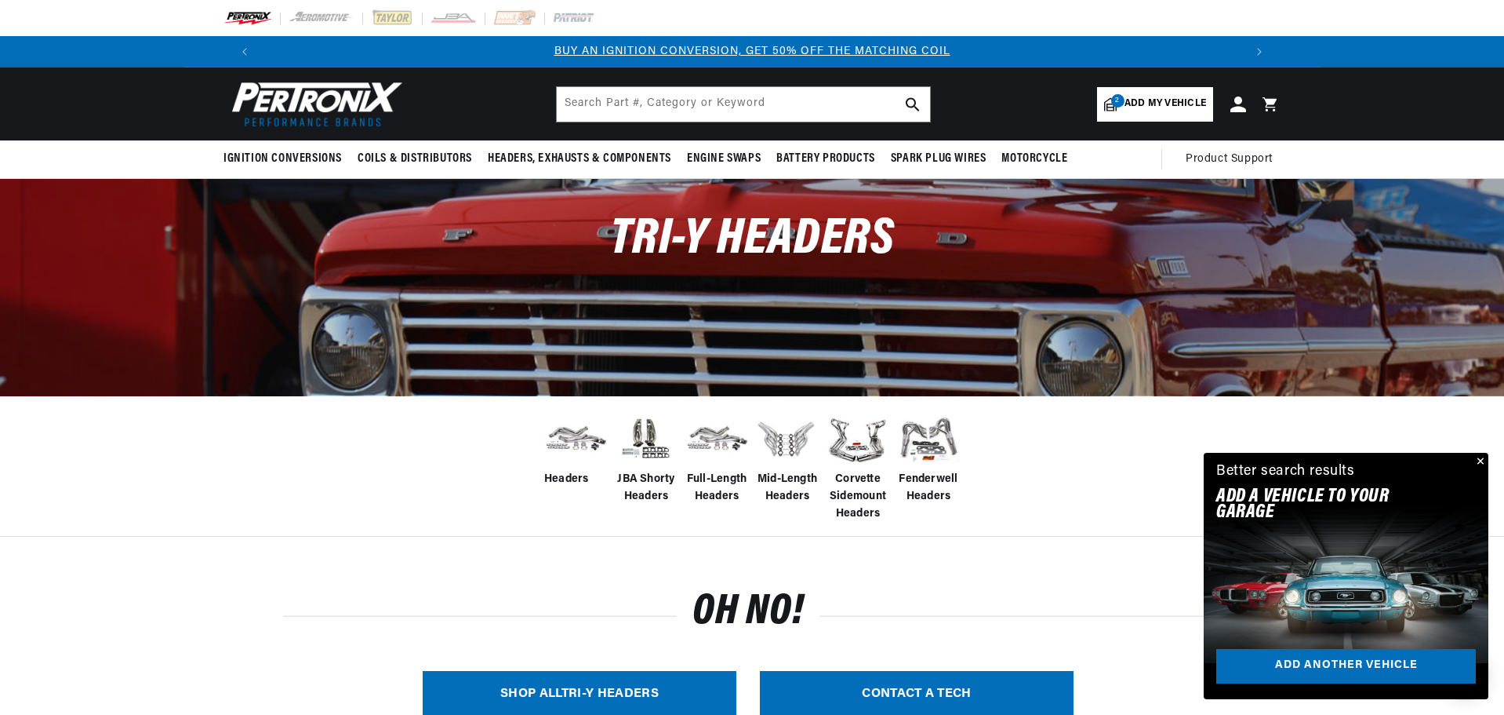
click at [1132, 100] on span "Add my vehicle" at bounding box center [1166, 103] width 82 height 15
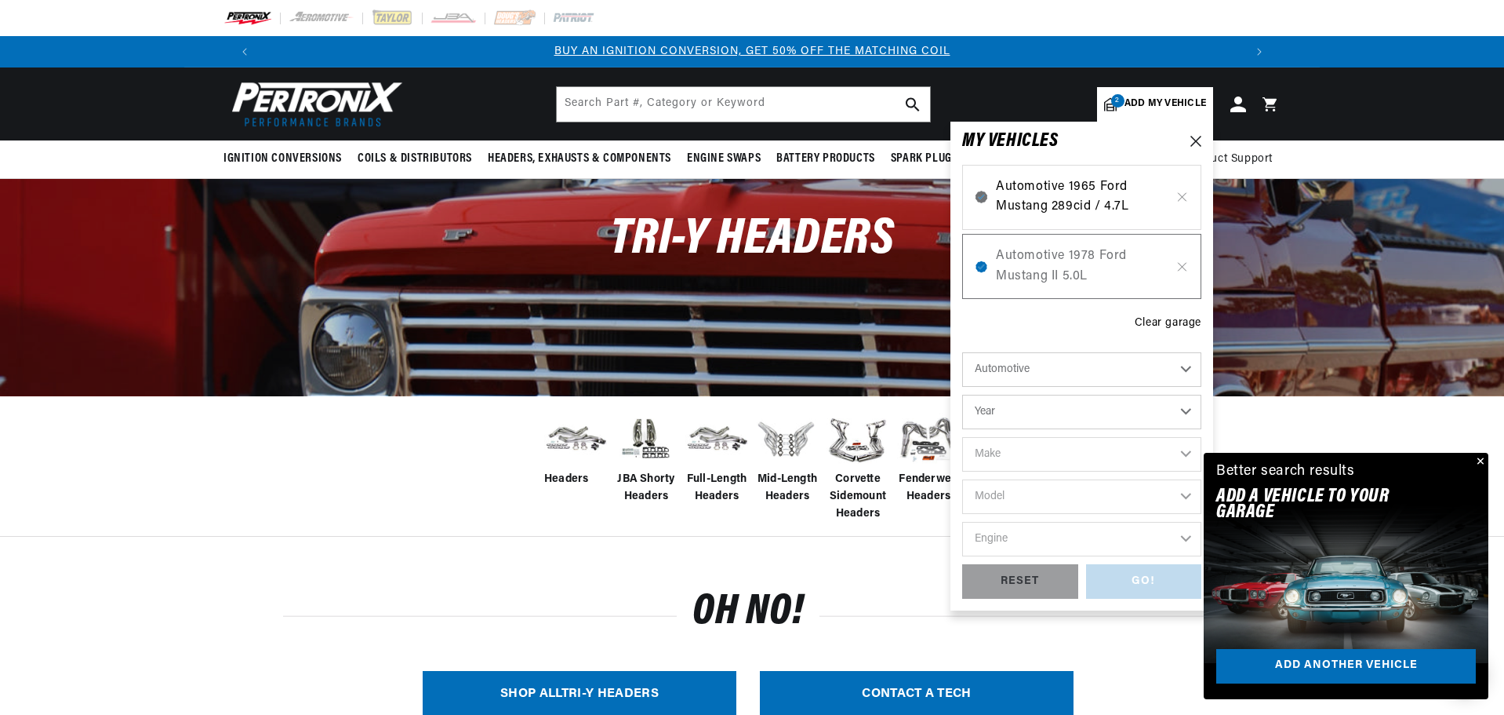
click at [1134, 199] on span "Automotive 1965 Ford Mustang 289cid / 4.7L" at bounding box center [1082, 197] width 172 height 40
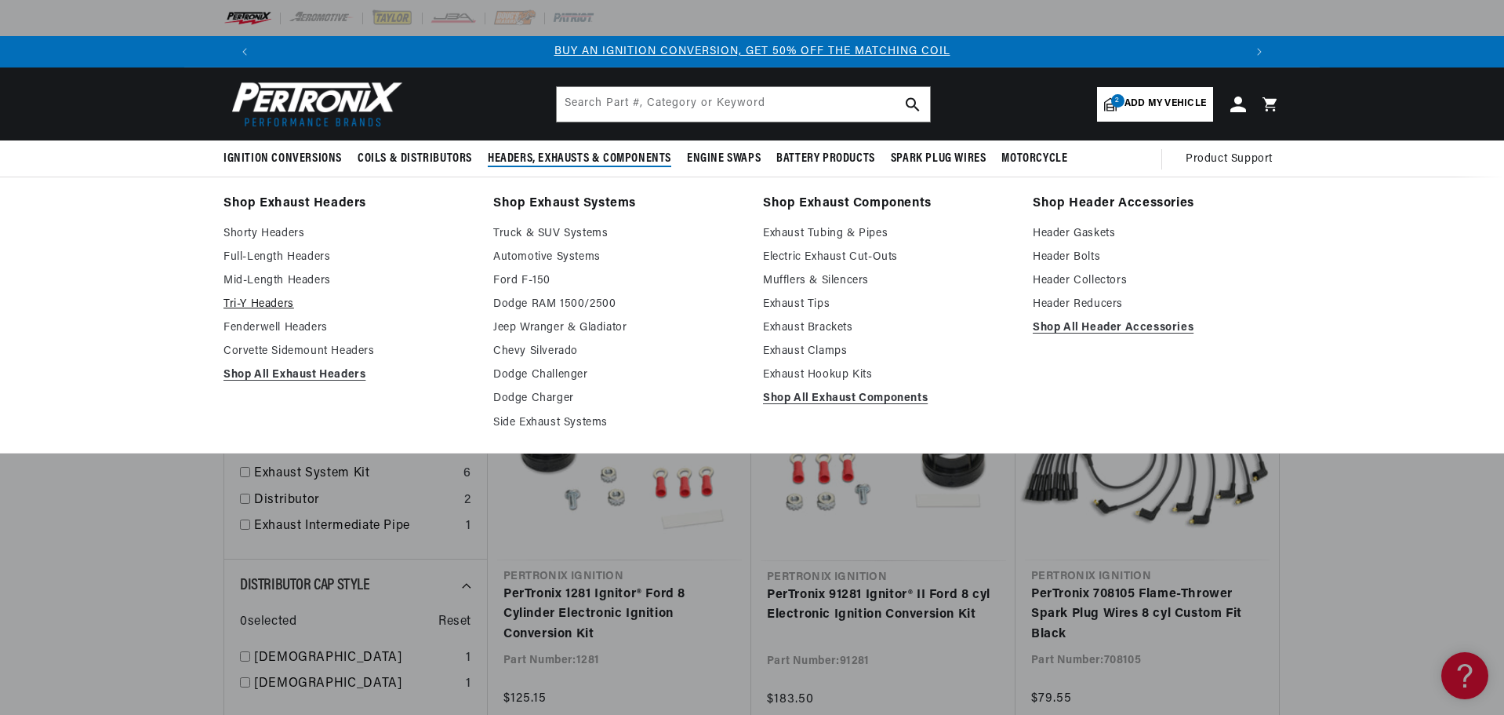
click at [263, 307] on link "Tri-Y Headers" at bounding box center [348, 304] width 248 height 19
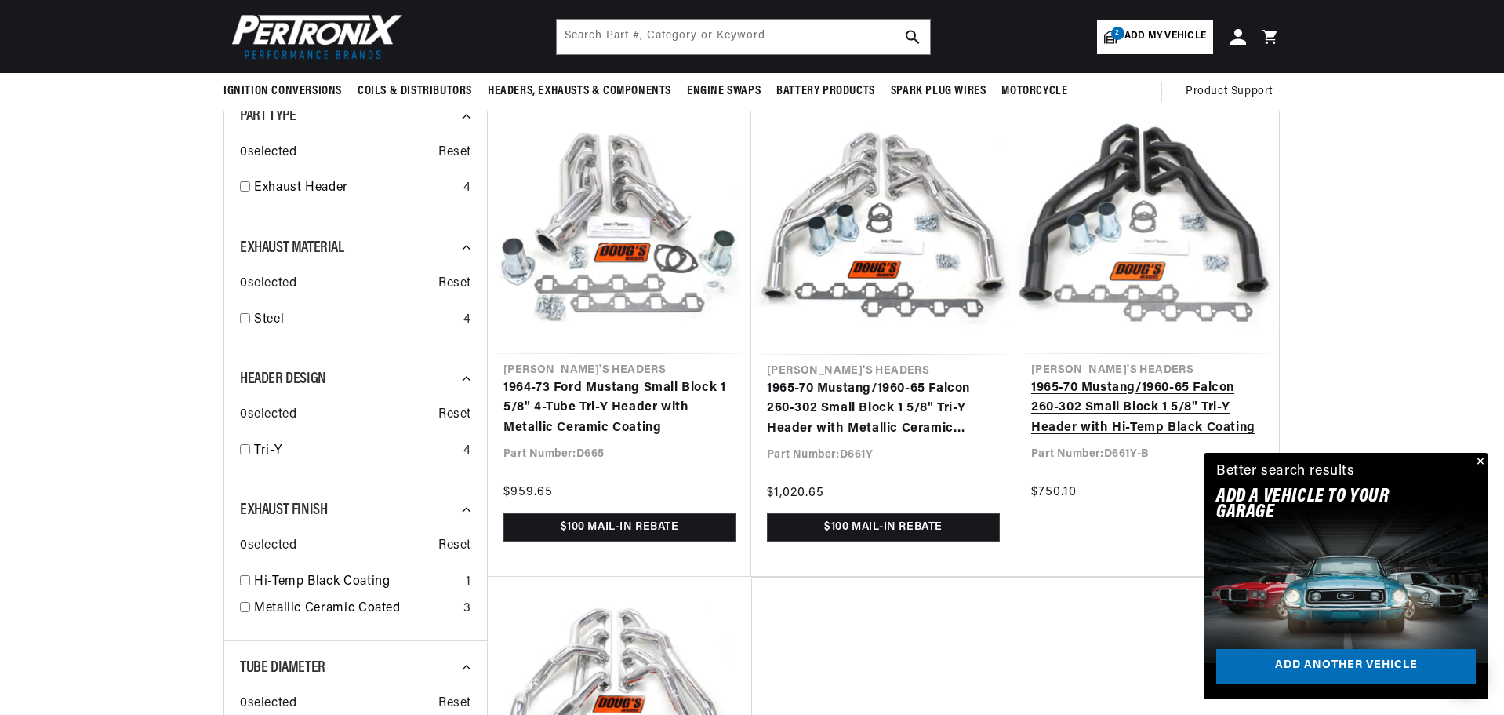
scroll to position [471, 0]
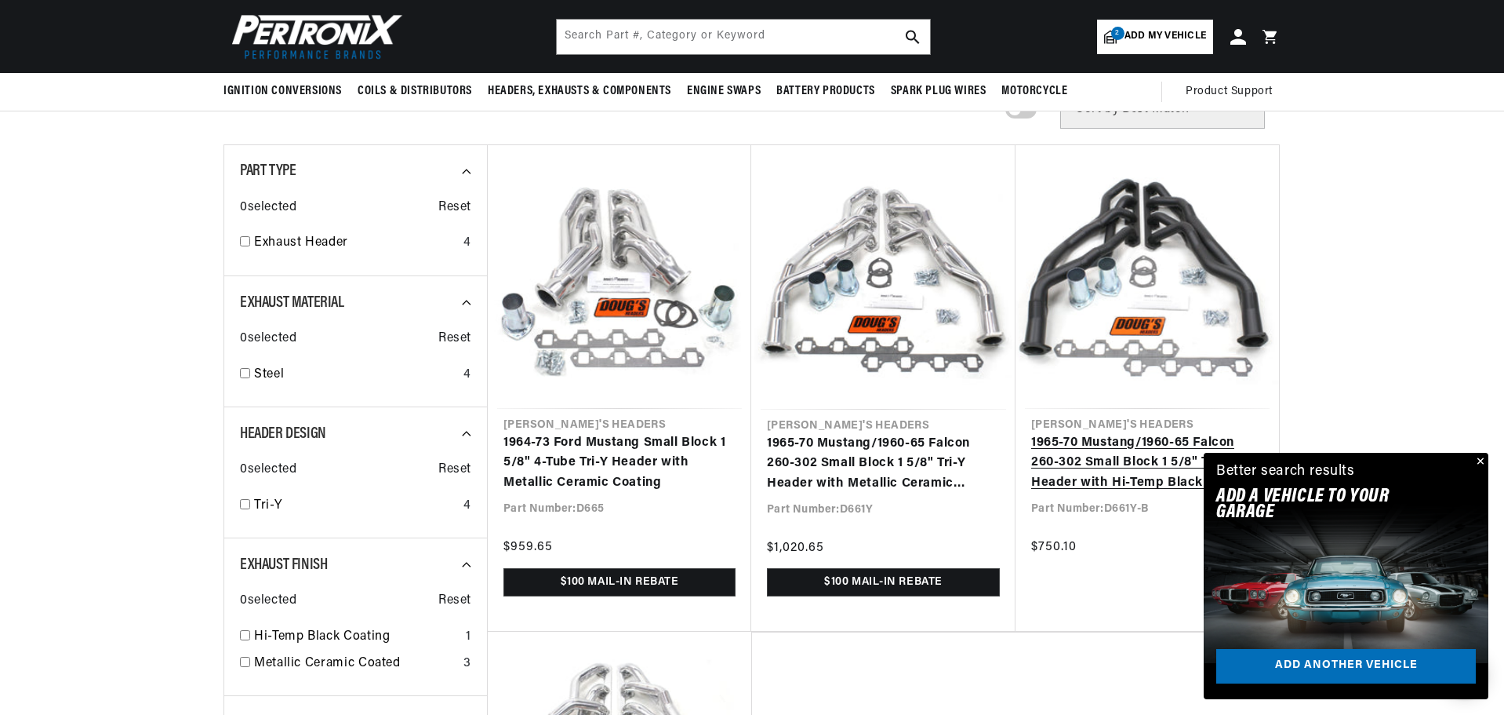
click at [1121, 433] on link "1965-70 Mustang/1960-65 Falcon 260-302 Small Block 1 5/8" Tri-Y Header with Hi-…" at bounding box center [1147, 463] width 232 height 60
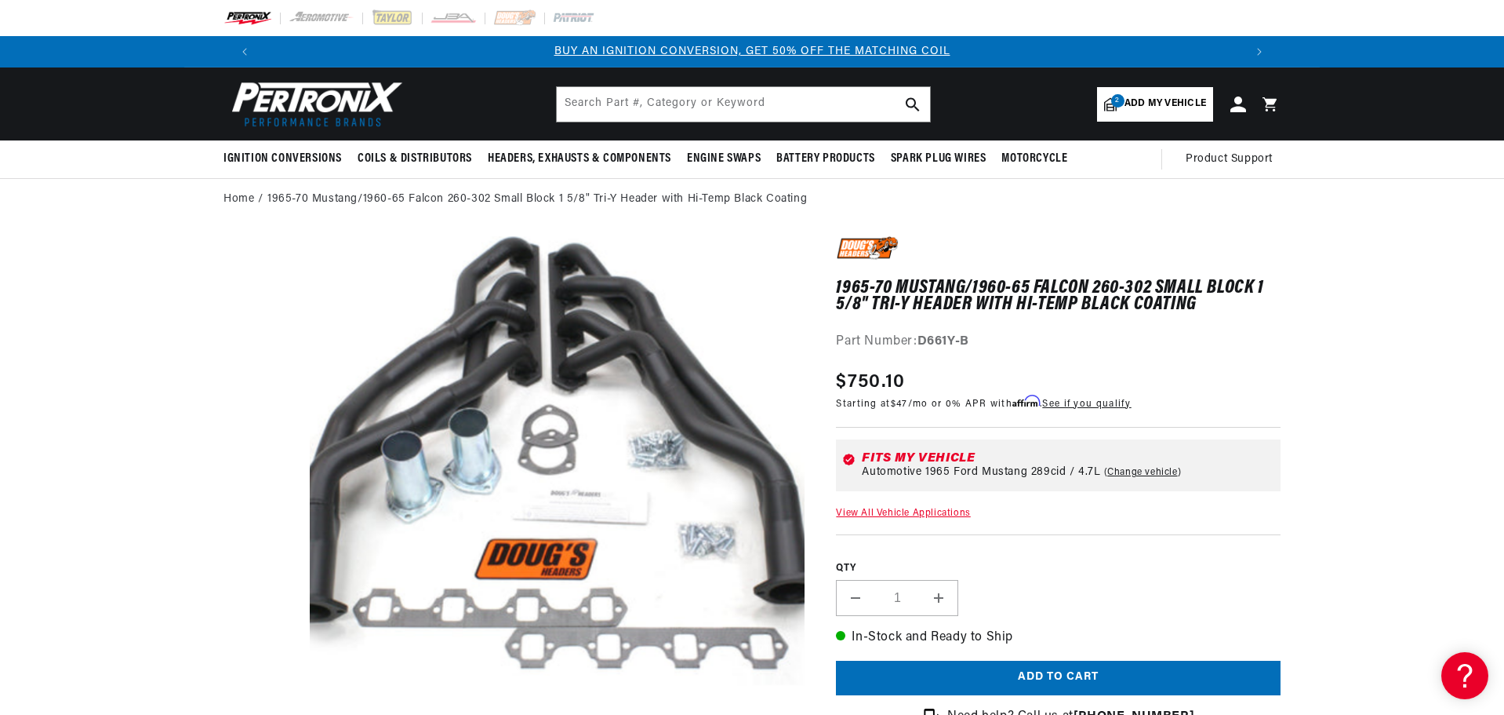
scroll to position [49, 0]
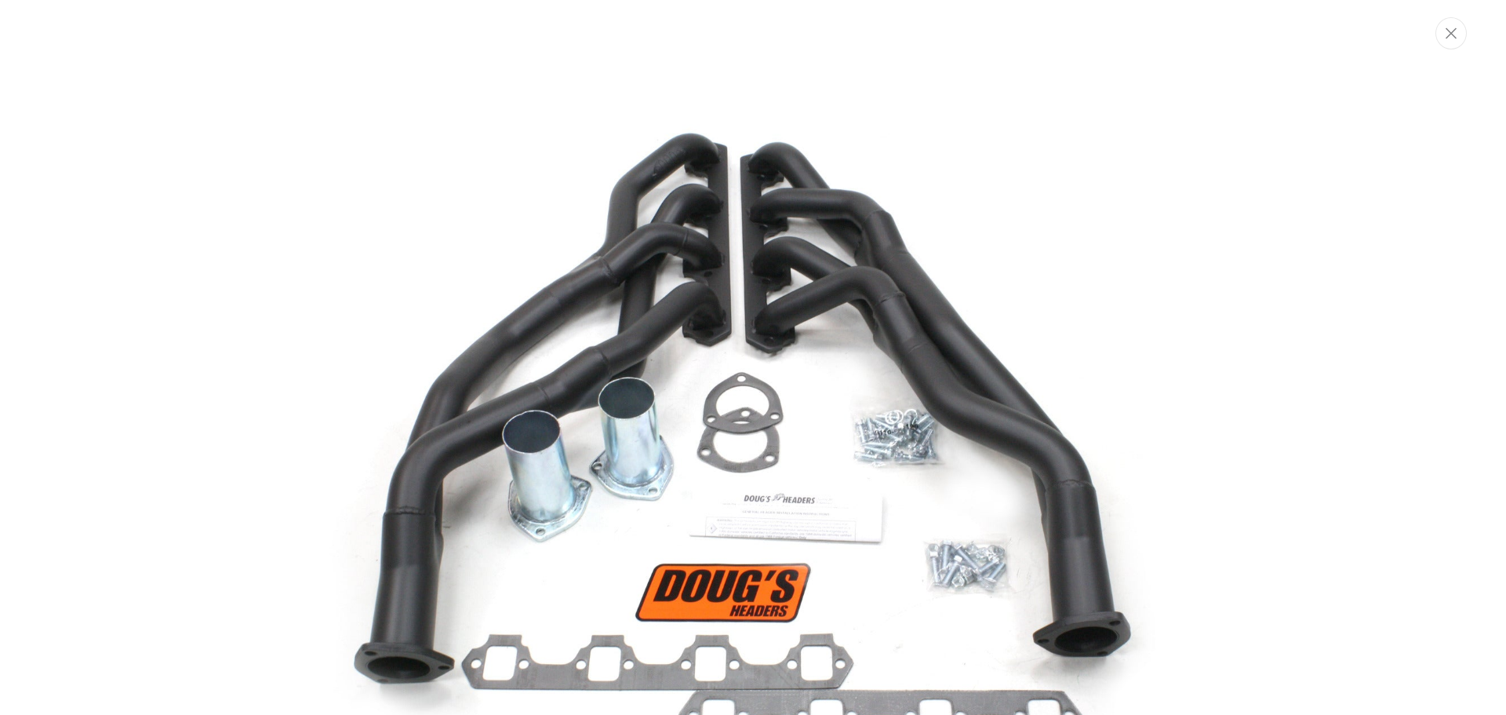
scroll to position [0, 980]
